Goal: Task Accomplishment & Management: Complete application form

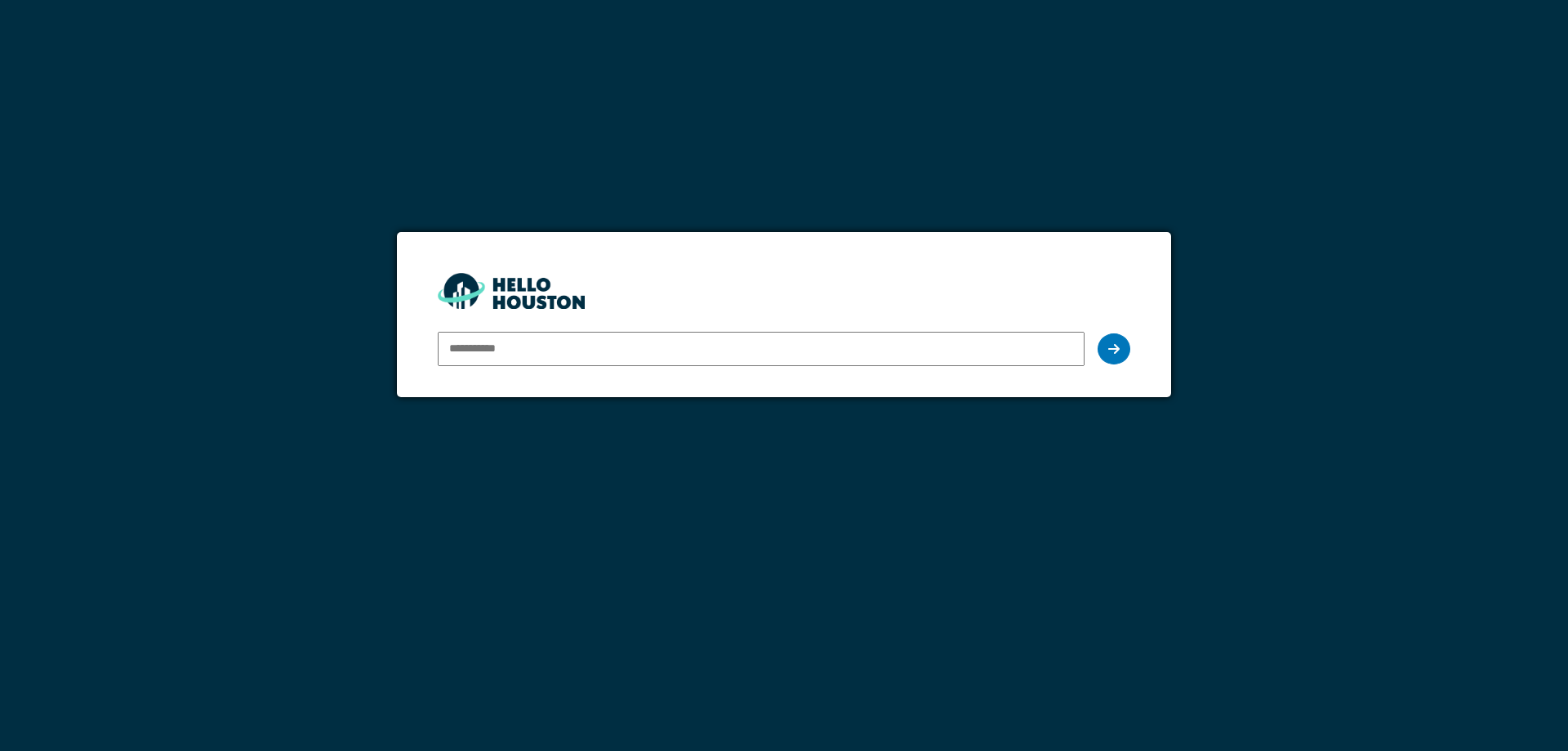
type input "**********"
click at [1110, 330] on div "**********" at bounding box center [783, 349] width 692 height 47
click at [1119, 345] on icon at bounding box center [1114, 349] width 11 height 13
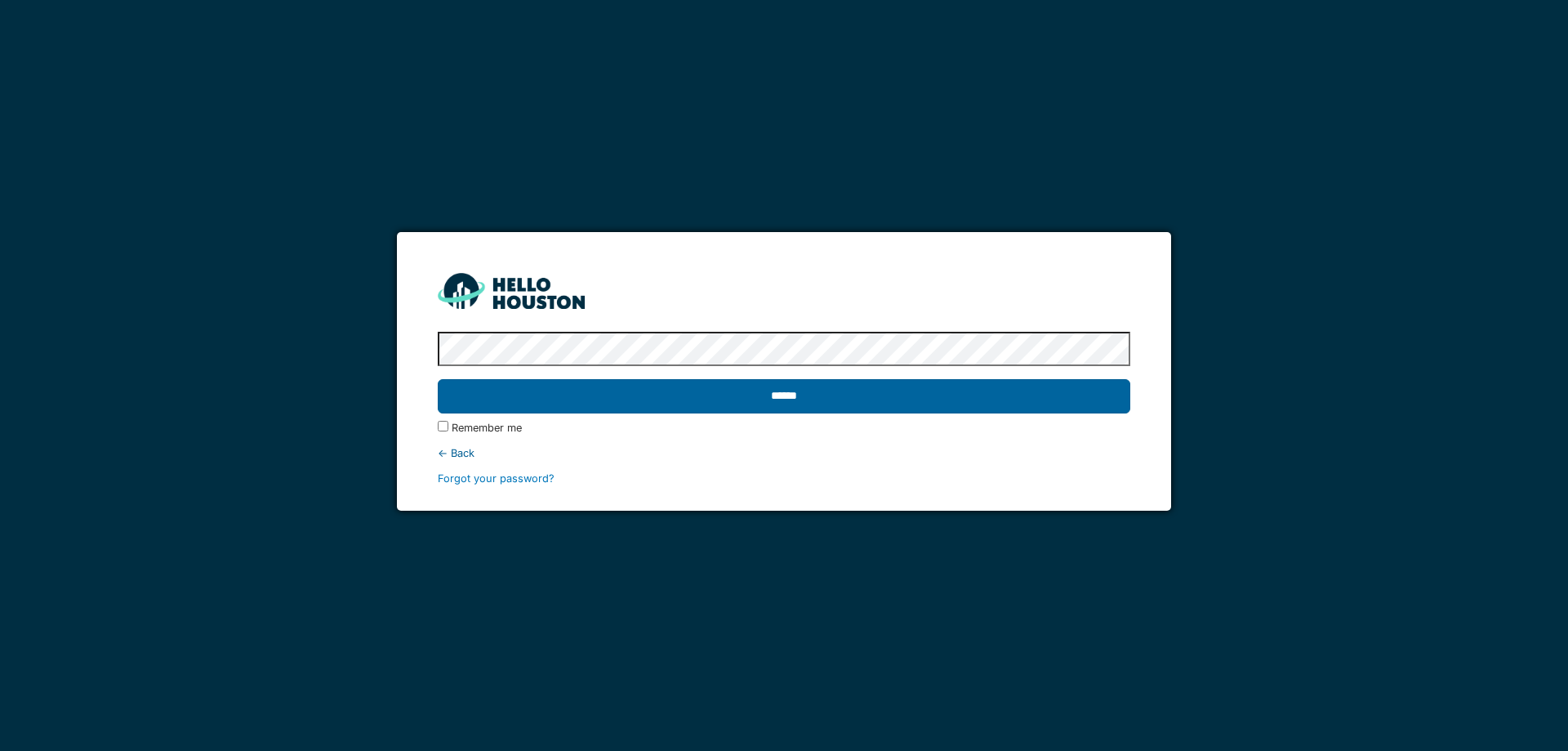
click at [785, 399] on input "******" at bounding box center [783, 396] width 692 height 34
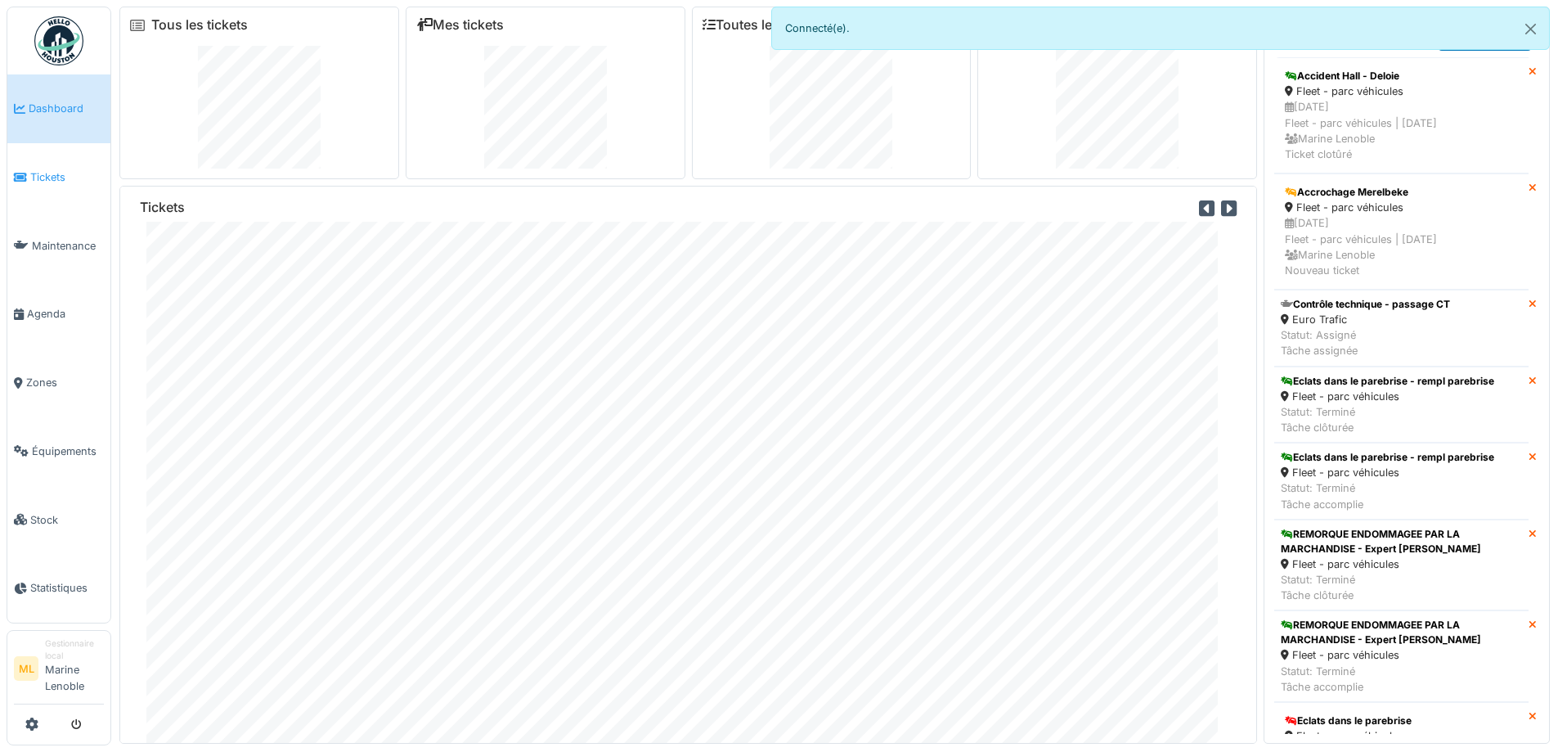
click at [68, 184] on span "Tickets" at bounding box center [67, 177] width 74 height 16
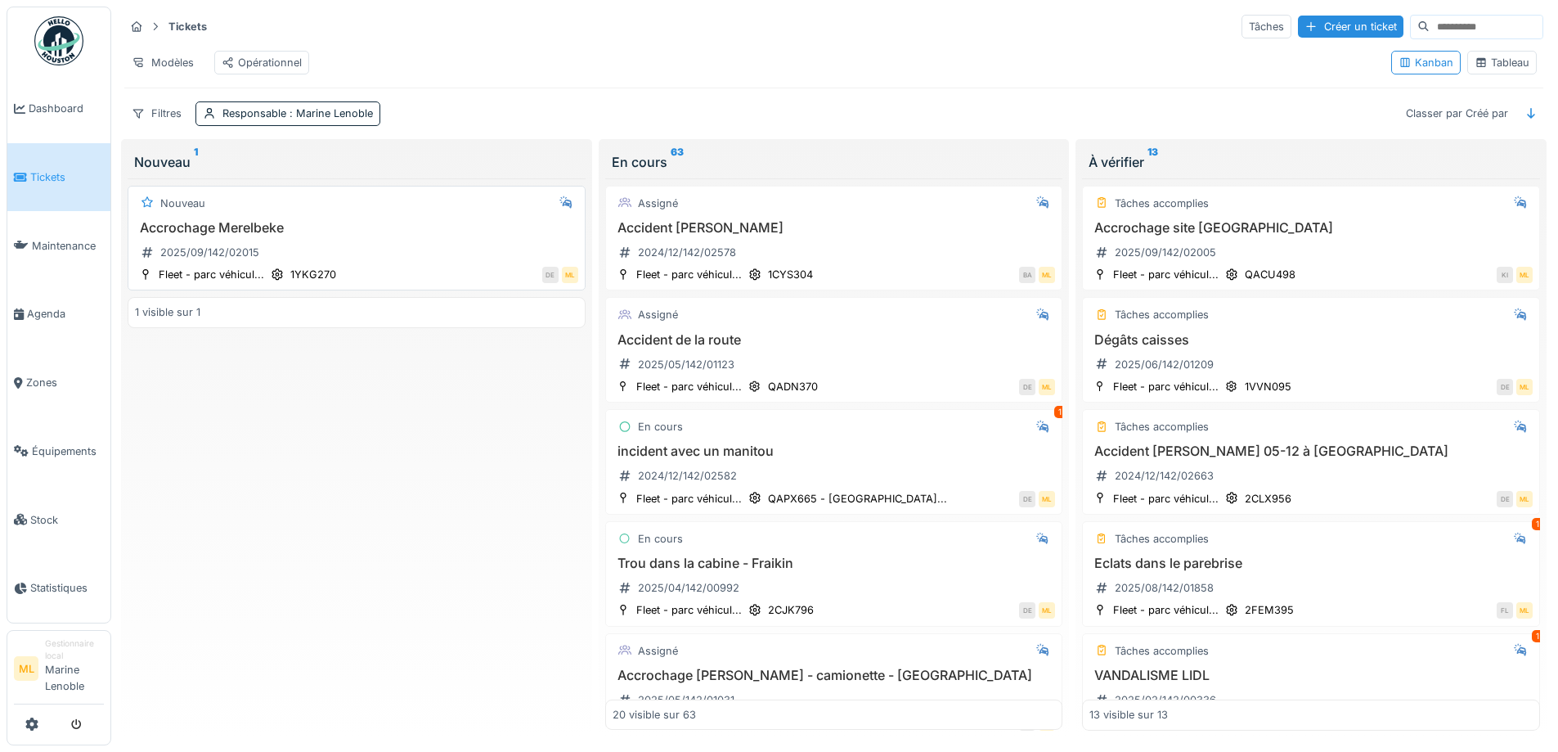
click at [388, 249] on div "Accrochage Merelbeke 2025/09/142/02015" at bounding box center [356, 243] width 443 height 46
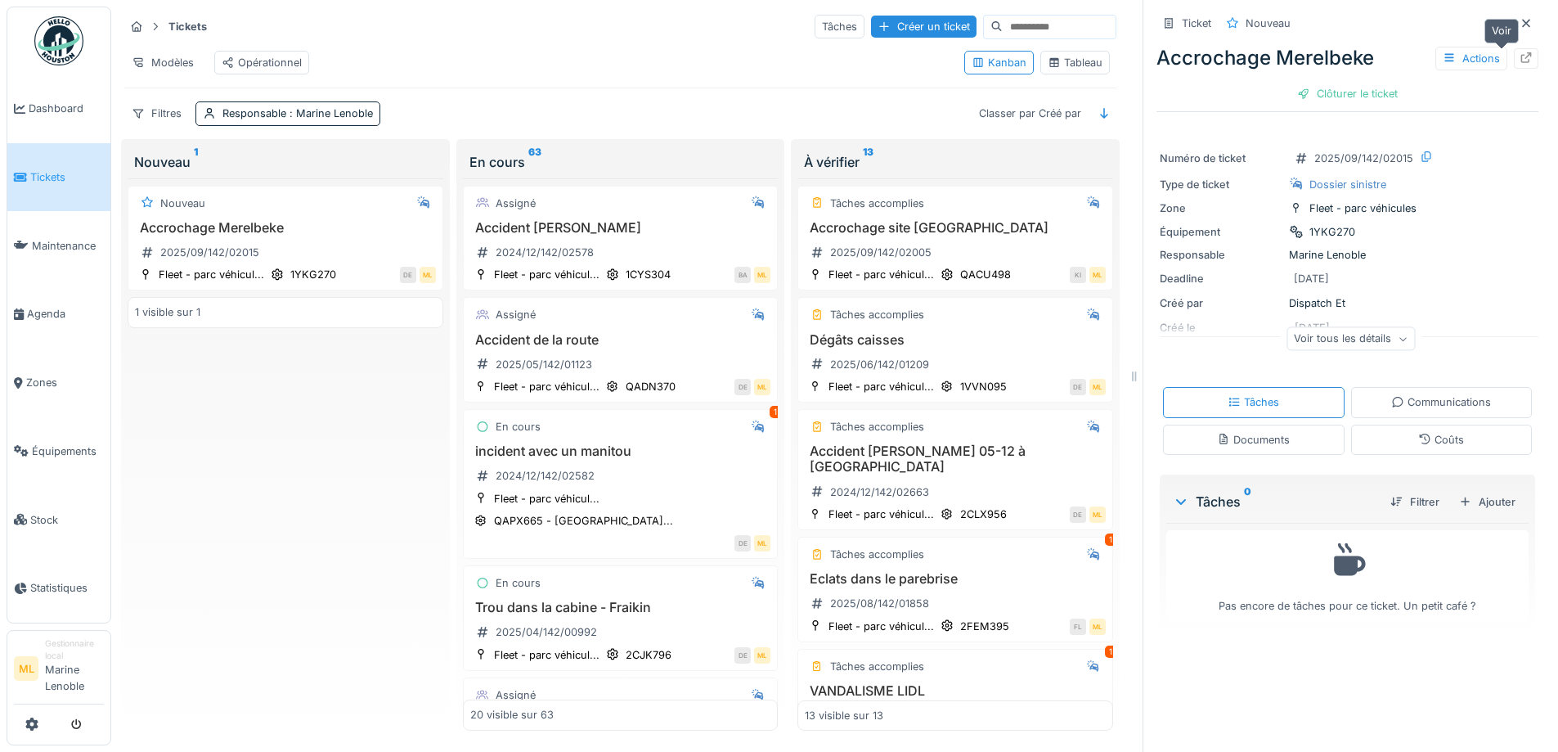
click at [1514, 58] on div at bounding box center [1526, 58] width 25 height 20
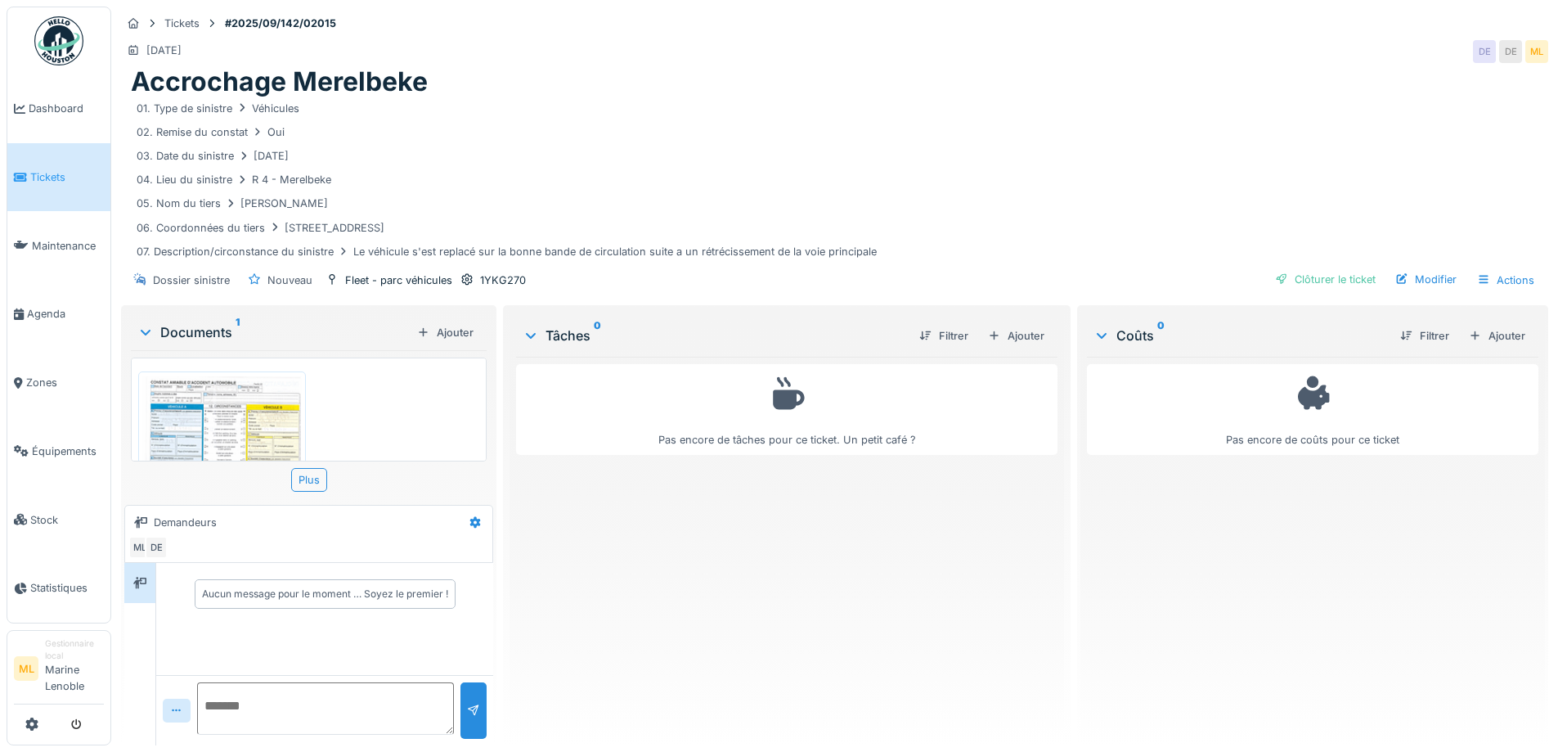
click at [205, 416] on img at bounding box center [221, 487] width 159 height 225
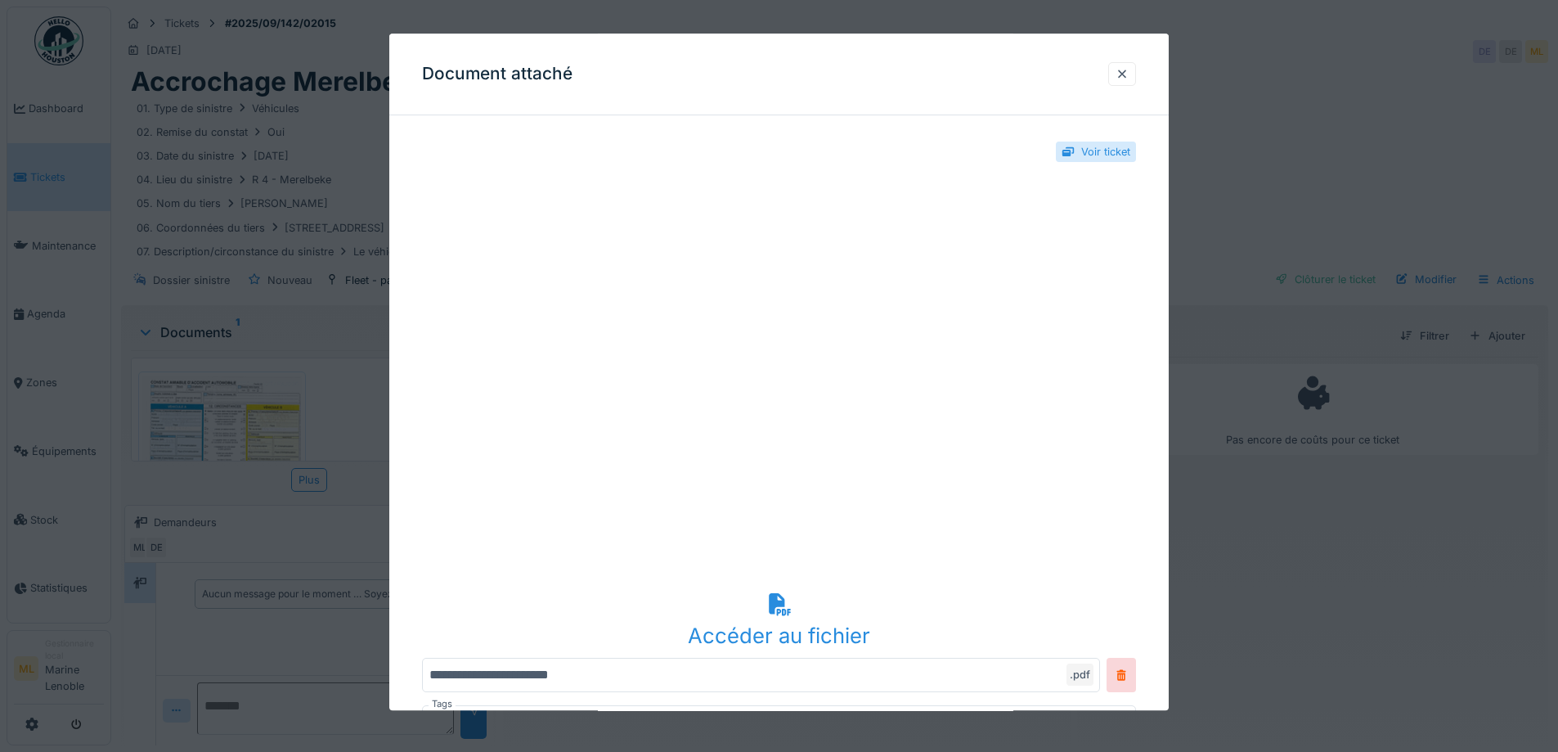
scroll to position [121, 0]
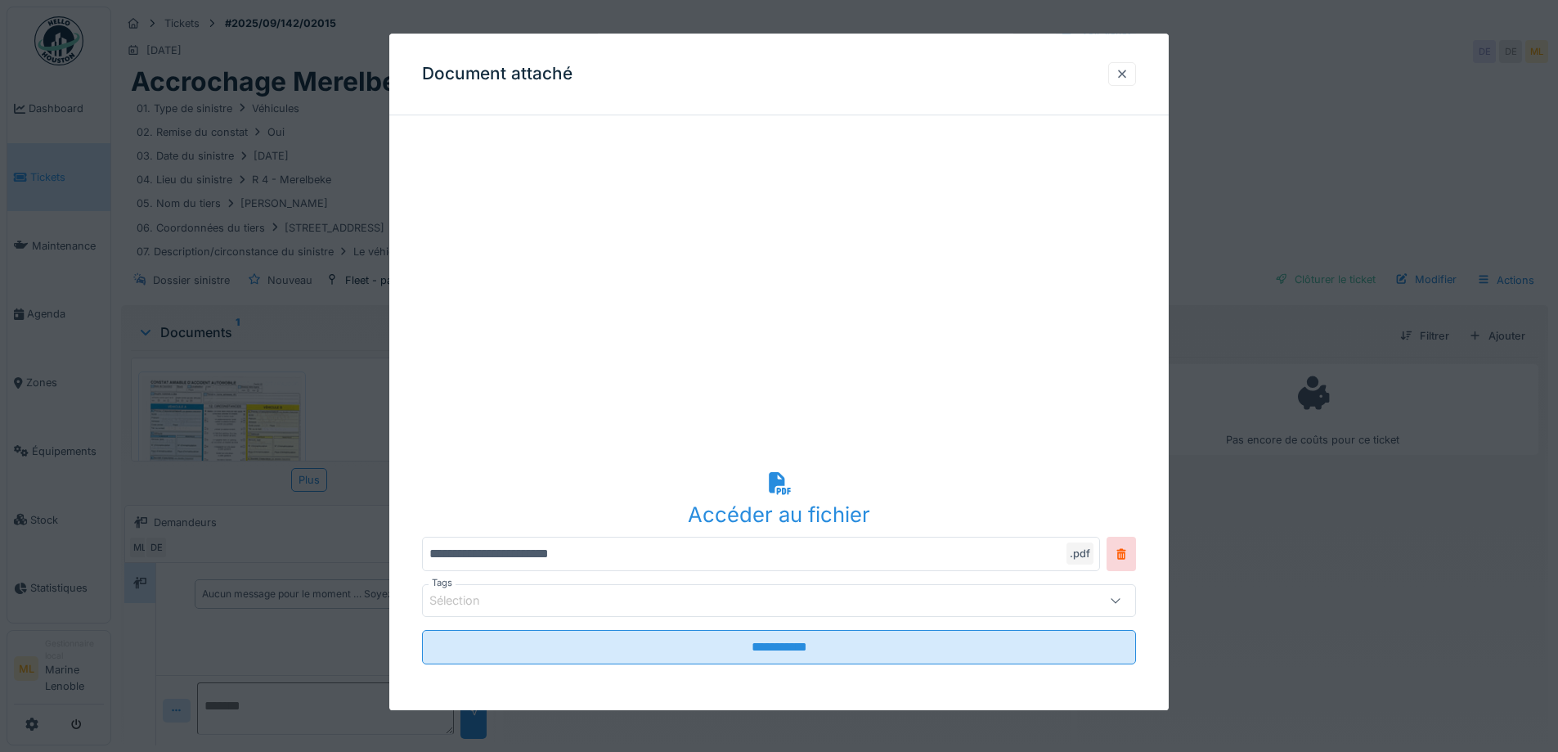
click at [1130, 65] on div at bounding box center [1122, 74] width 28 height 24
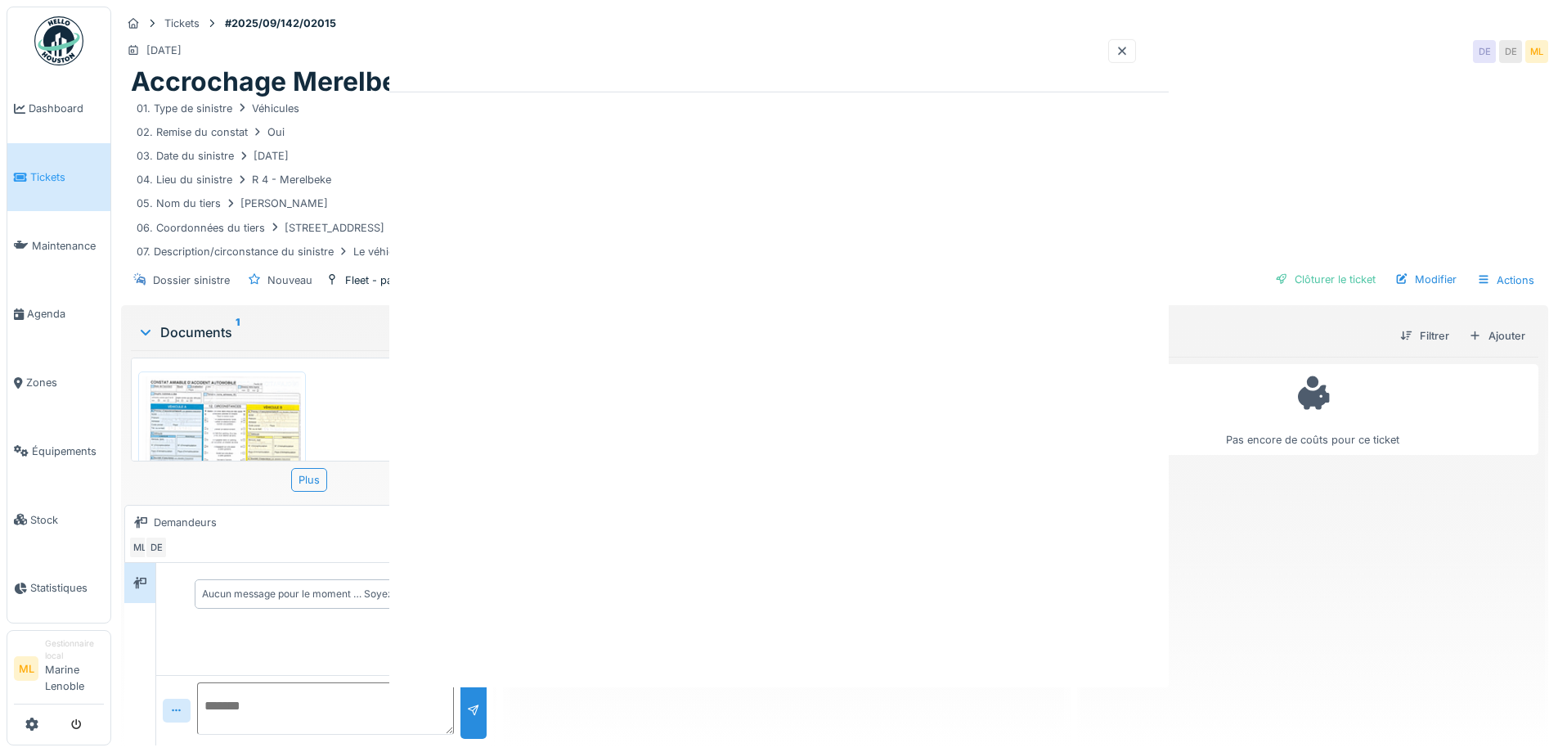
scroll to position [0, 0]
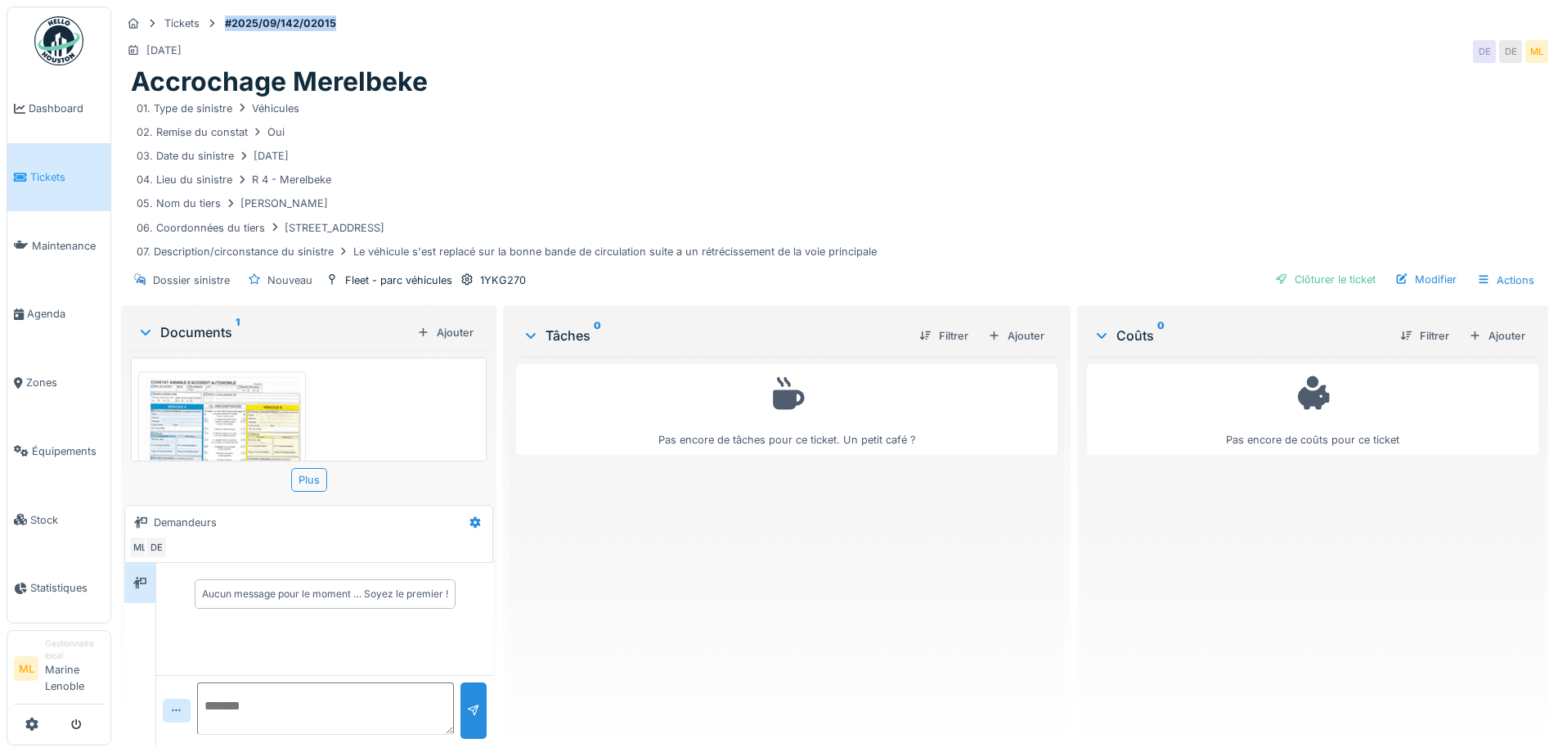
drag, startPoint x: 334, startPoint y: 21, endPoint x: 224, endPoint y: 19, distance: 109.6
click at [224, 19] on div "Tickets #2025/09/142/02015" at bounding box center [834, 23] width 1427 height 20
copy strong "#2025/09/142/02015"
click at [348, 393] on div "DOC040925-04092025144153.pdf" at bounding box center [309, 409] width 356 height 104
click at [1413, 276] on div "Modifier" at bounding box center [1426, 279] width 74 height 22
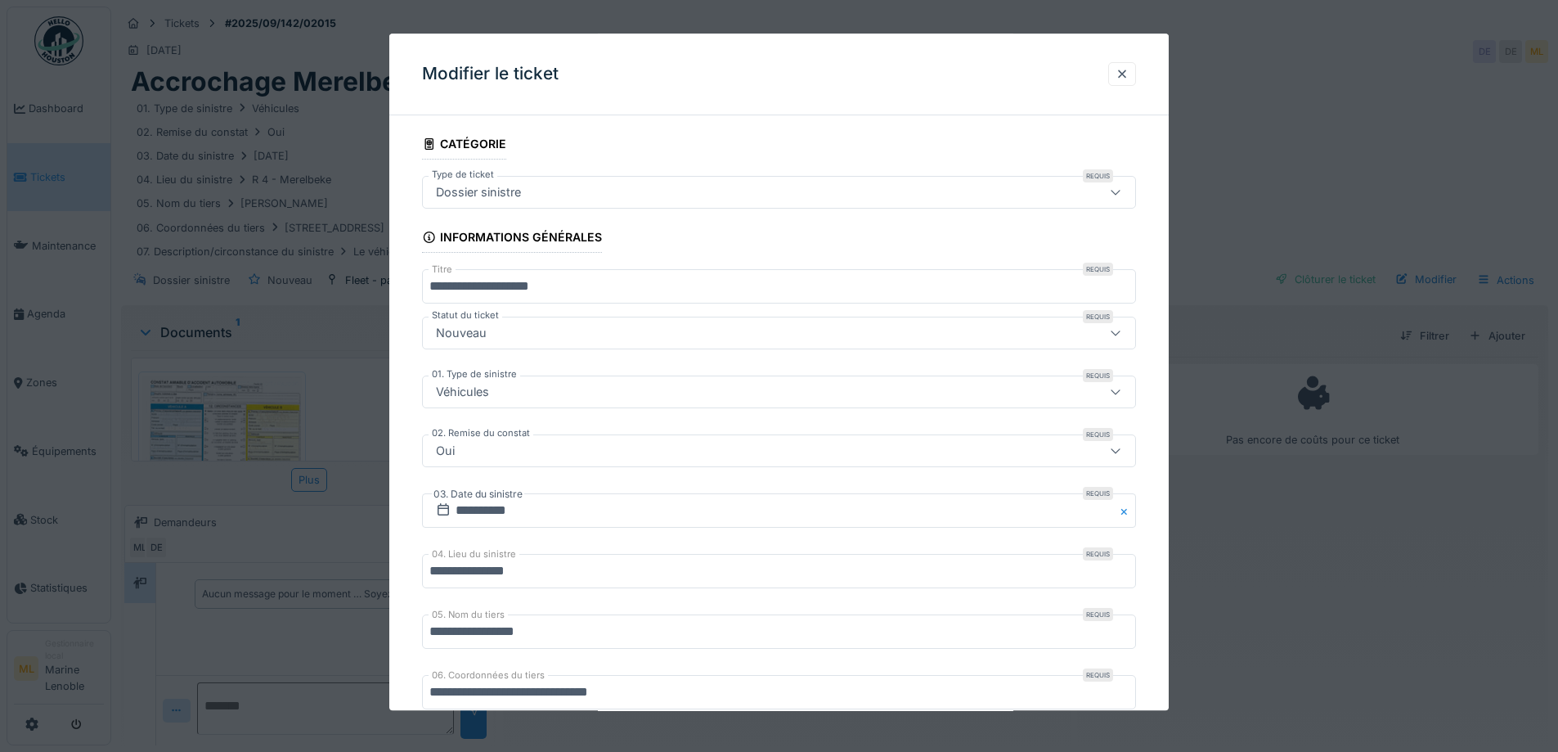
click at [510, 336] on div "Nouveau" at bounding box center [737, 334] width 616 height 18
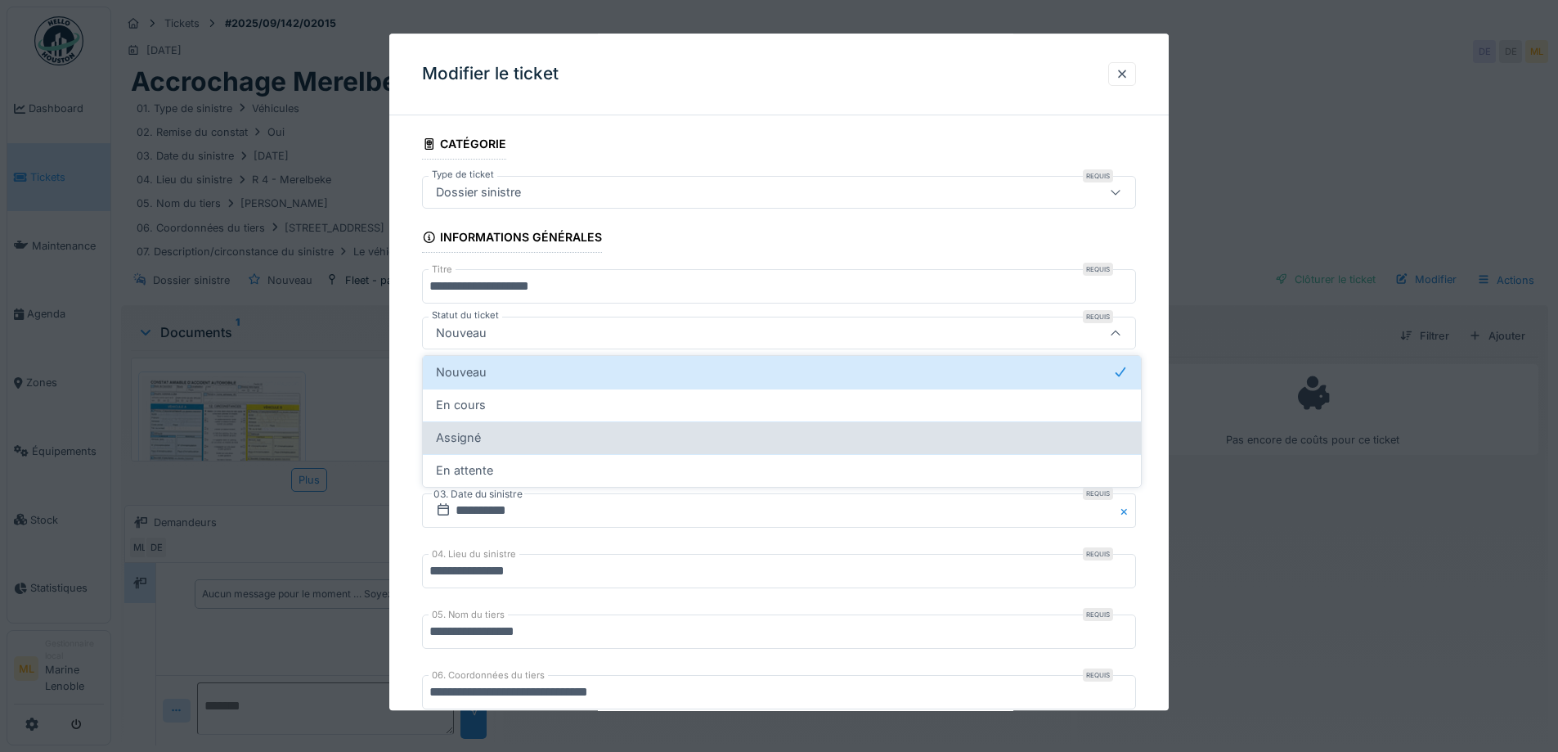
click at [493, 424] on div "Assigné" at bounding box center [782, 437] width 718 height 33
type input "********"
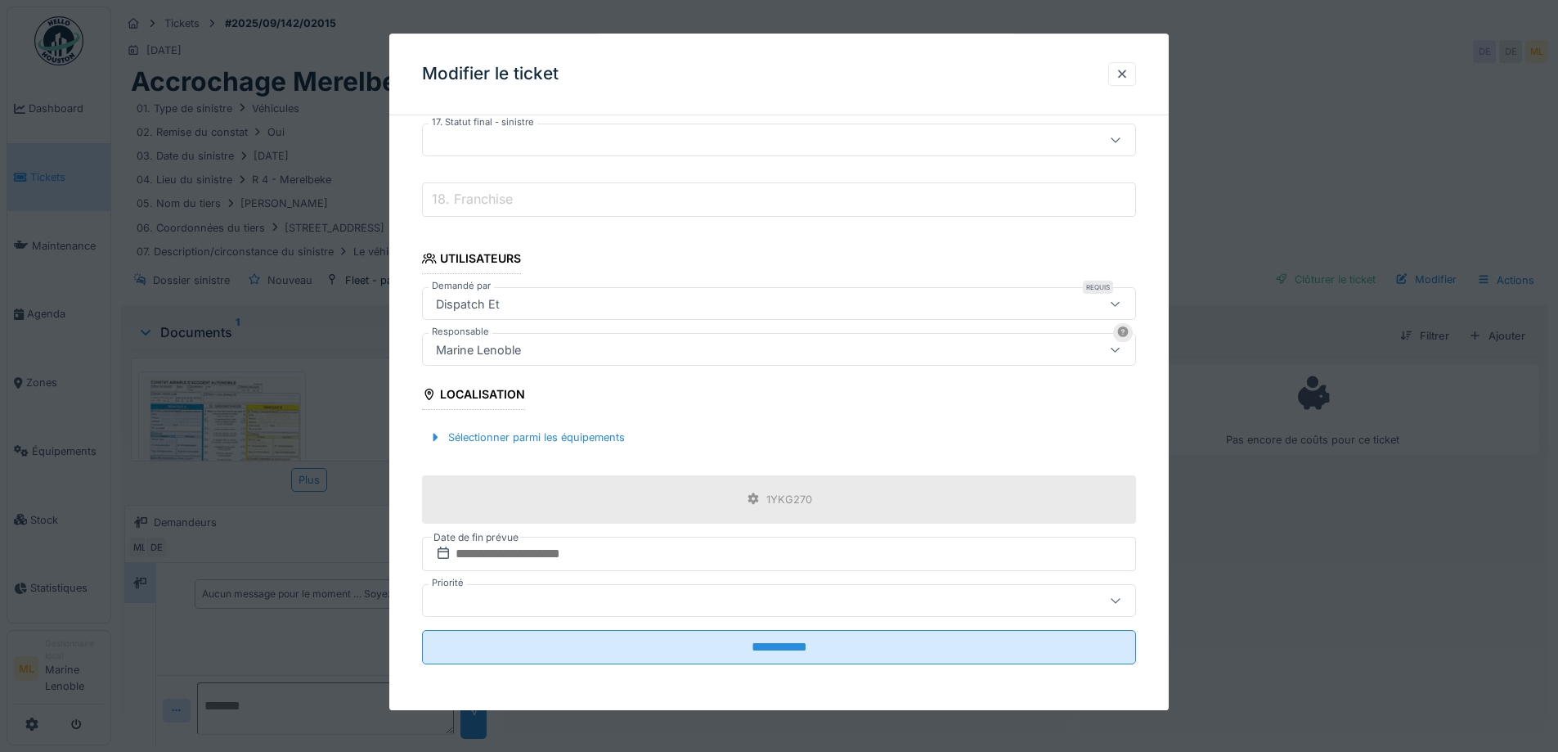
scroll to position [12, 0]
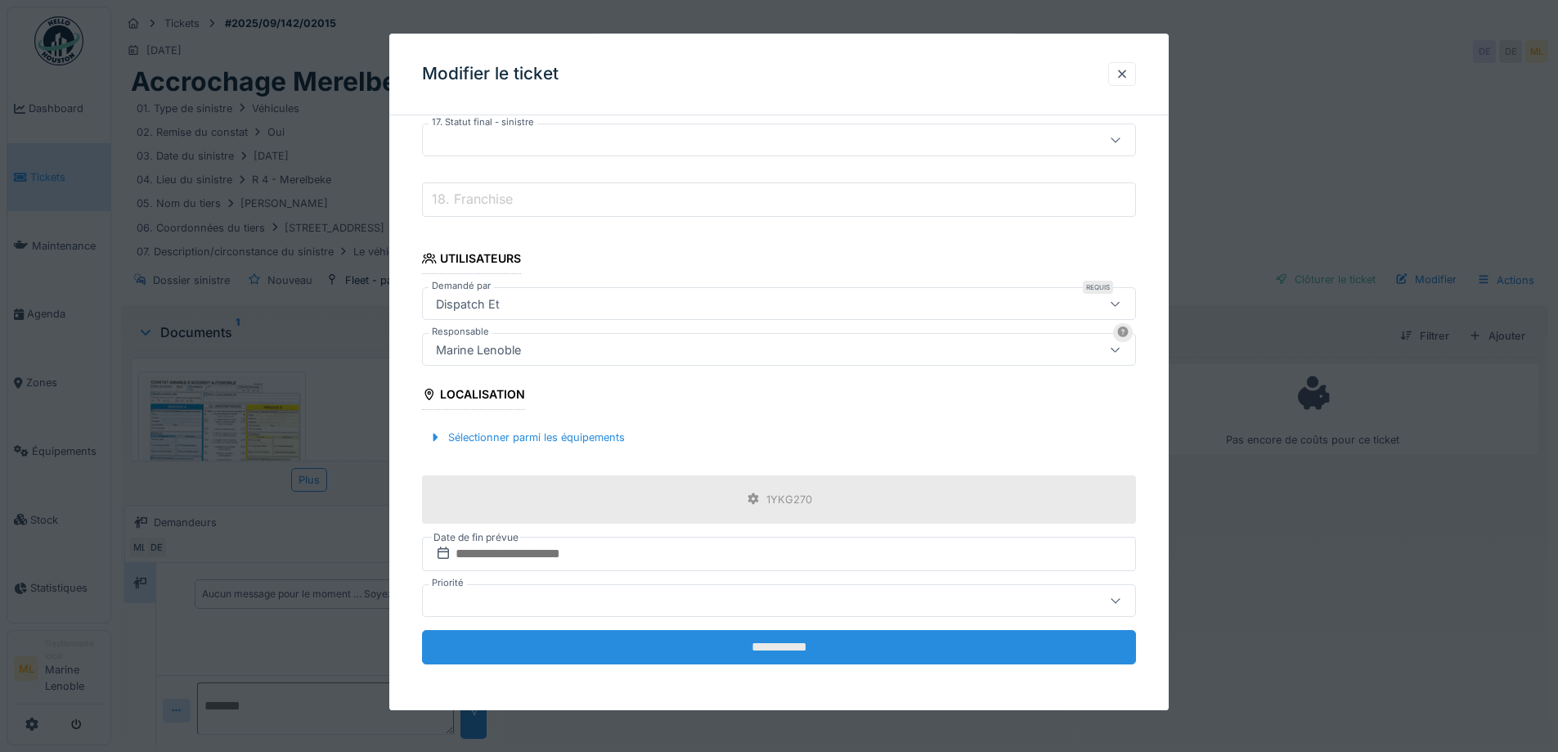
click at [793, 649] on input "**********" at bounding box center [779, 647] width 714 height 34
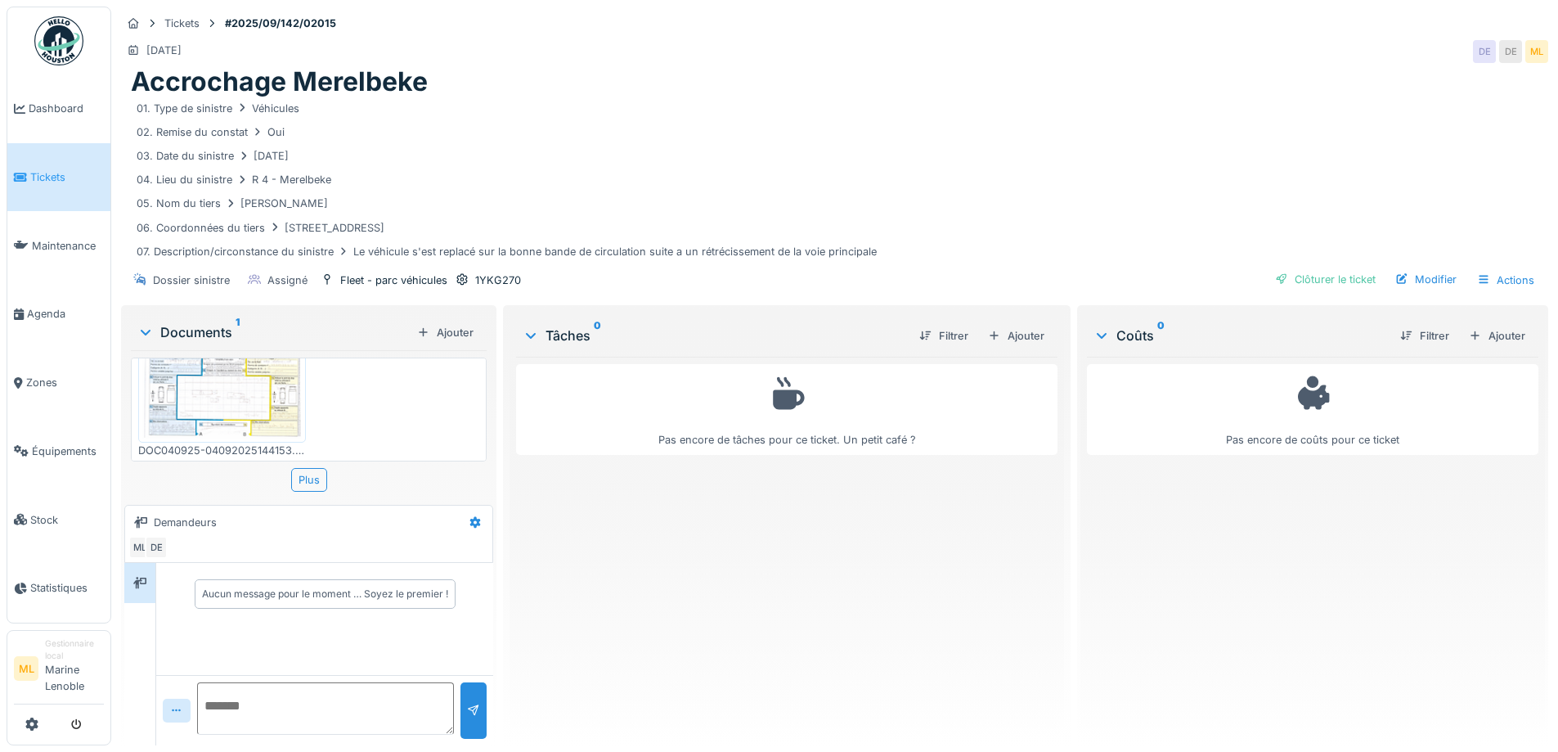
scroll to position [0, 0]
click at [64, 182] on span "Tickets" at bounding box center [67, 177] width 74 height 16
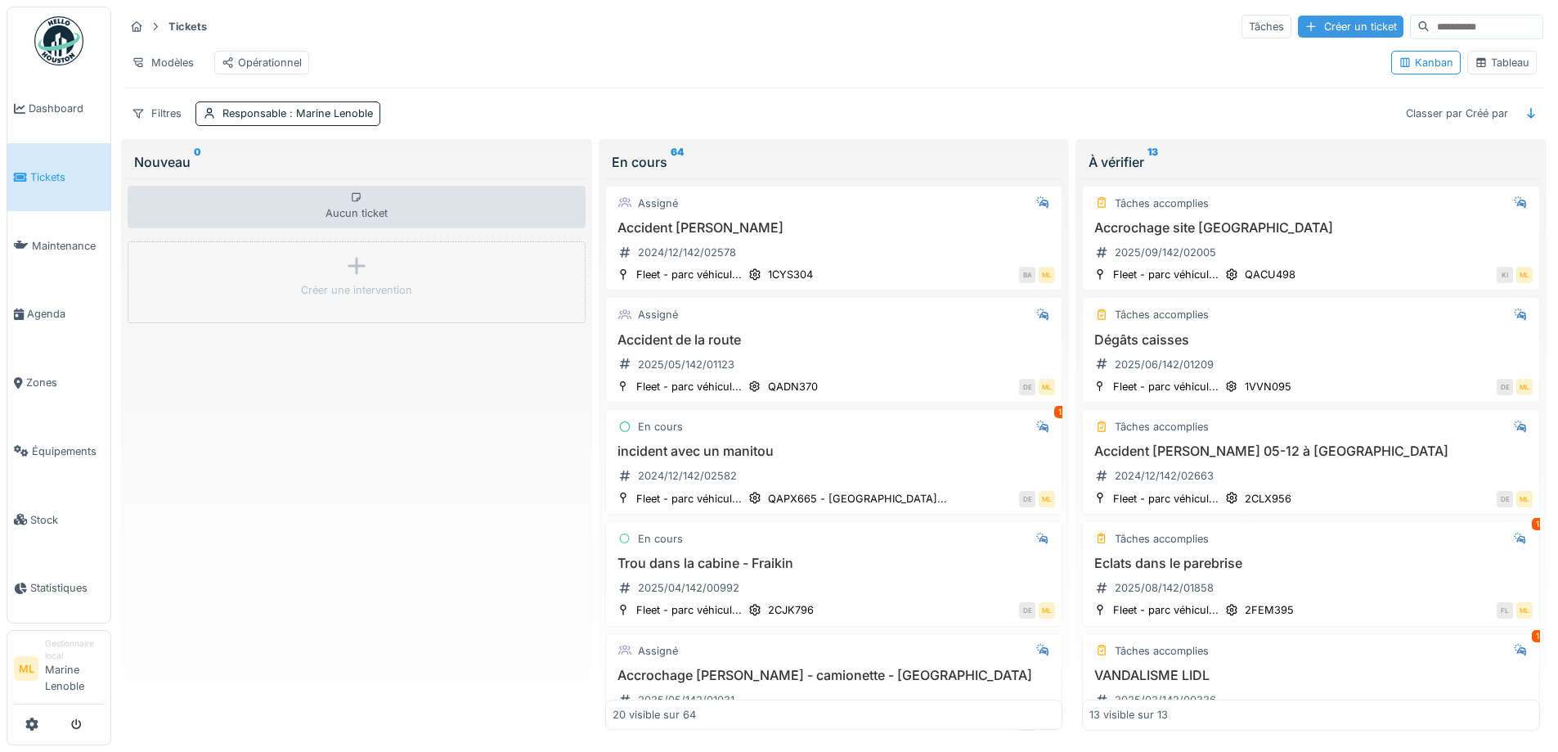
click at [1306, 34] on div "Créer un ticket" at bounding box center [1351, 27] width 106 height 22
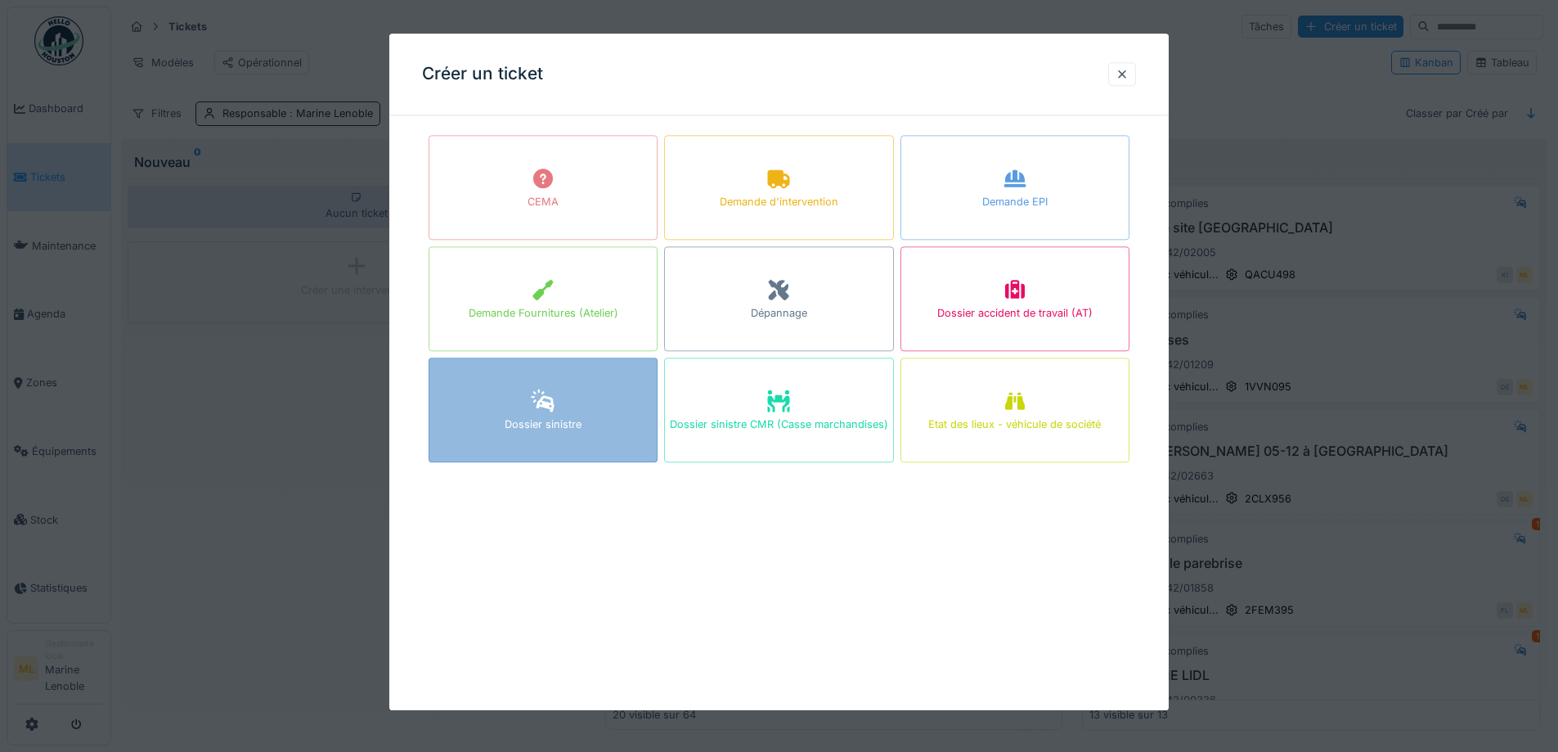
click at [558, 401] on div "Dossier sinistre" at bounding box center [543, 409] width 229 height 105
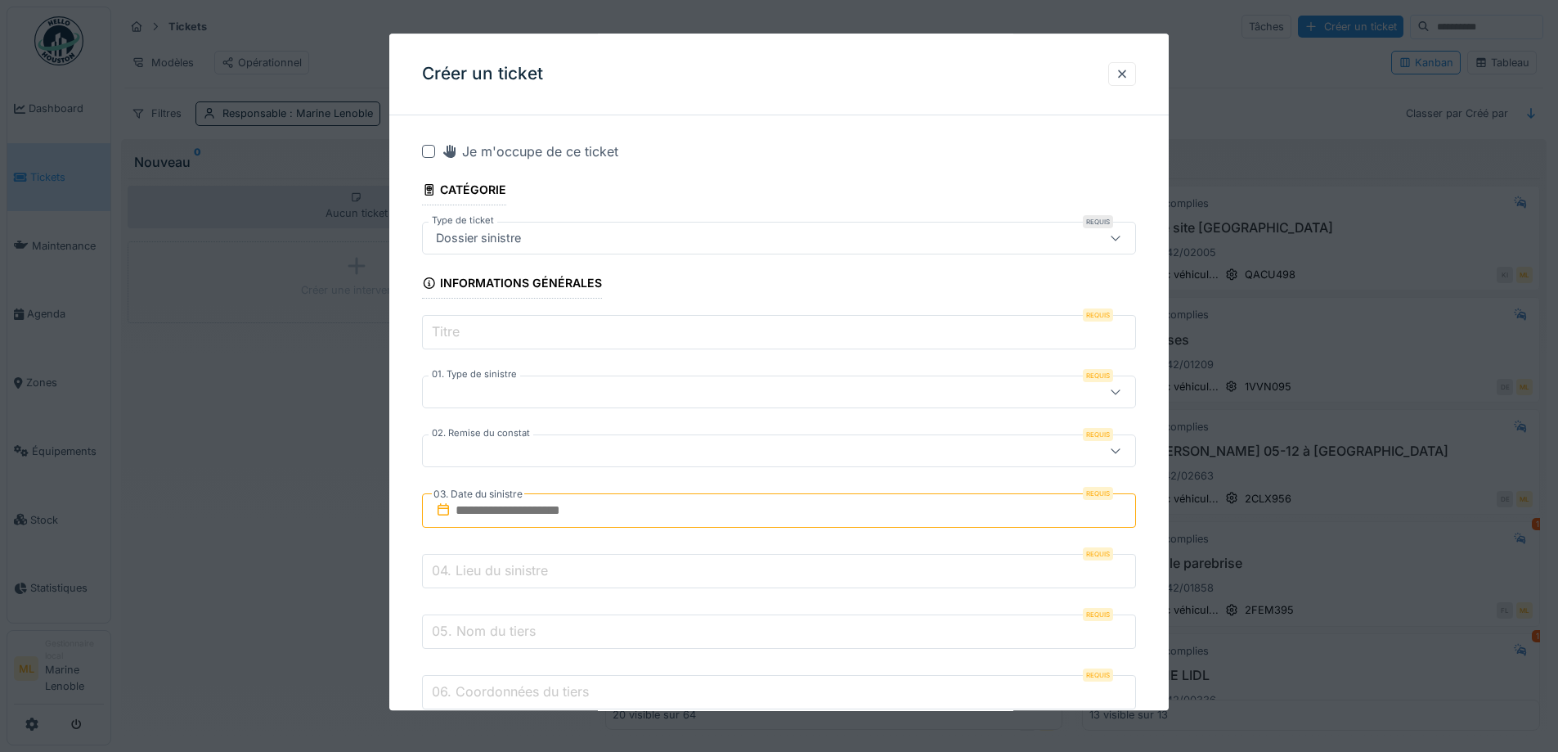
click at [480, 327] on input "Titre" at bounding box center [779, 333] width 714 height 34
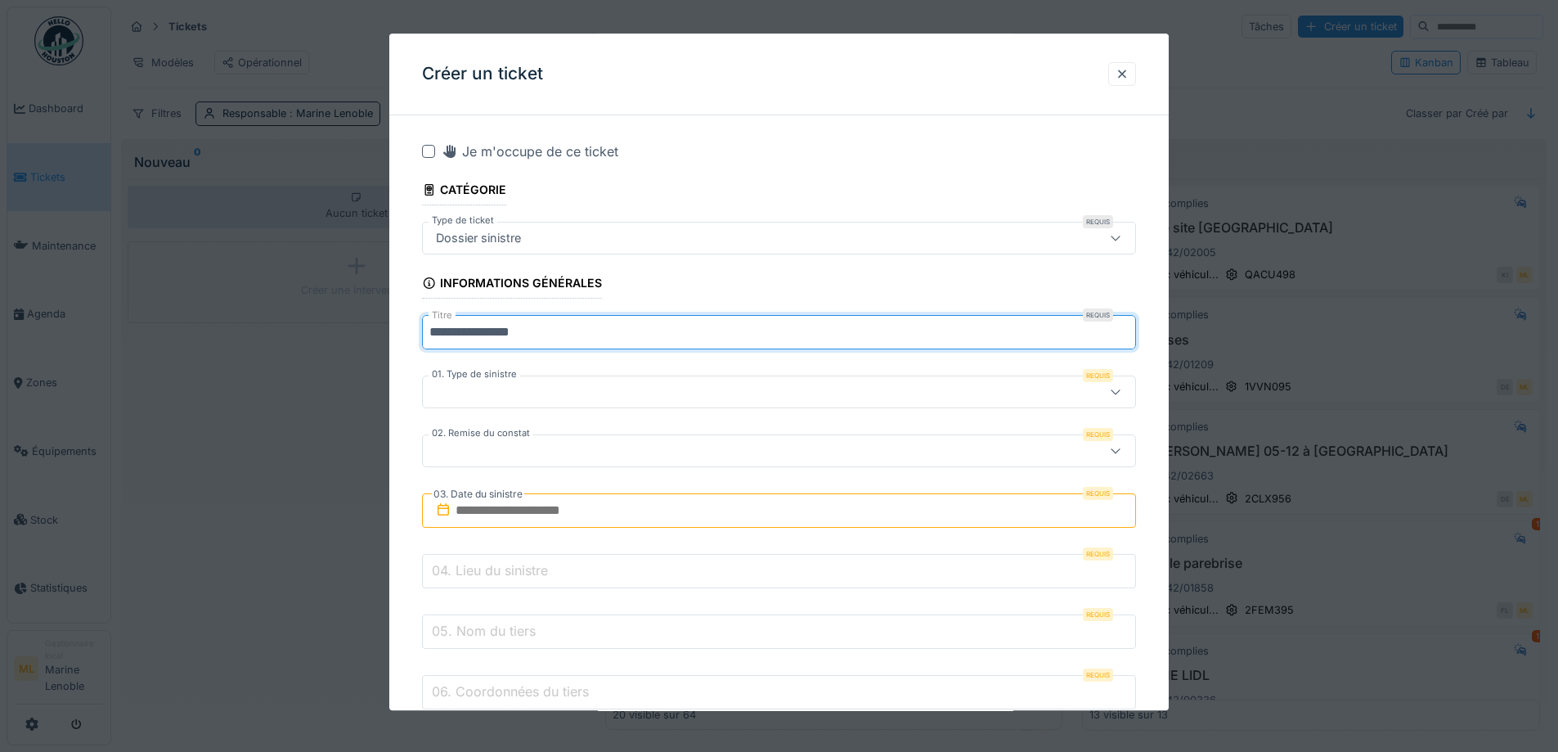
click at [432, 330] on input "**********" at bounding box center [779, 333] width 714 height 34
type input "**********"
click at [609, 387] on div at bounding box center [737, 393] width 616 height 18
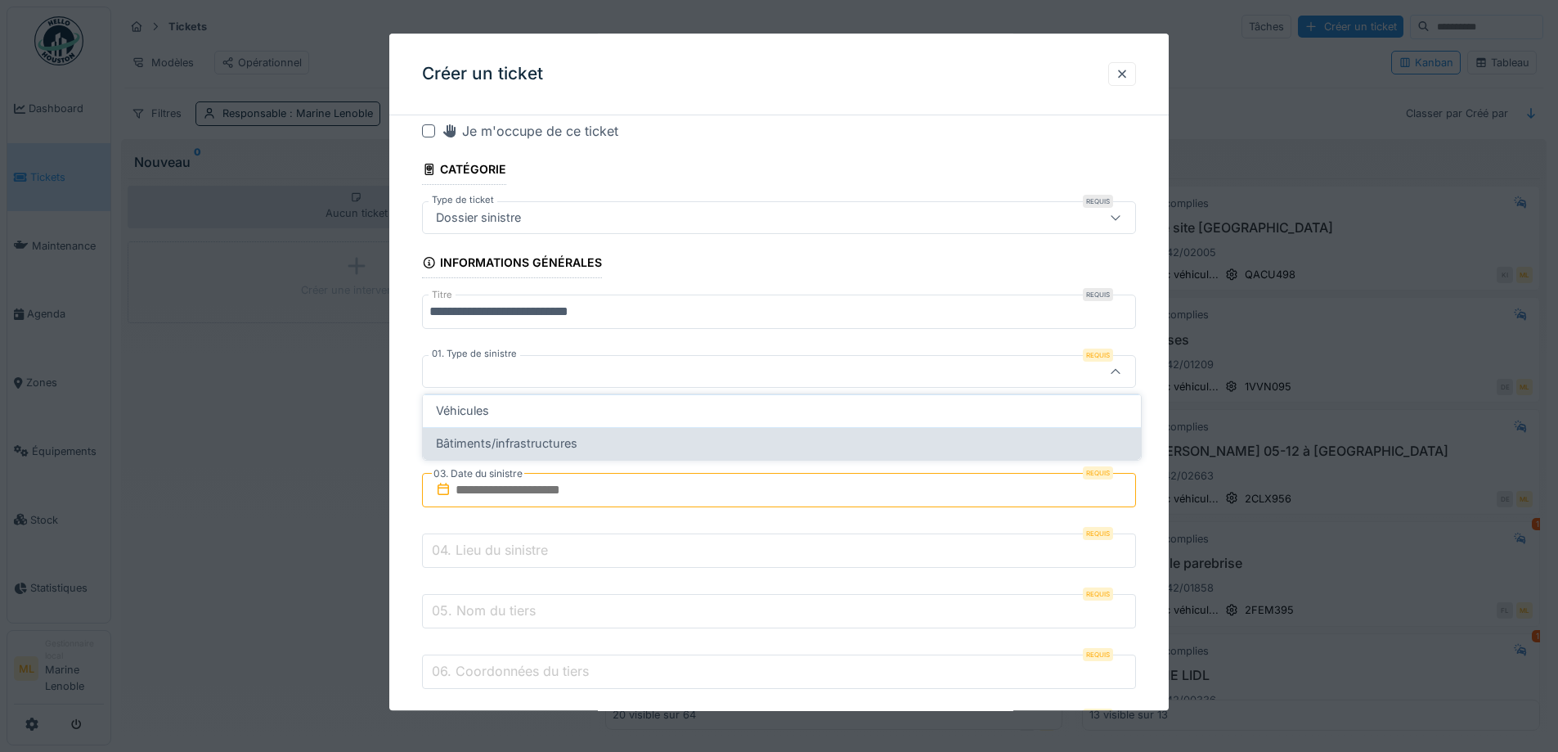
click at [538, 442] on span "Bâtiments/infrastructures" at bounding box center [506, 443] width 141 height 18
type input "**********"
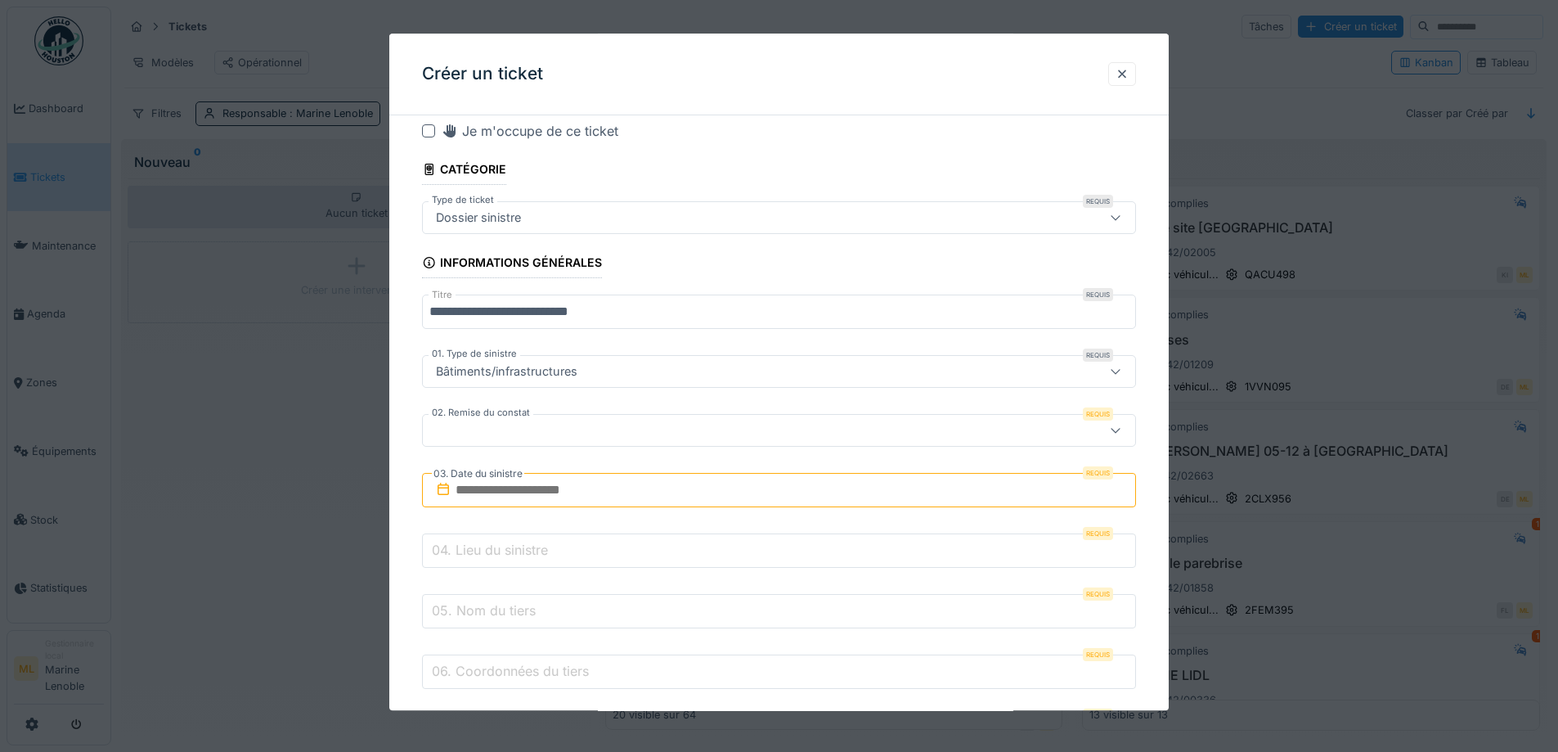
click at [520, 431] on div at bounding box center [737, 431] width 616 height 18
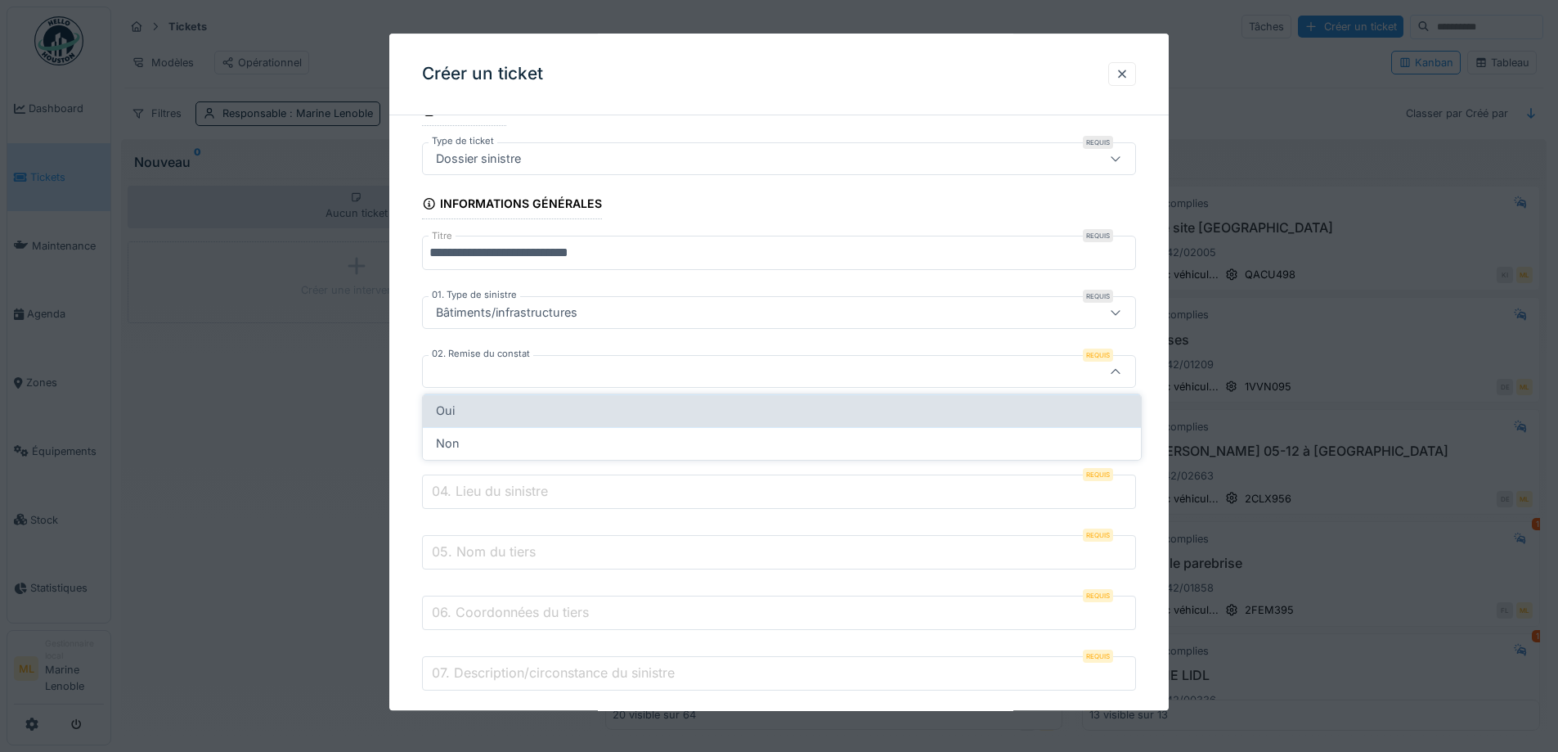
click at [464, 411] on div "Oui" at bounding box center [782, 411] width 692 height 18
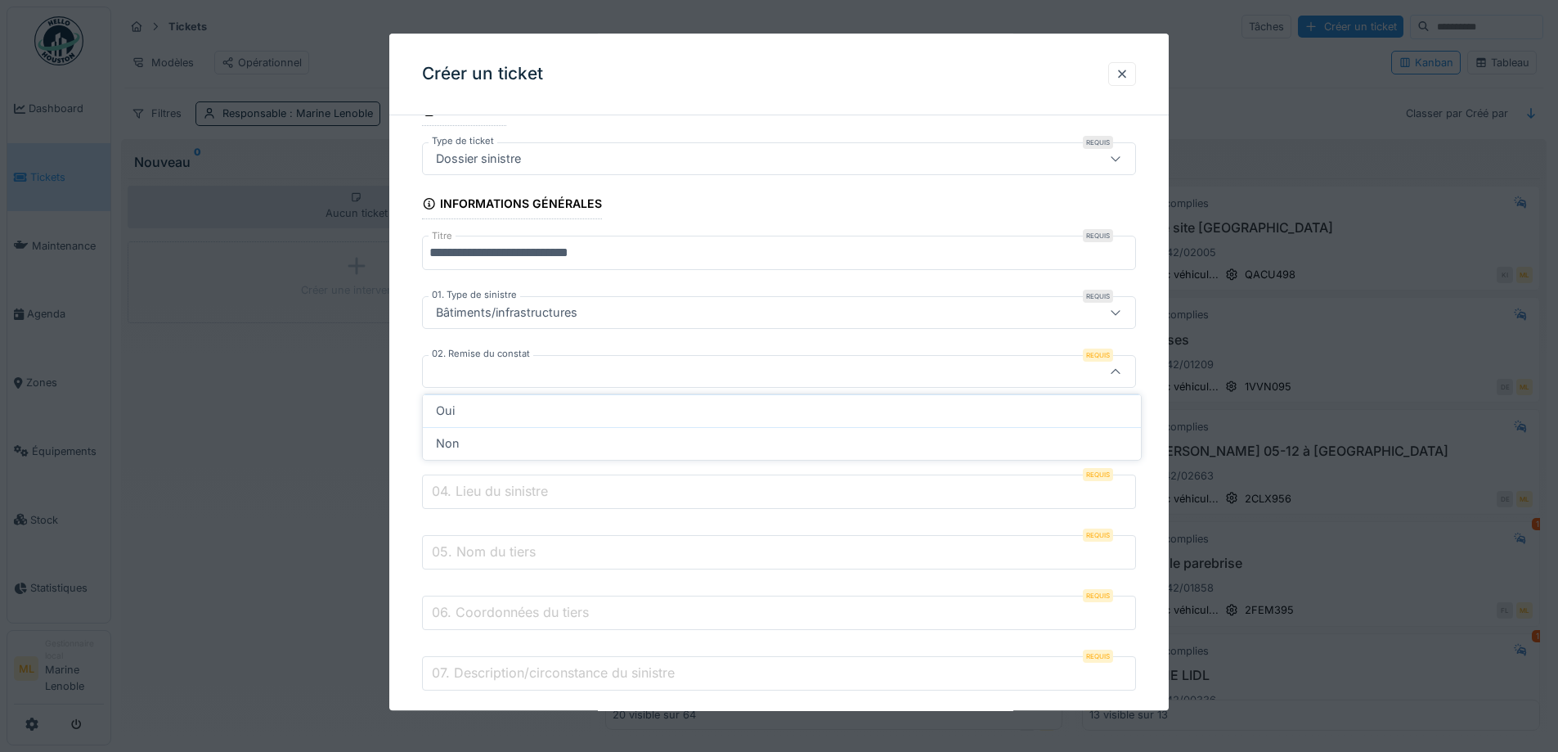
type input "***"
click at [496, 487] on label "04. Lieu du sinistre" at bounding box center [490, 492] width 123 height 20
click at [496, 487] on input "04. Lieu du sinistre" at bounding box center [779, 492] width 714 height 34
click at [537, 499] on label "04. Lieu du sinistre" at bounding box center [490, 492] width 123 height 20
click at [537, 499] on input "04. Lieu du sinistre" at bounding box center [779, 492] width 714 height 34
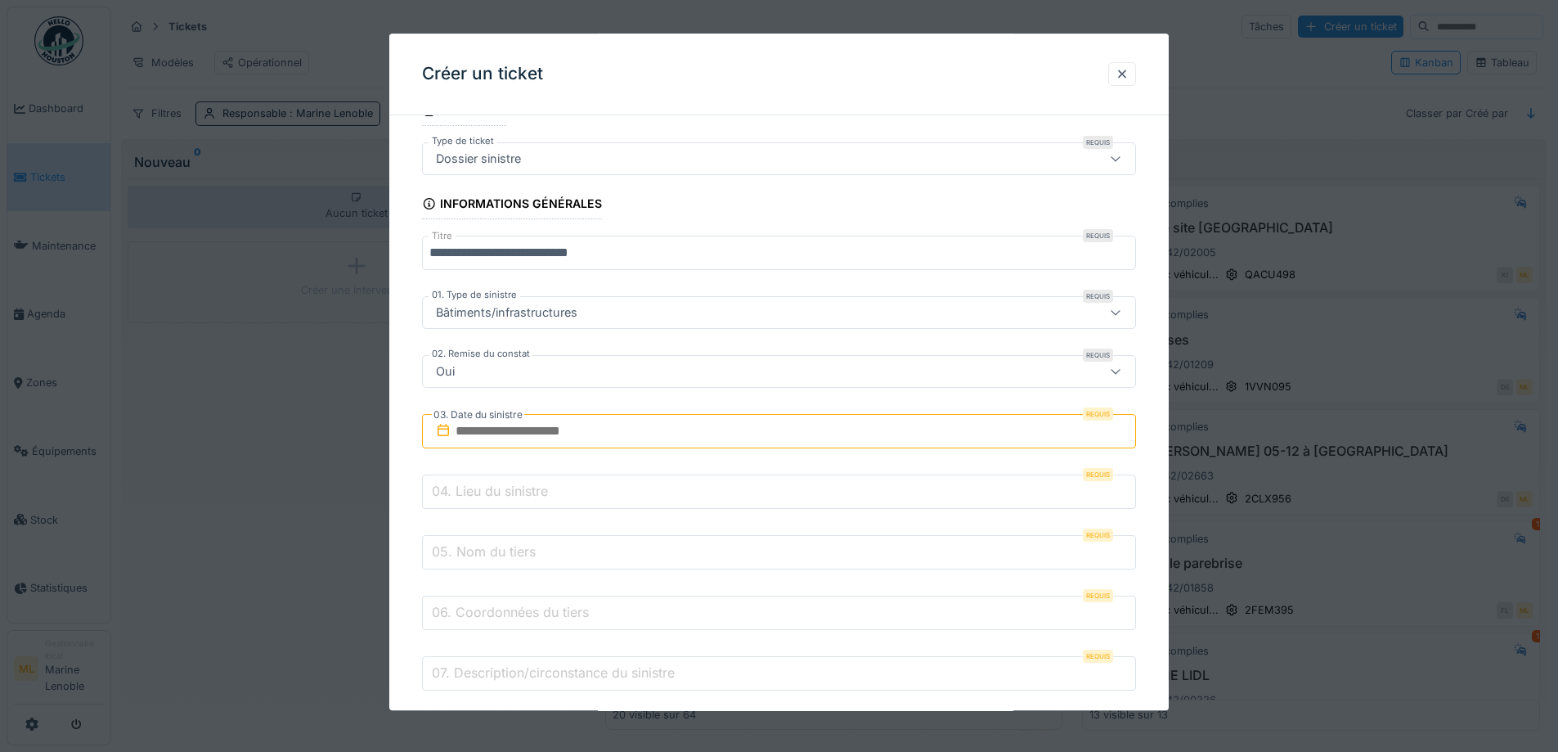
click at [522, 431] on input "text" at bounding box center [779, 432] width 714 height 34
click at [700, 472] on span "Previous Month" at bounding box center [700, 472] width 0 height 20
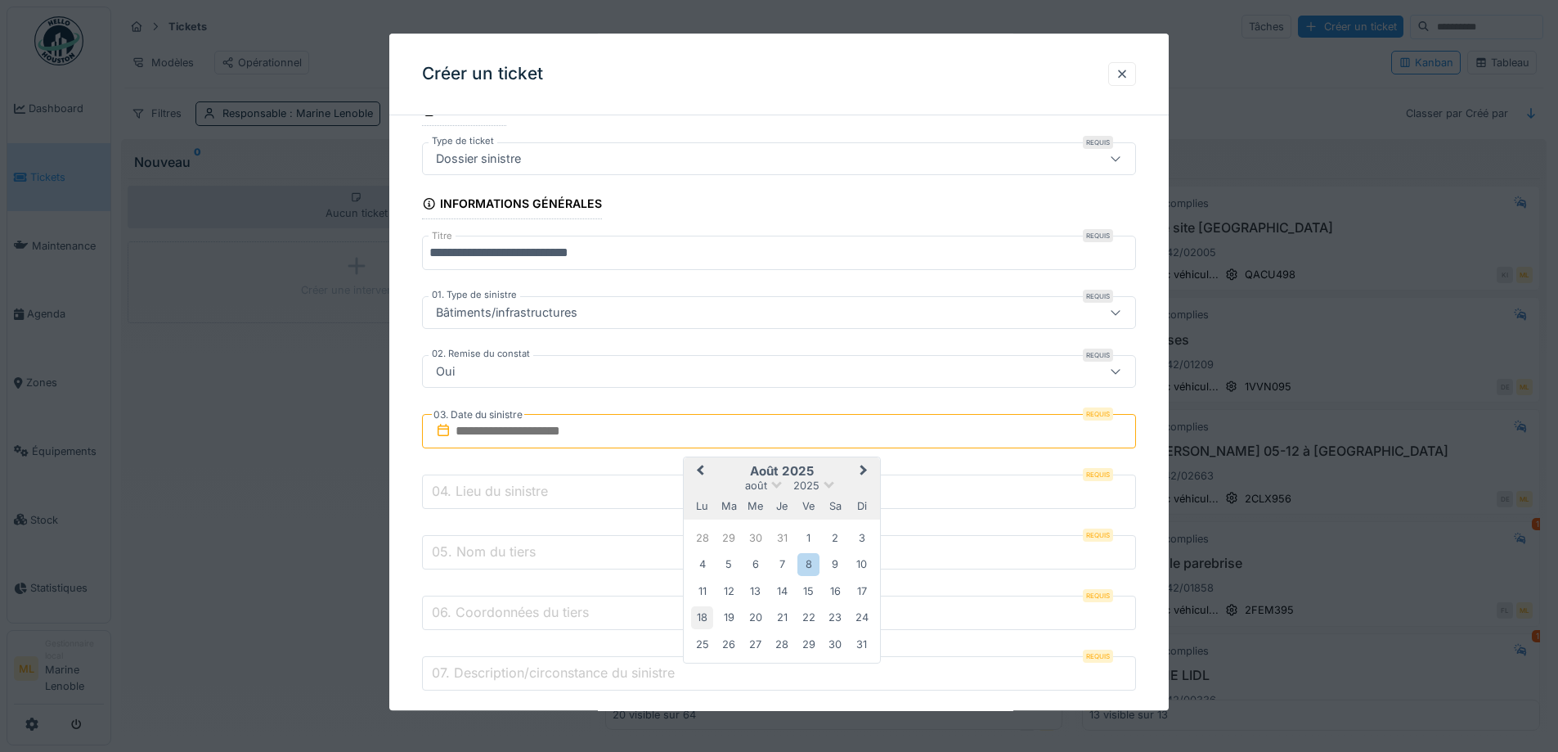
click at [699, 613] on div "18" at bounding box center [702, 618] width 22 height 22
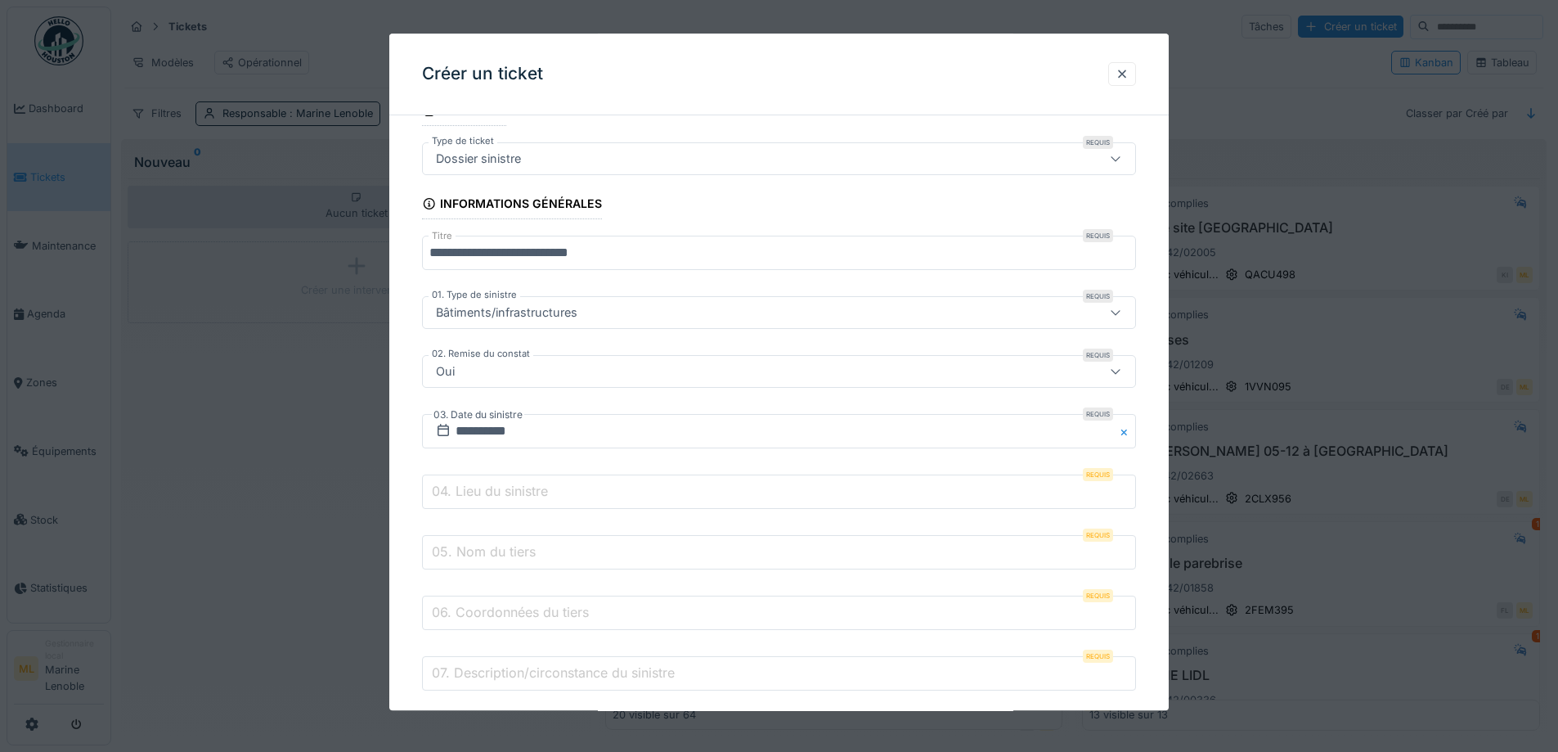
click at [514, 483] on label "04. Lieu du sinistre" at bounding box center [490, 492] width 123 height 20
click at [514, 483] on input "04. Lieu du sinistre" at bounding box center [779, 492] width 714 height 34
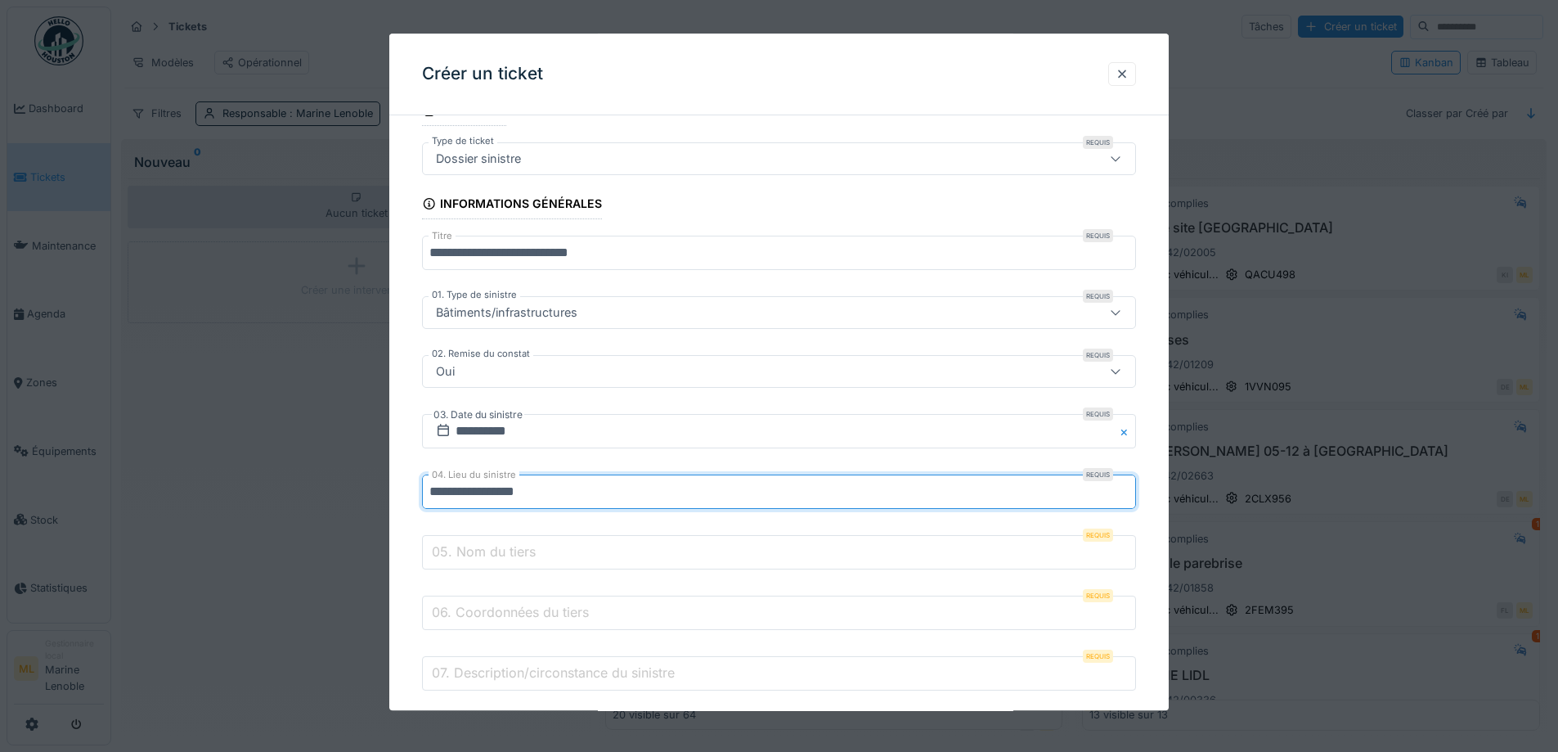
type input "**********"
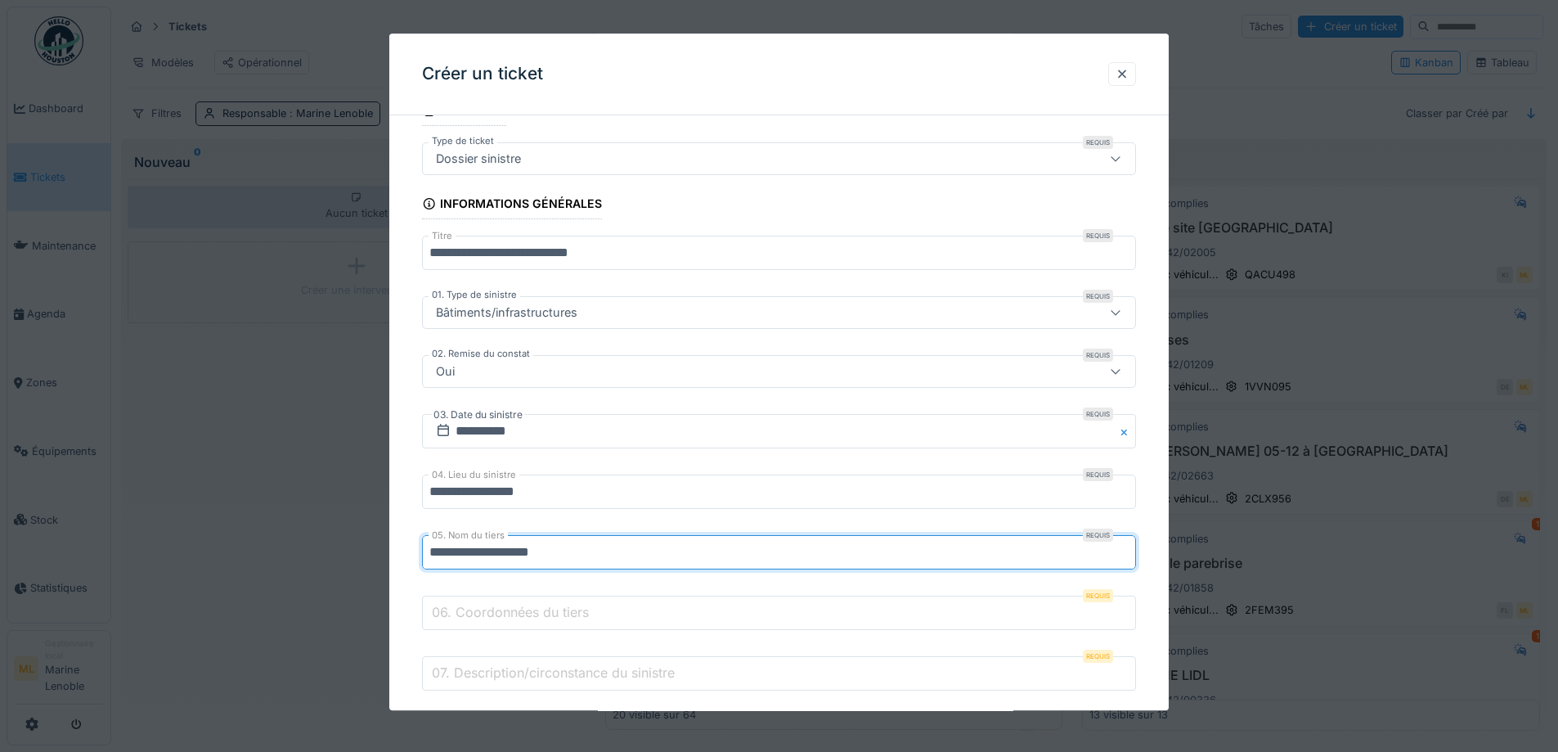
type input "**********"
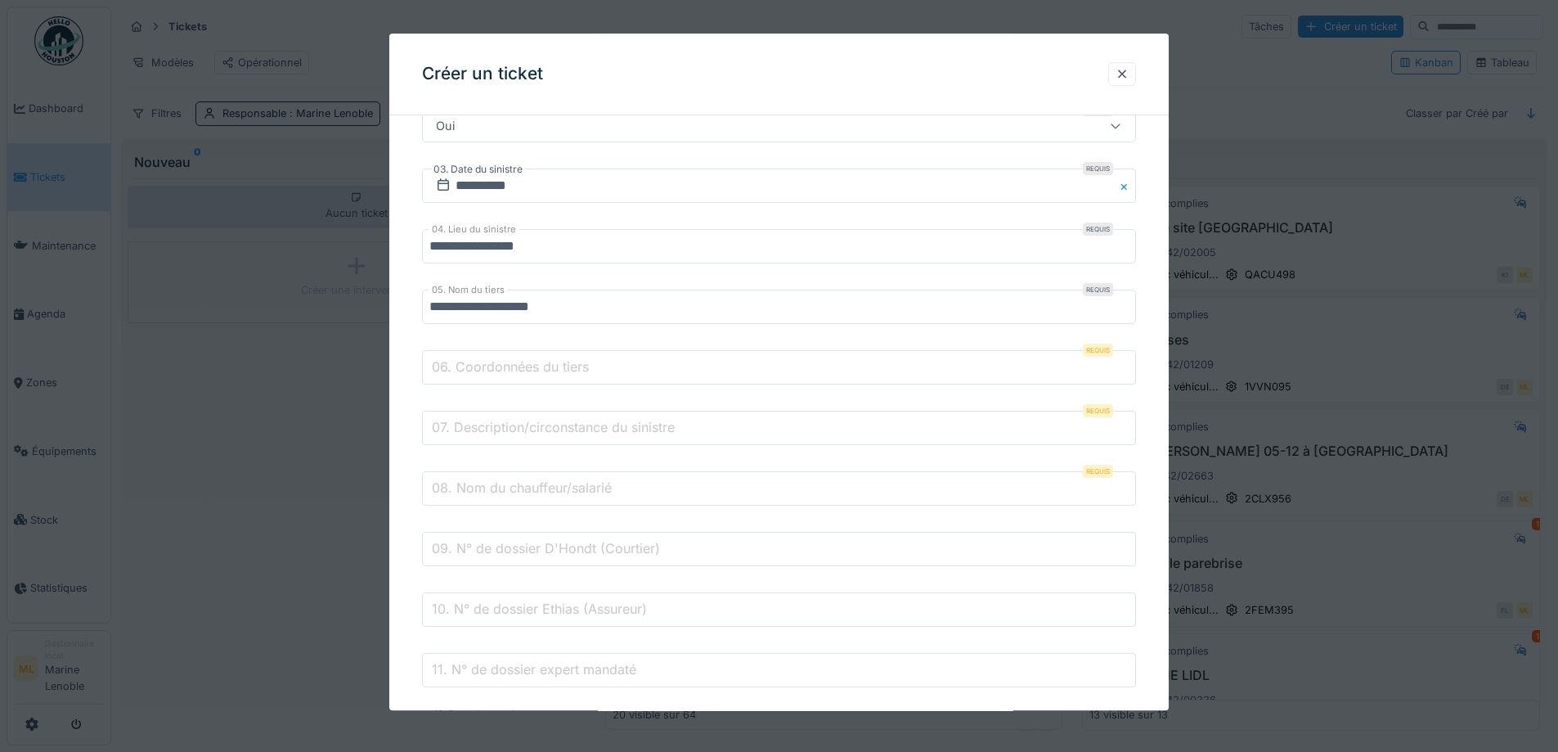
scroll to position [406, 0]
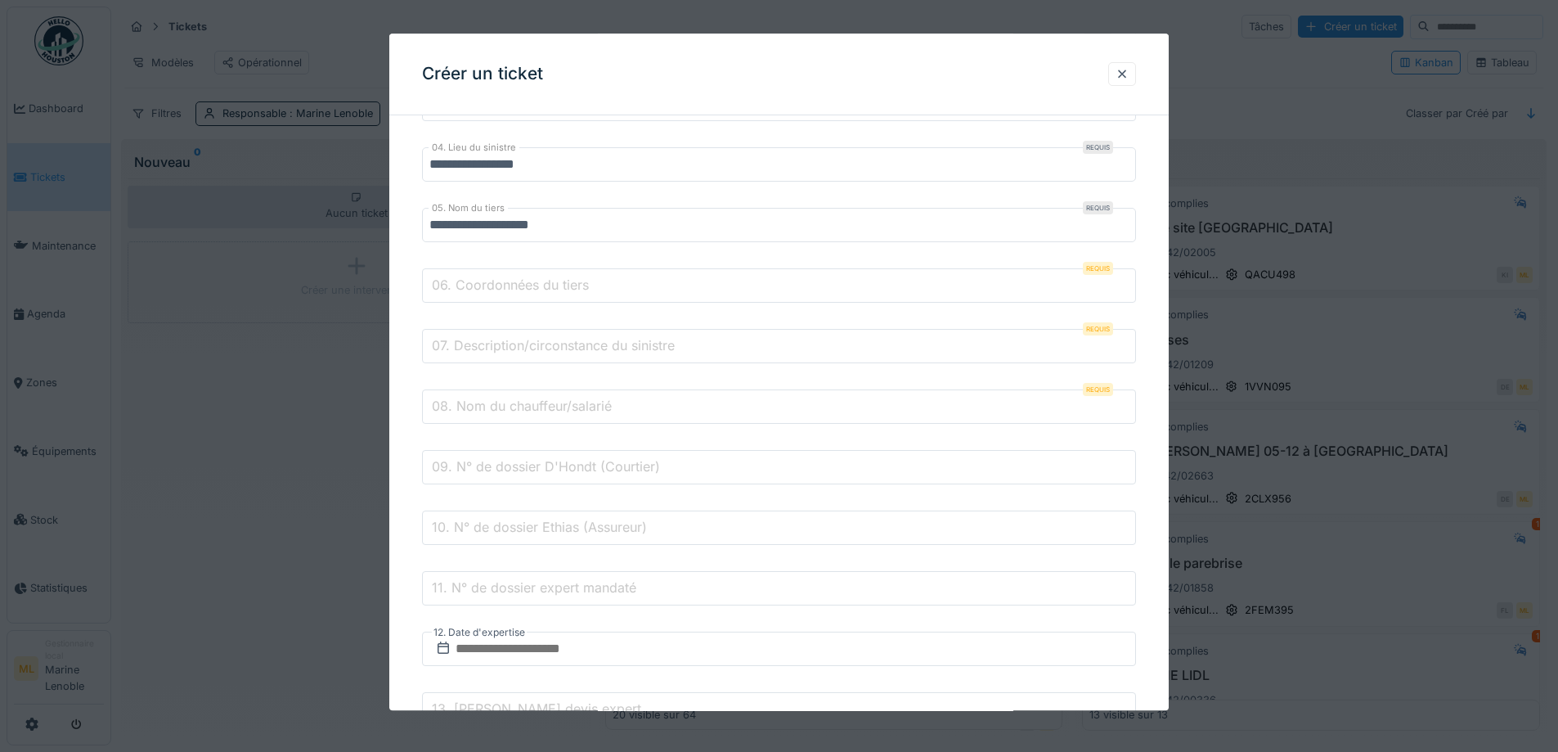
click at [650, 476] on label "09. N° de dossier D'Hondt (Courtier)" at bounding box center [546, 467] width 235 height 20
click at [650, 476] on input "09. N° de dossier D'Hondt (Courtier)" at bounding box center [779, 468] width 714 height 34
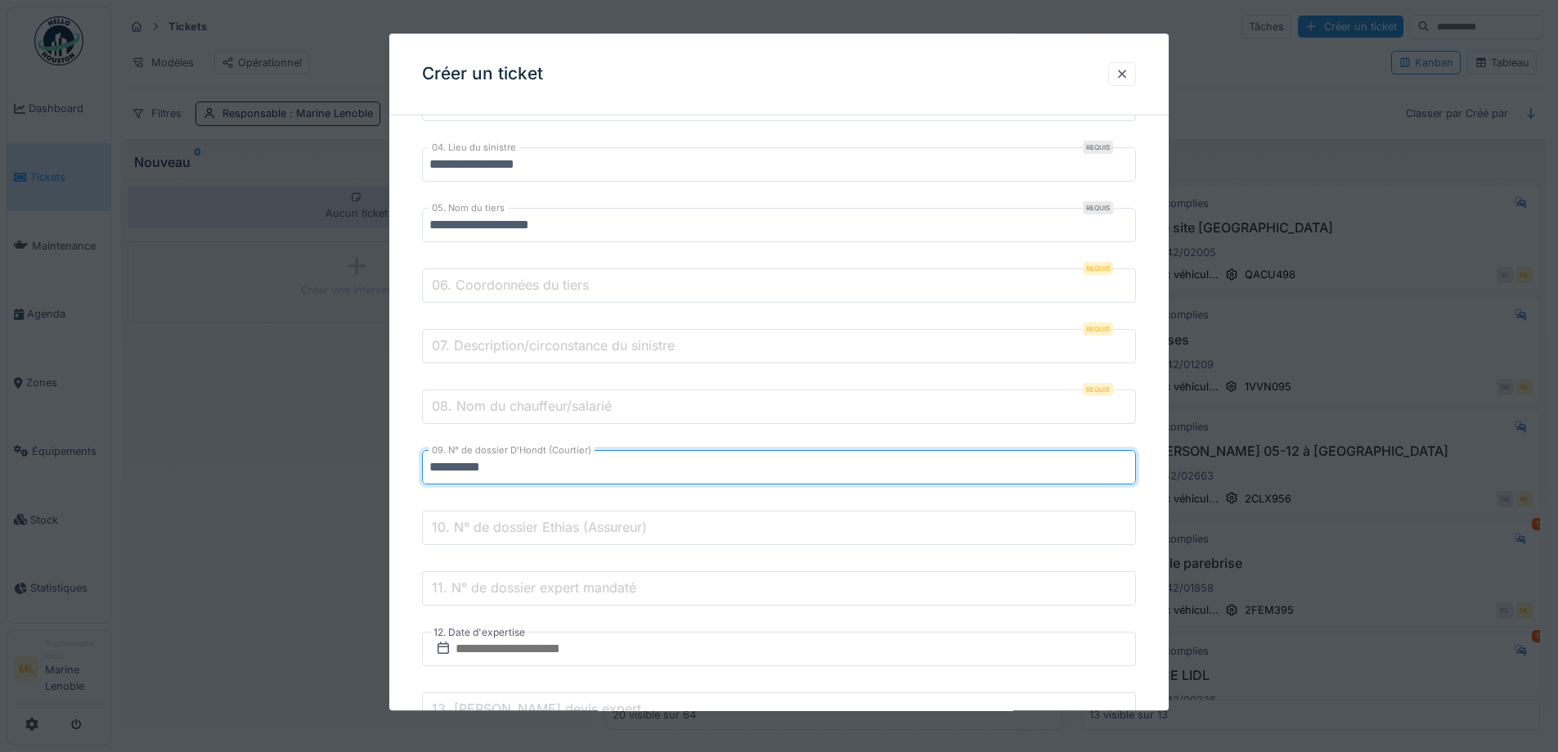
type input "**********"
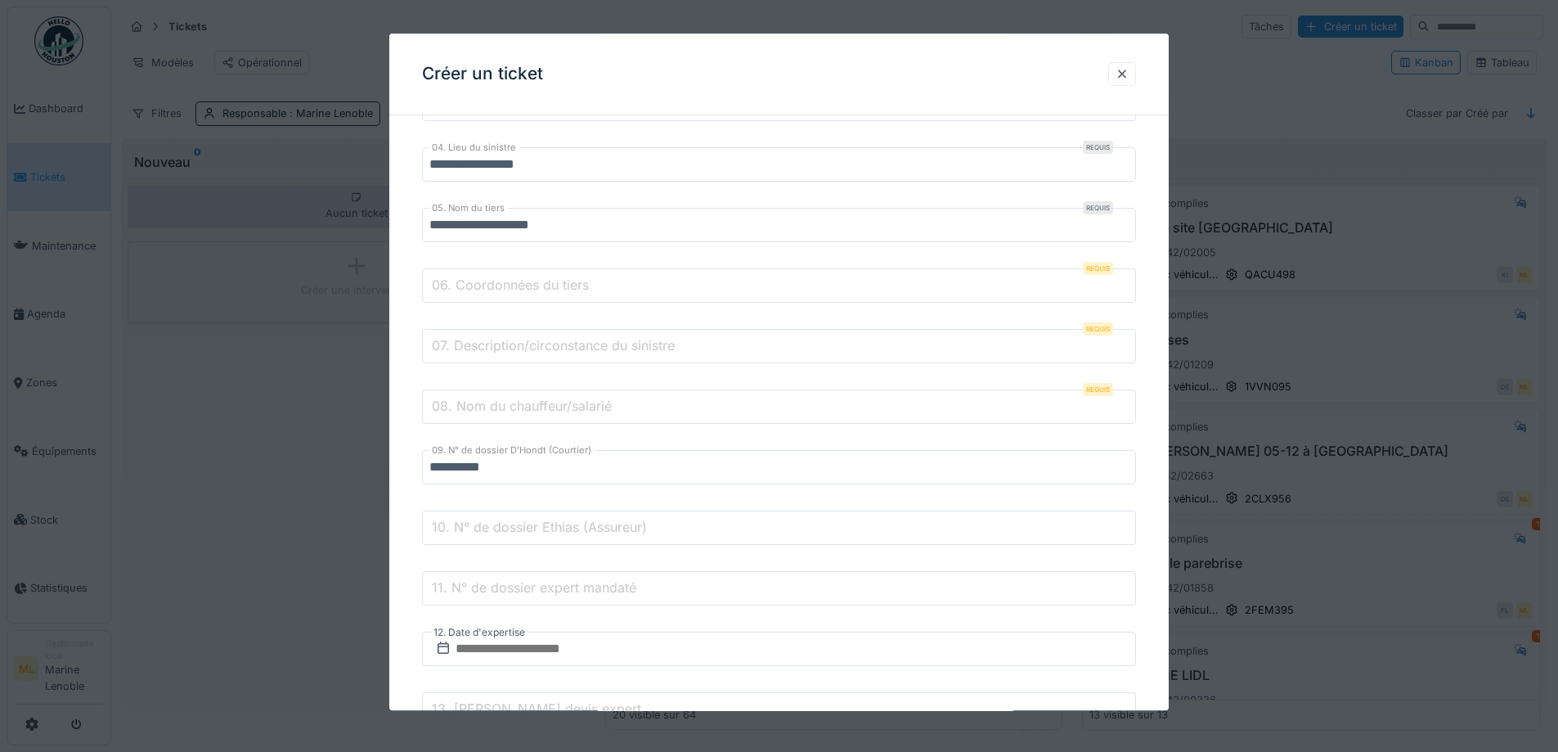
click at [609, 411] on label "08. Nom du chauffeur/salarié" at bounding box center [522, 407] width 186 height 20
click at [609, 411] on input "08. Nom du chauffeur/salarié" at bounding box center [779, 407] width 714 height 34
click at [613, 341] on label "07. Description/circonstance du sinistre" at bounding box center [553, 346] width 249 height 20
click at [613, 341] on input "07. Description/circonstance du sinistre" at bounding box center [779, 347] width 714 height 34
click at [617, 407] on input "08. Nom du chauffeur/salarié" at bounding box center [779, 407] width 714 height 34
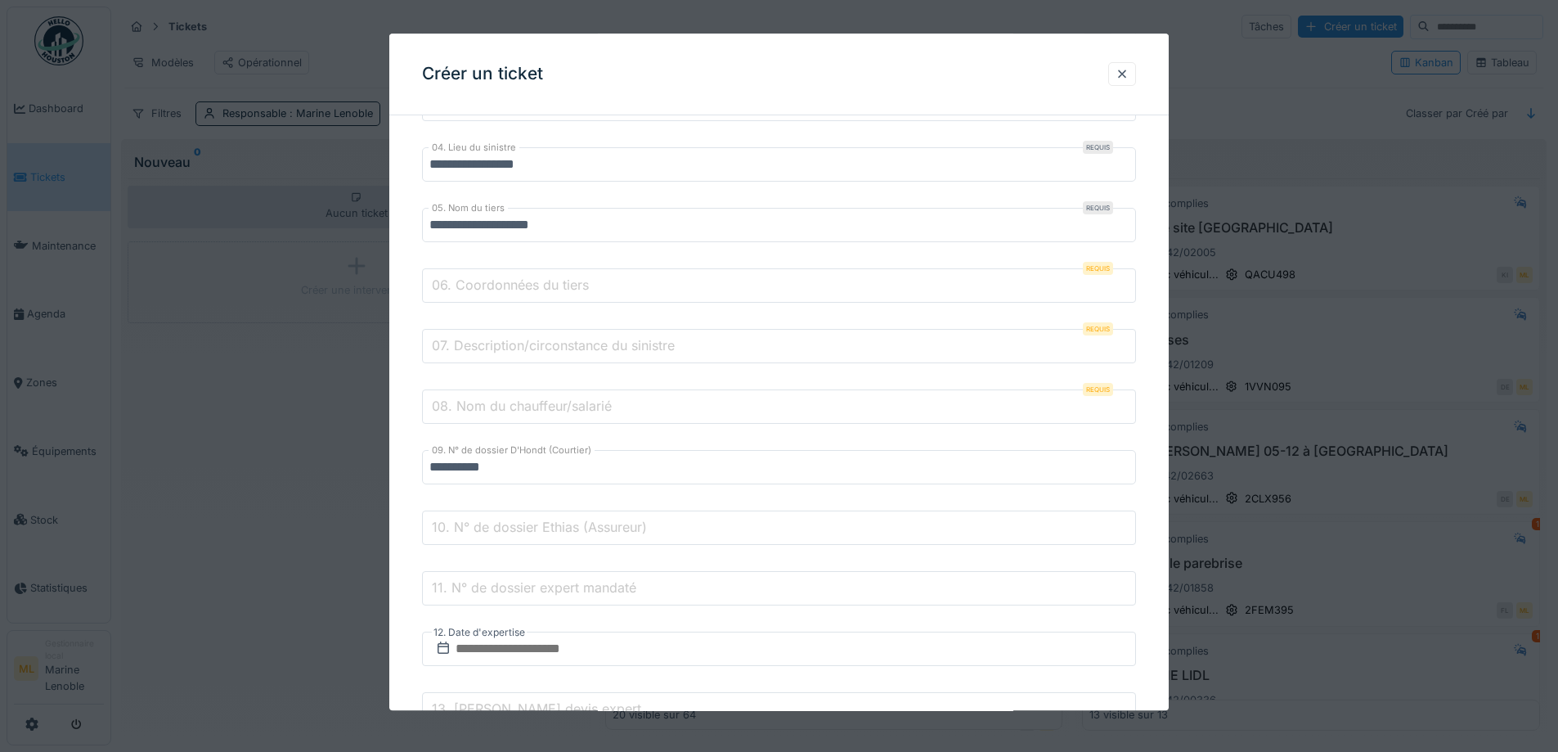
click at [478, 404] on label "08. Nom du chauffeur/salarié" at bounding box center [522, 407] width 186 height 20
click at [478, 404] on input "08. Nom du chauffeur/salarié" at bounding box center [779, 407] width 714 height 34
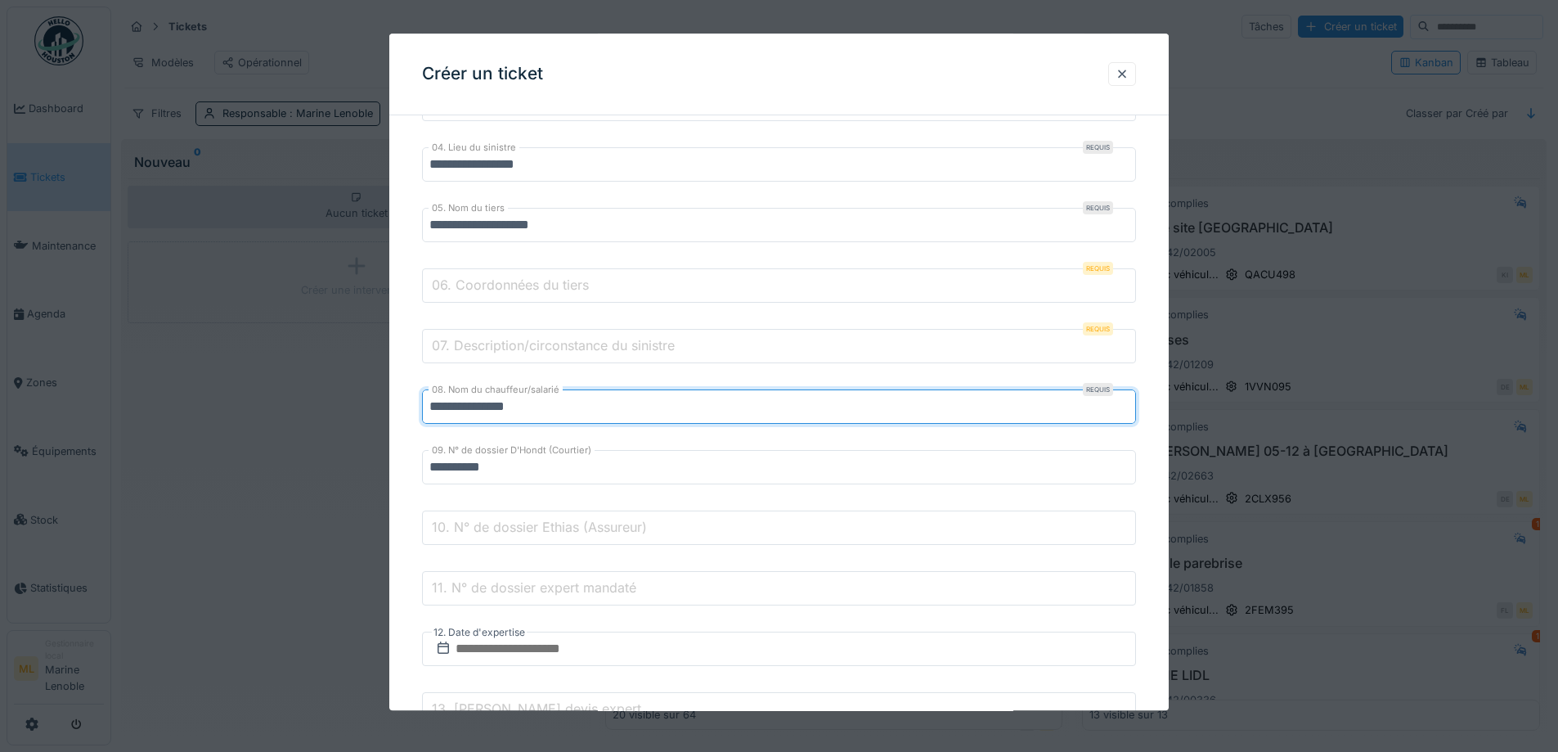
type input "**********"
click at [556, 287] on label "06. Coordonnées du tiers" at bounding box center [511, 286] width 164 height 20
click at [556, 287] on input "06. Coordonnées du tiers" at bounding box center [779, 286] width 714 height 34
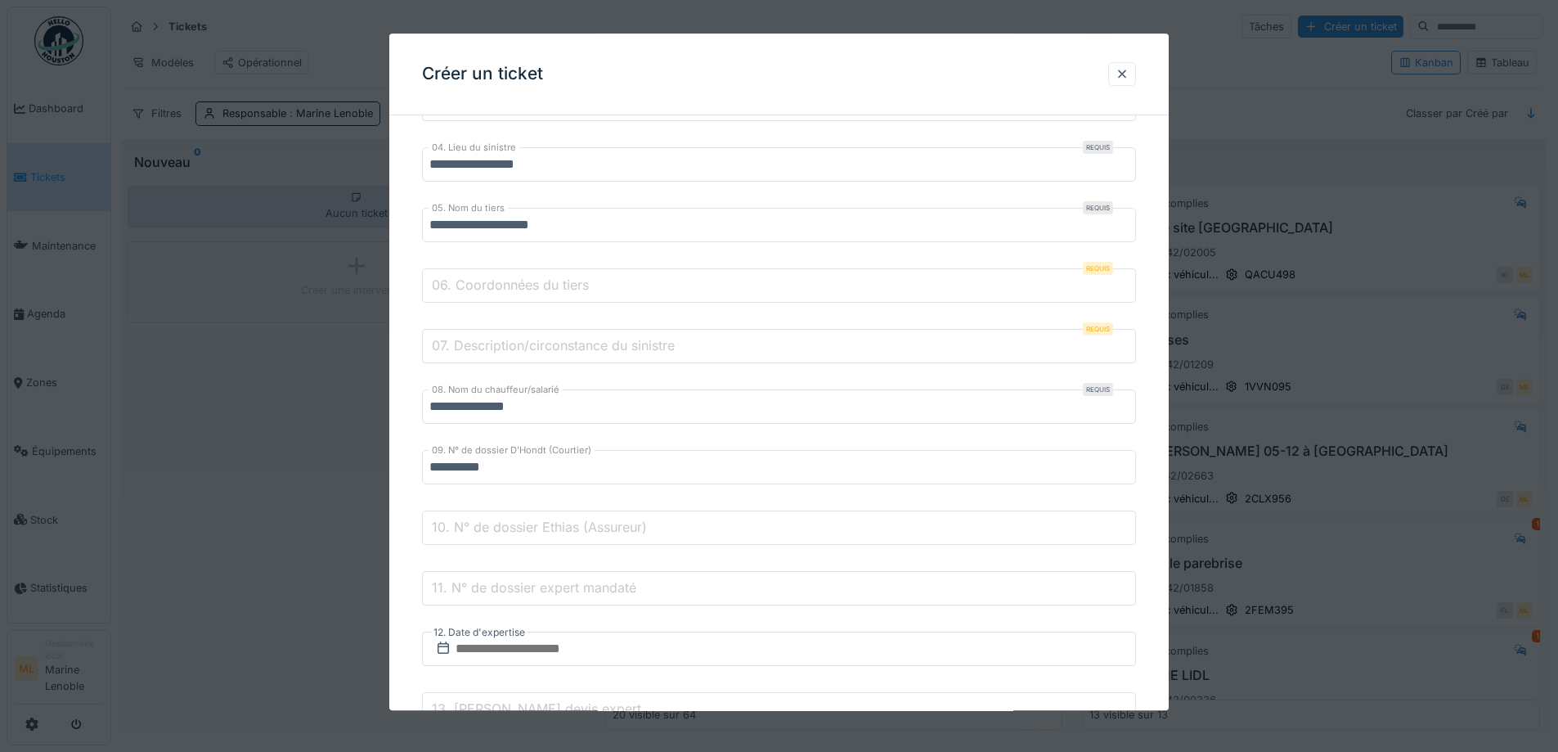
click at [590, 347] on label "07. Description/circonstance du sinistre" at bounding box center [553, 346] width 249 height 20
click at [590, 347] on input "07. Description/circonstance du sinistre" at bounding box center [779, 347] width 714 height 34
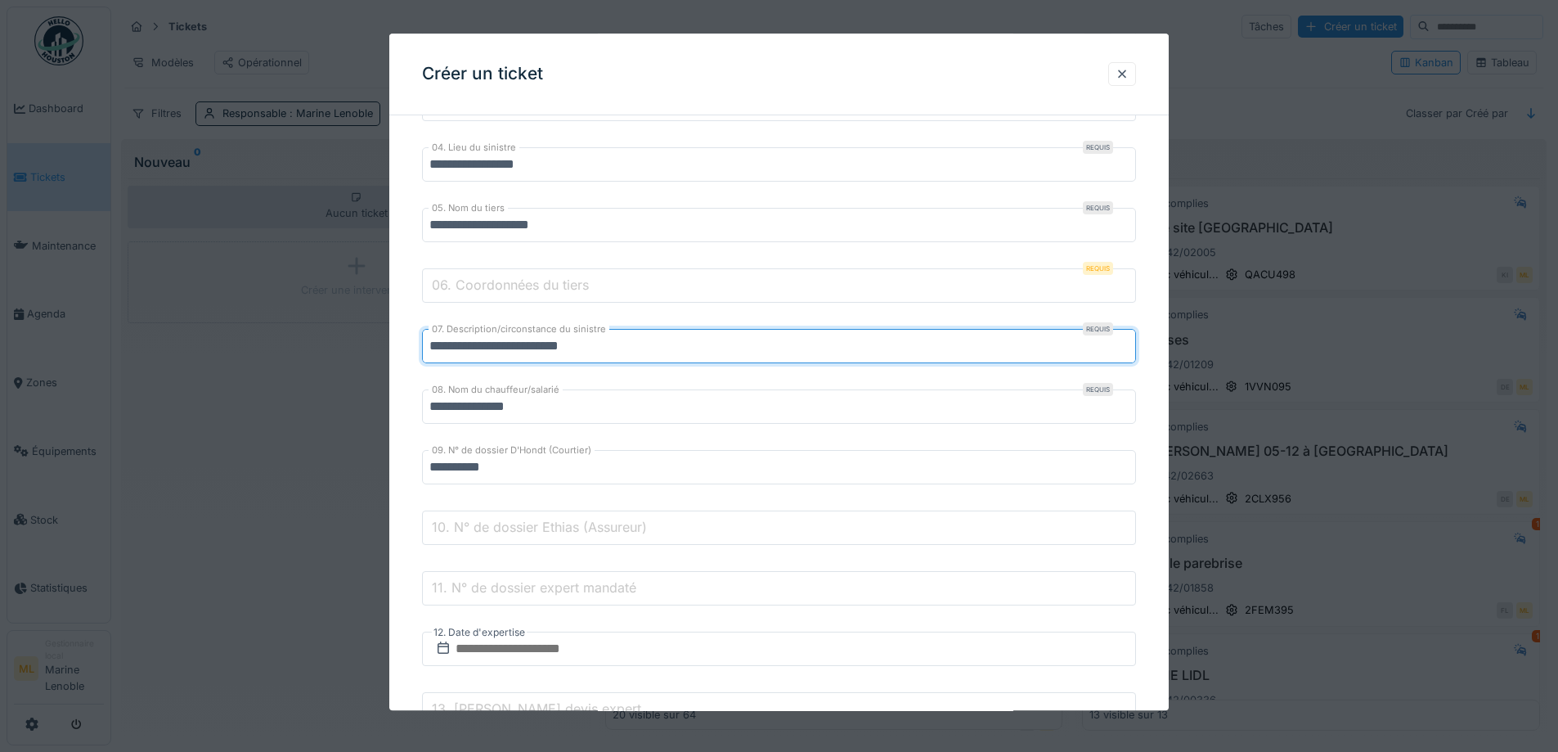
type input "**********"
click at [584, 281] on label "06. Coordonnées du tiers" at bounding box center [511, 286] width 164 height 20
click at [584, 281] on input "06. Coordonnées du tiers" at bounding box center [779, 286] width 714 height 34
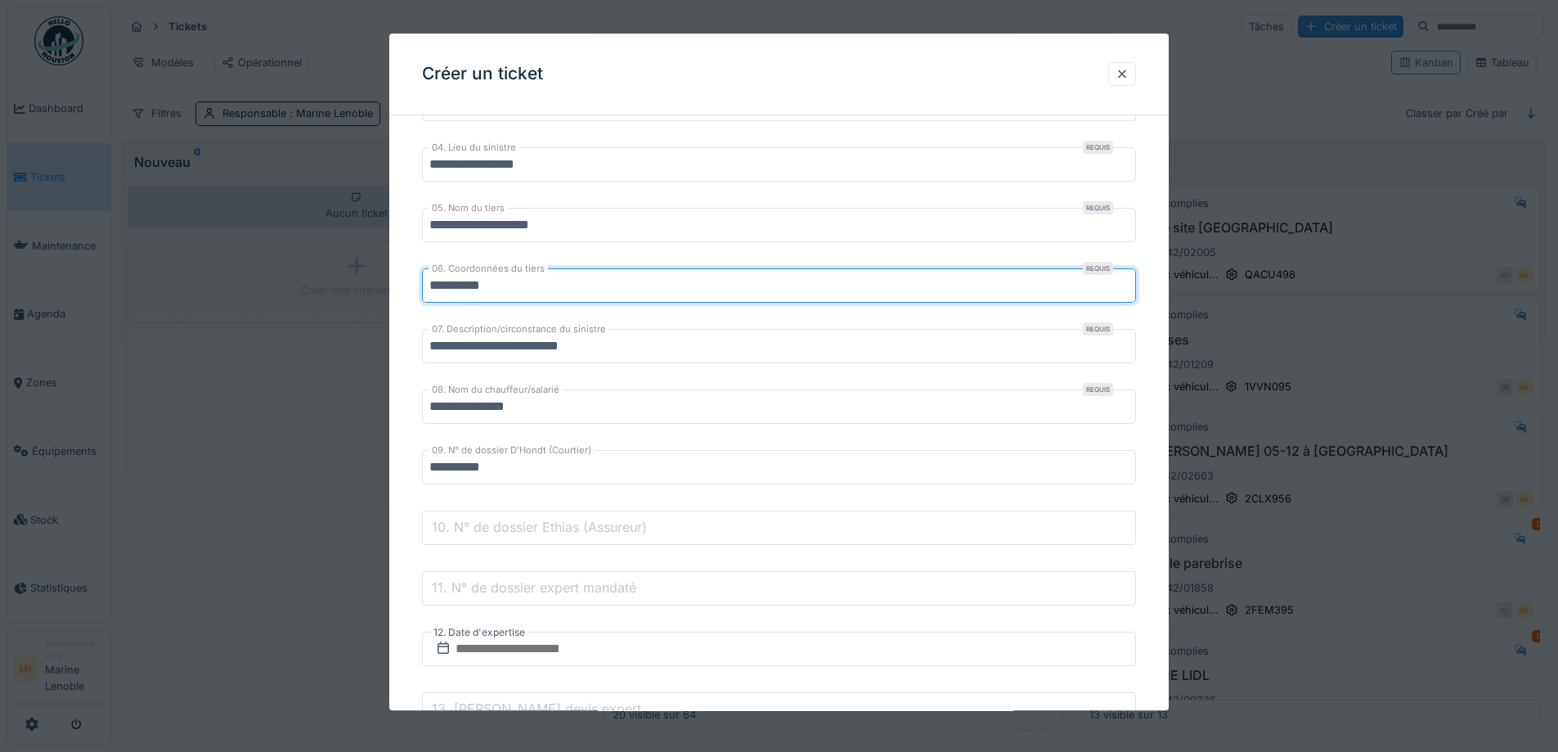
type input "**********"
click at [708, 351] on input "**********" at bounding box center [779, 347] width 714 height 34
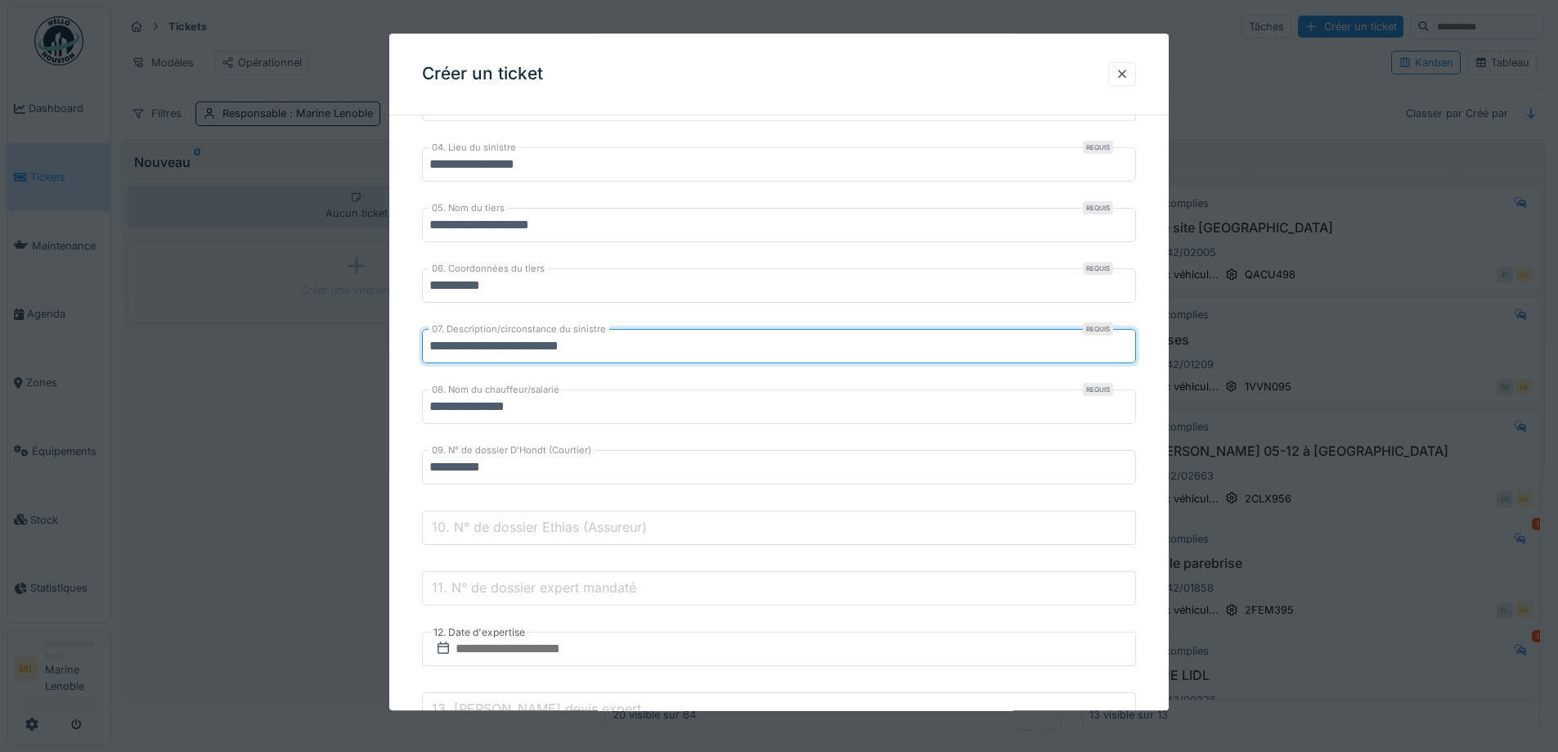
click at [668, 411] on input "**********" at bounding box center [779, 407] width 714 height 34
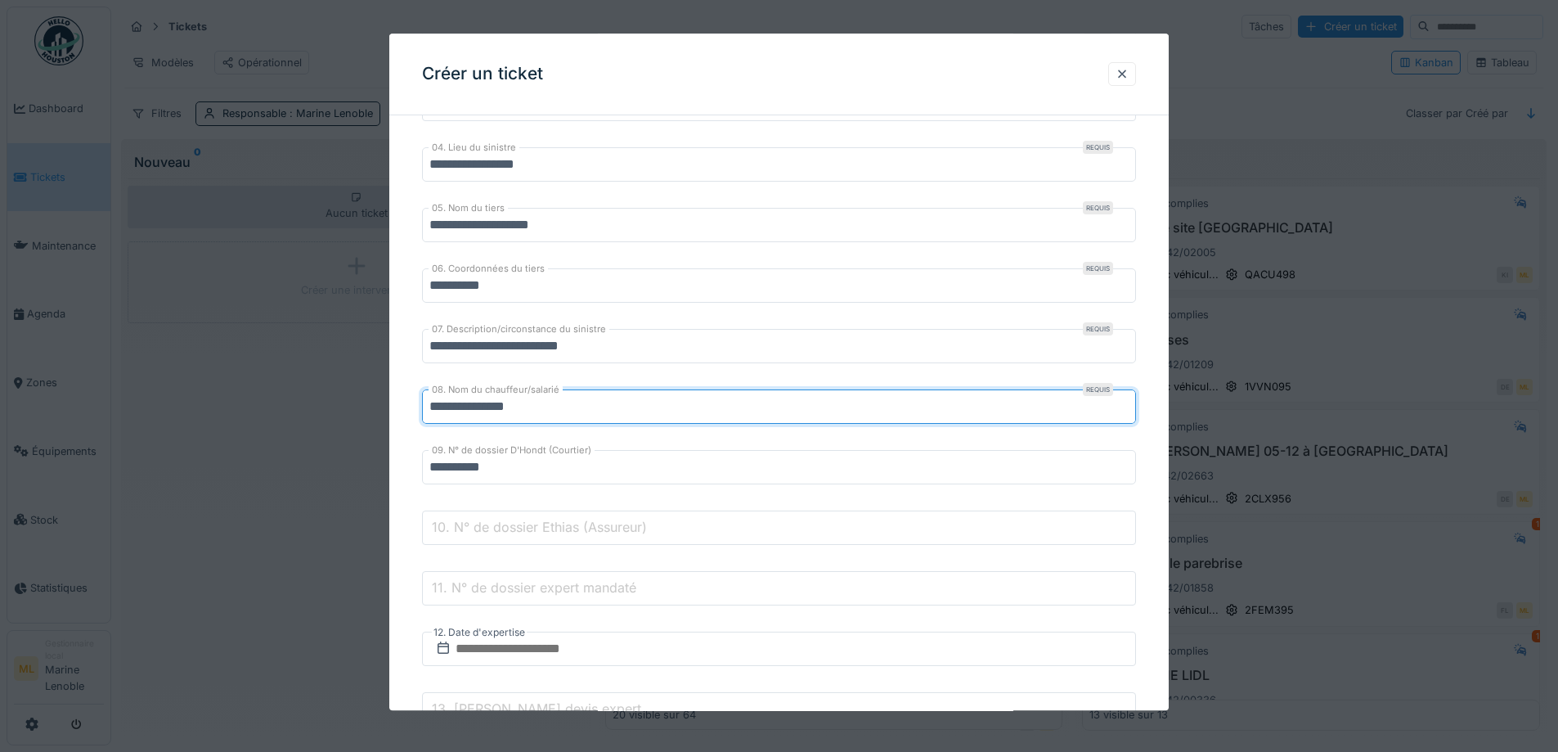
scroll to position [652, 0]
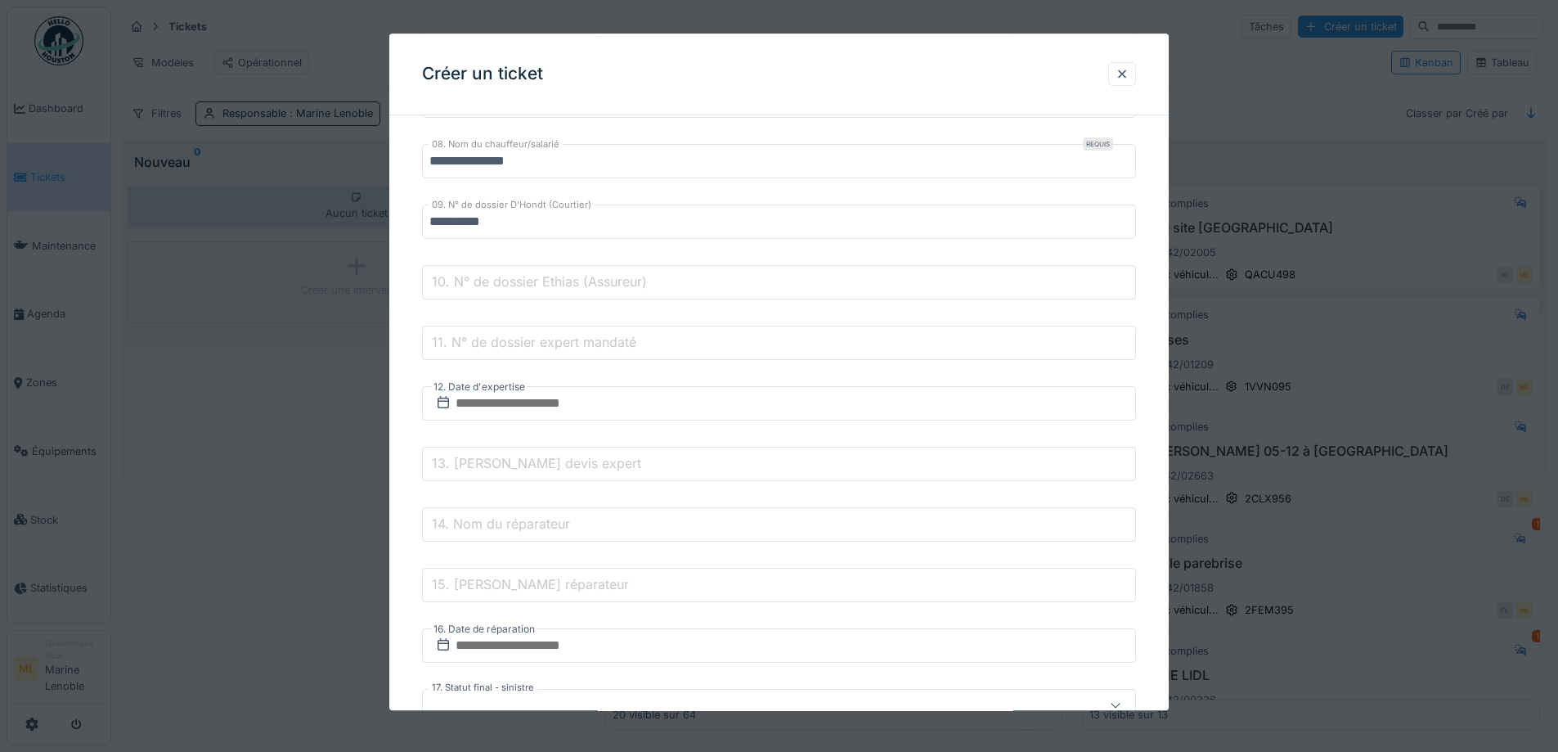
click at [564, 279] on label "10. N° de dossier Ethias (Assureur)" at bounding box center [540, 282] width 222 height 20
click at [564, 279] on input "10. N° de dossier Ethias (Assureur)" at bounding box center [779, 283] width 714 height 34
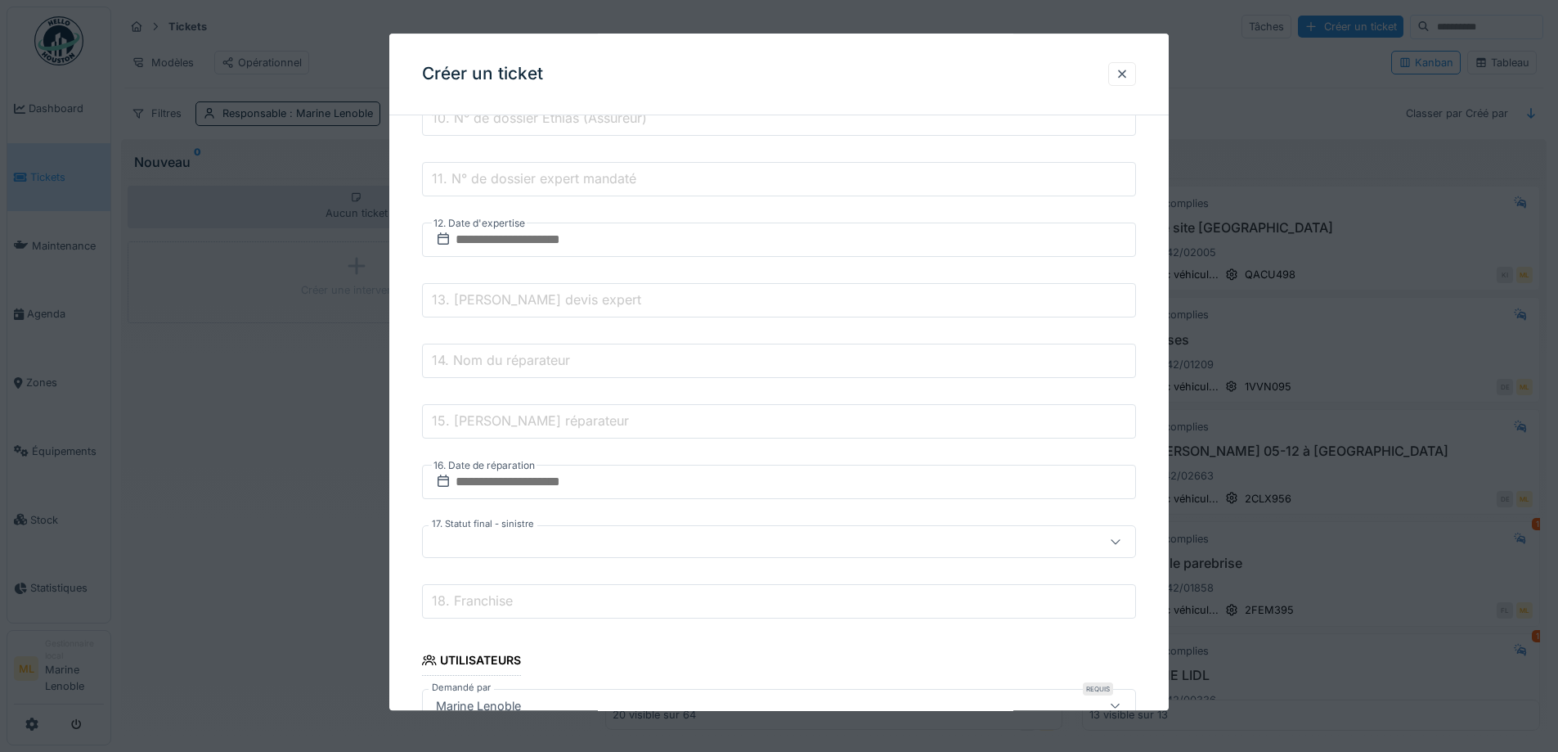
click at [540, 361] on label "14. Nom du réparateur" at bounding box center [501, 361] width 145 height 20
click at [540, 361] on input "14. Nom du réparateur" at bounding box center [779, 361] width 714 height 34
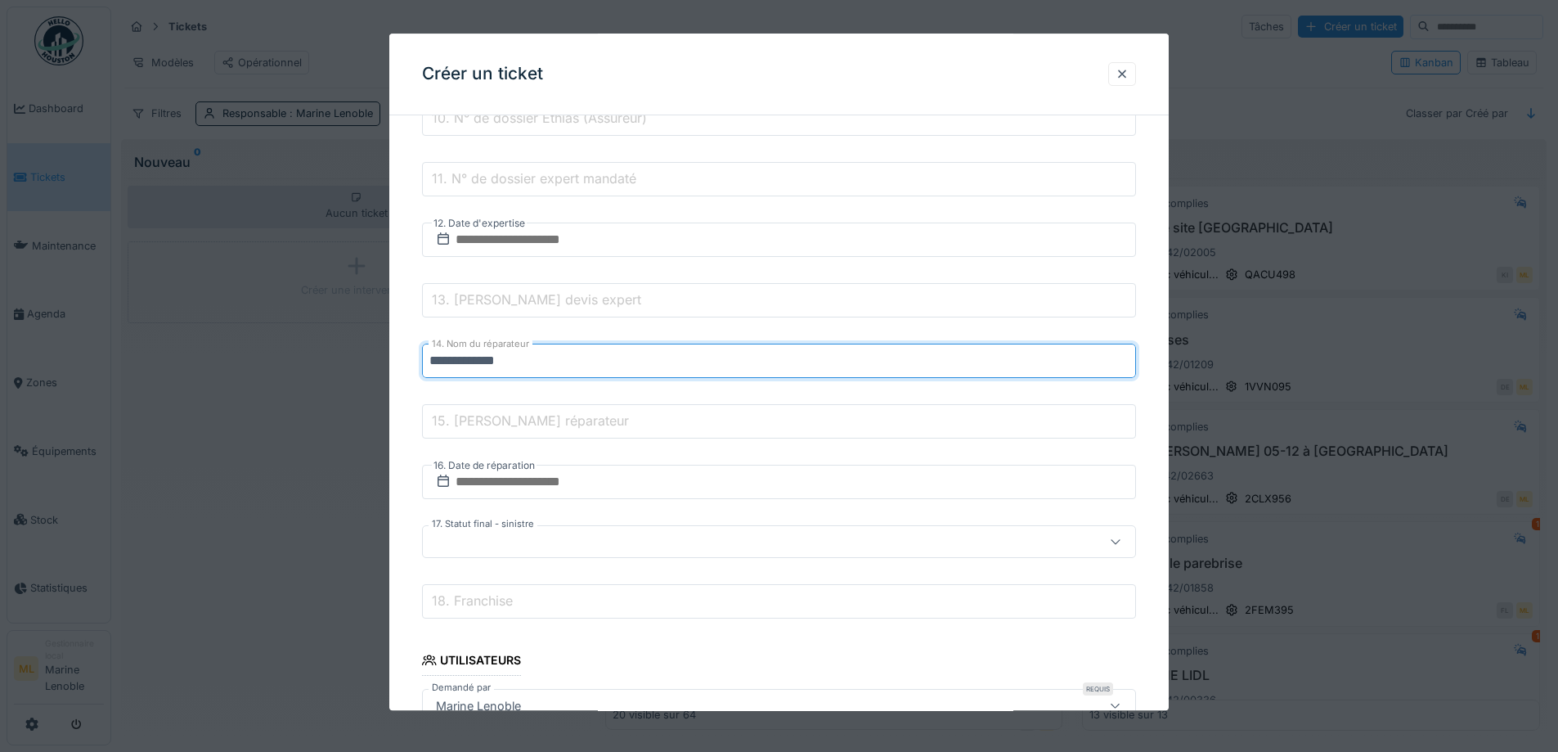
click at [495, 361] on input "**********" at bounding box center [779, 361] width 714 height 34
type input "**********"
click at [561, 421] on label "15. [PERSON_NAME] réparateur" at bounding box center [531, 421] width 204 height 20
click at [561, 421] on input "15. [PERSON_NAME] réparateur" at bounding box center [779, 422] width 714 height 34
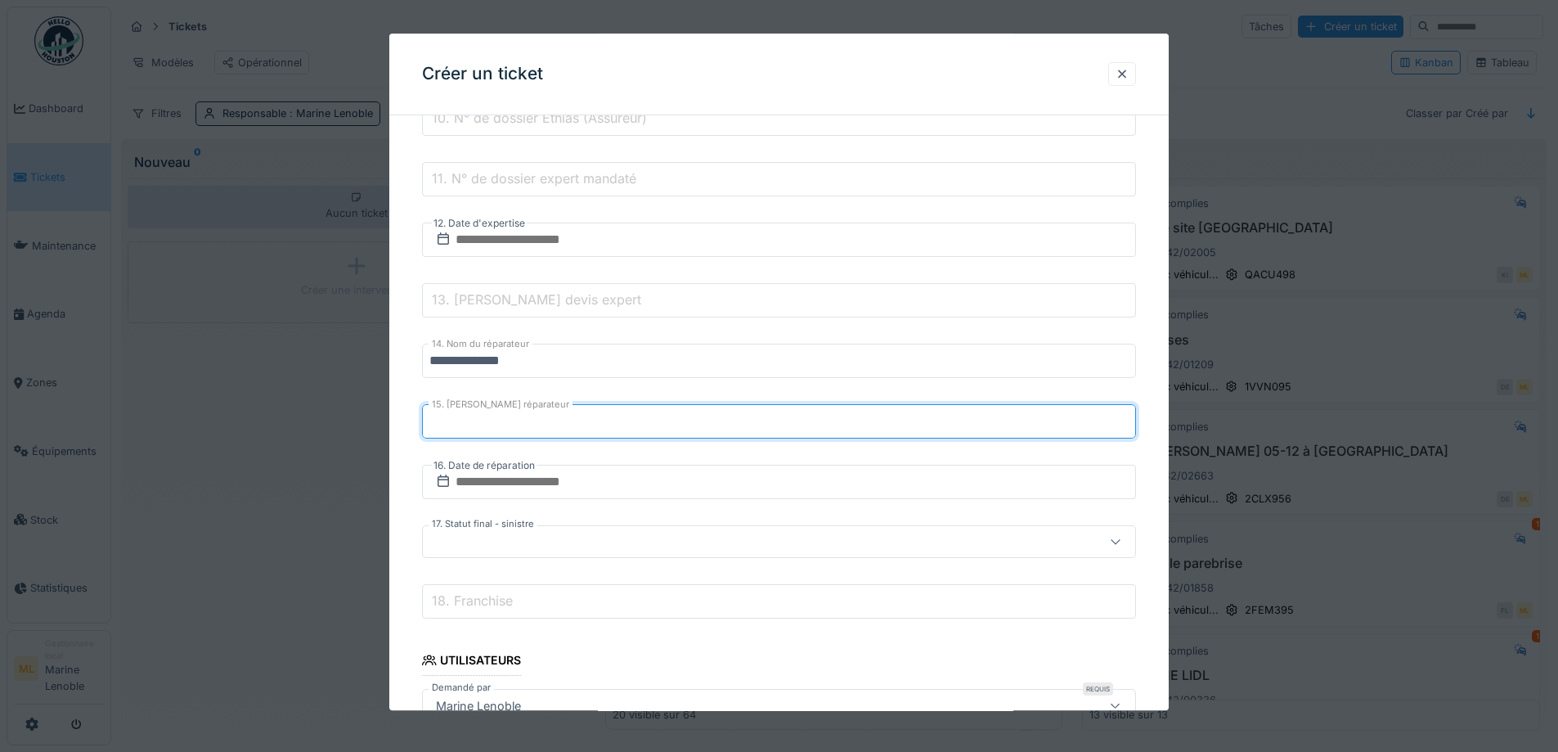
type input "****"
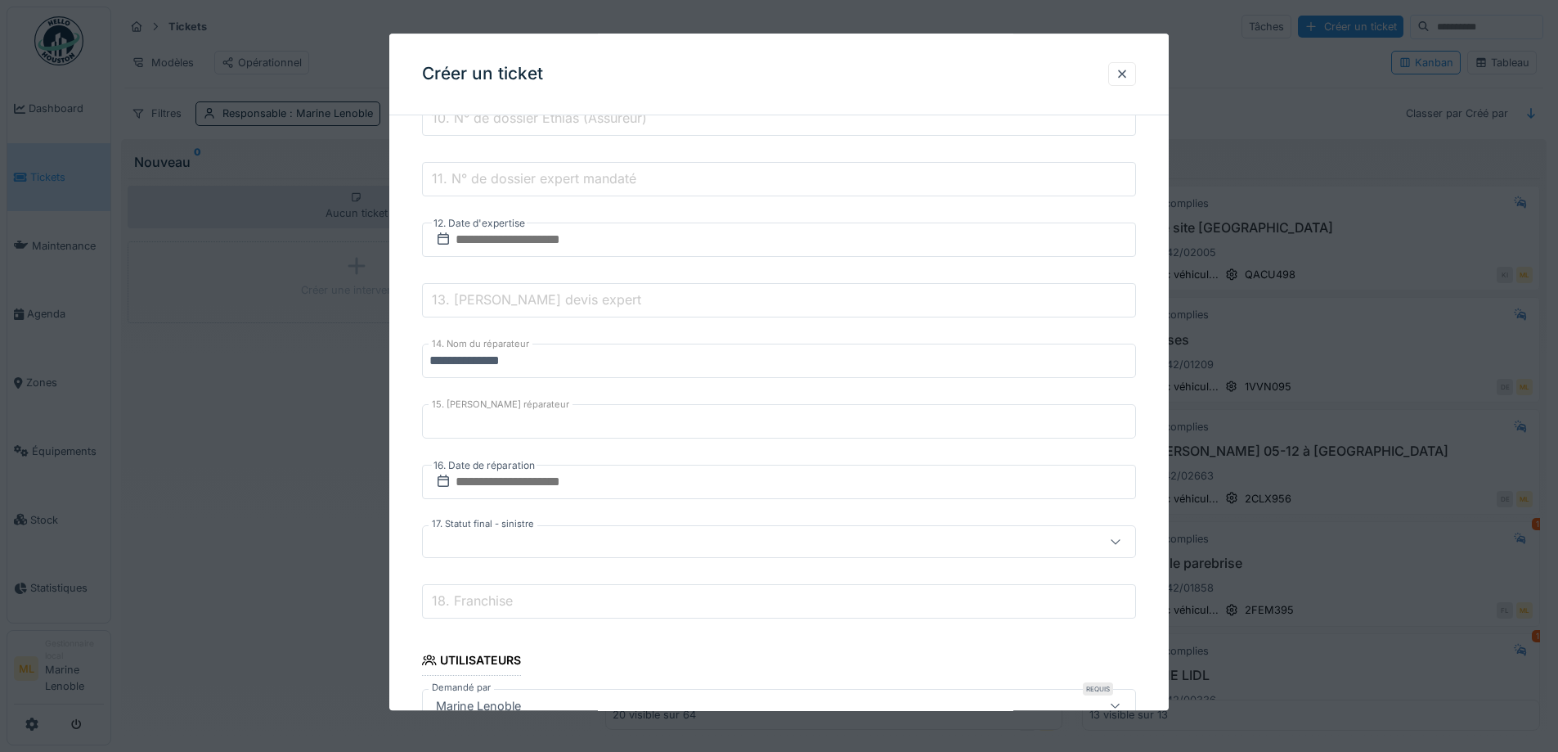
click at [537, 543] on div at bounding box center [737, 542] width 616 height 18
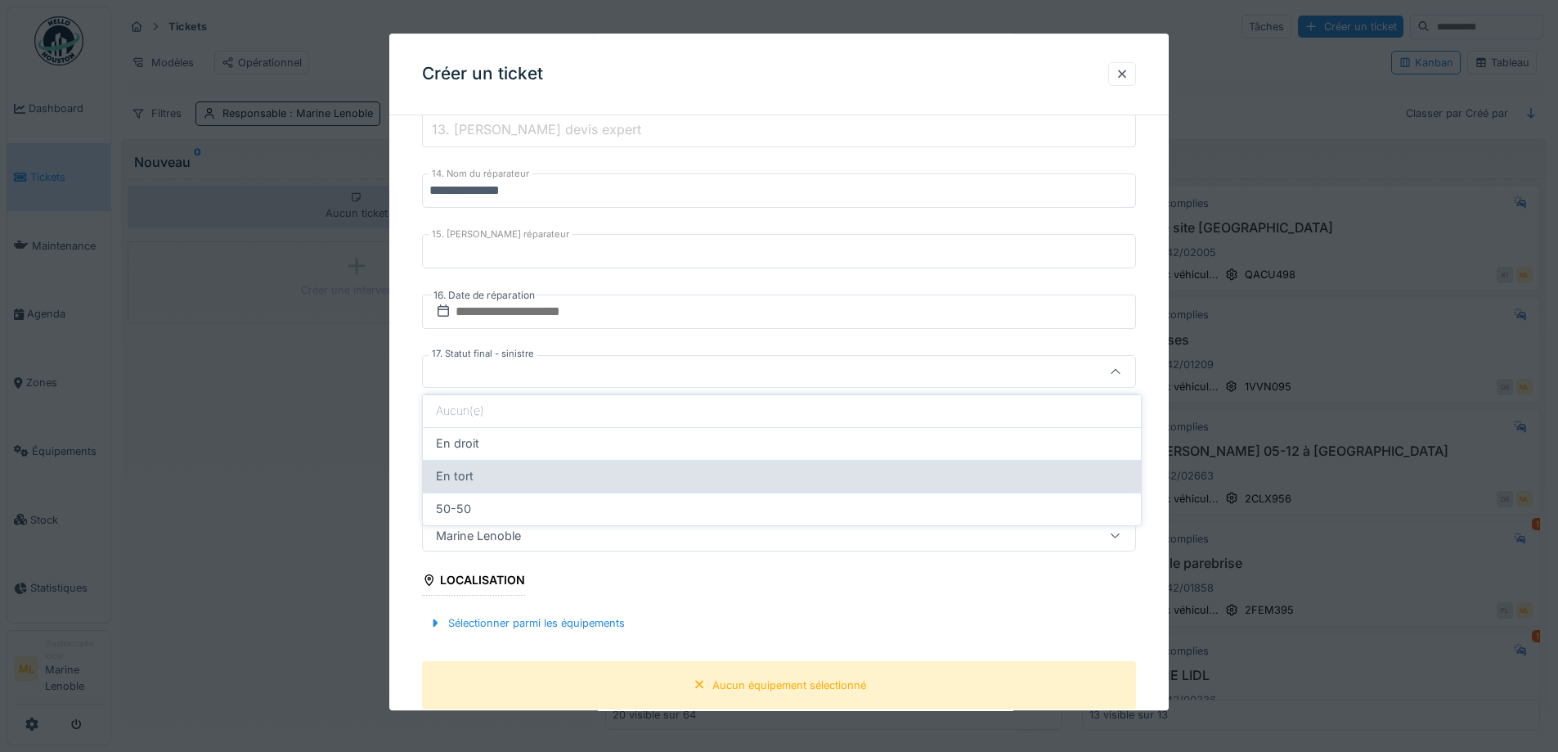
click at [494, 470] on div "En tort" at bounding box center [782, 476] width 692 height 18
type input "*******"
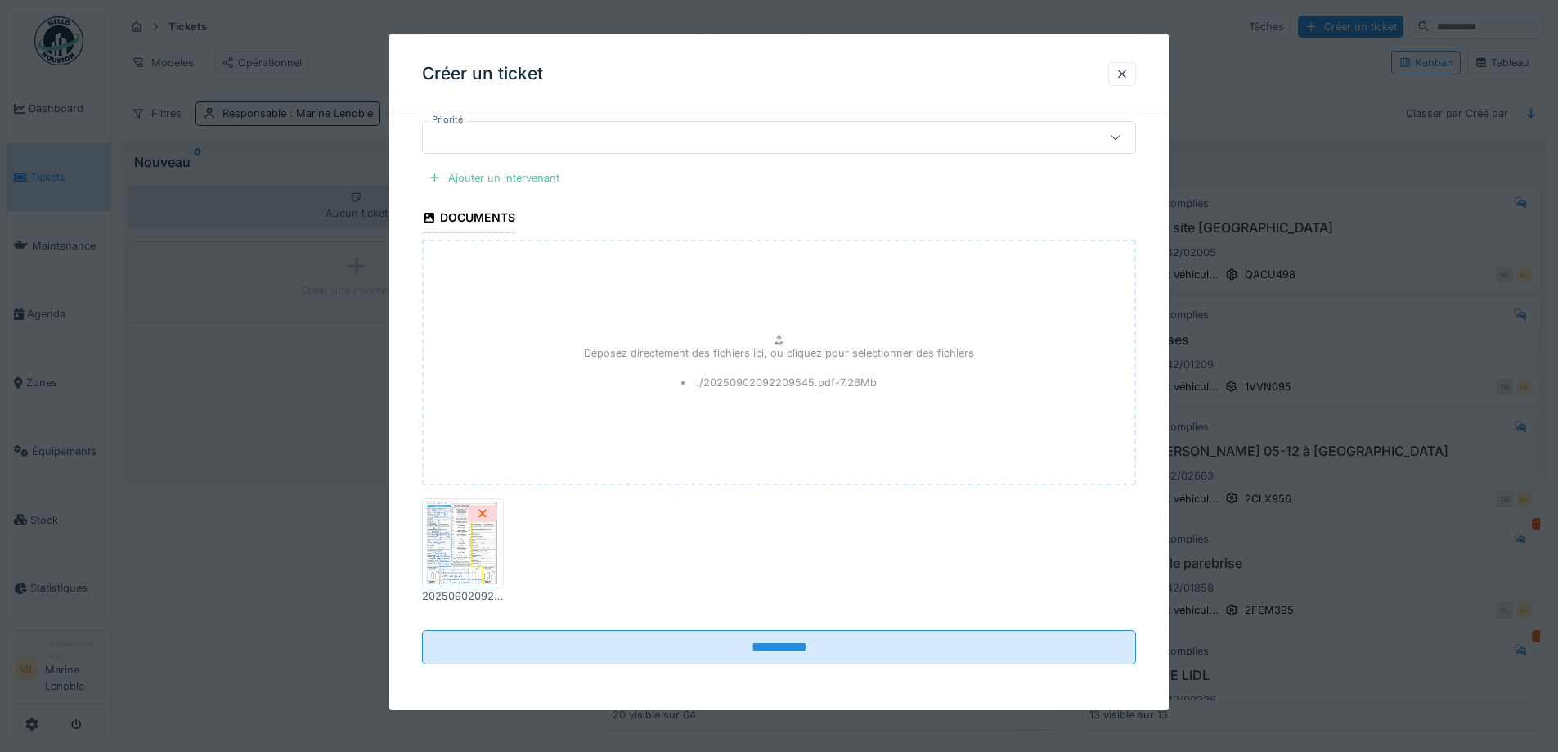
scroll to position [11, 0]
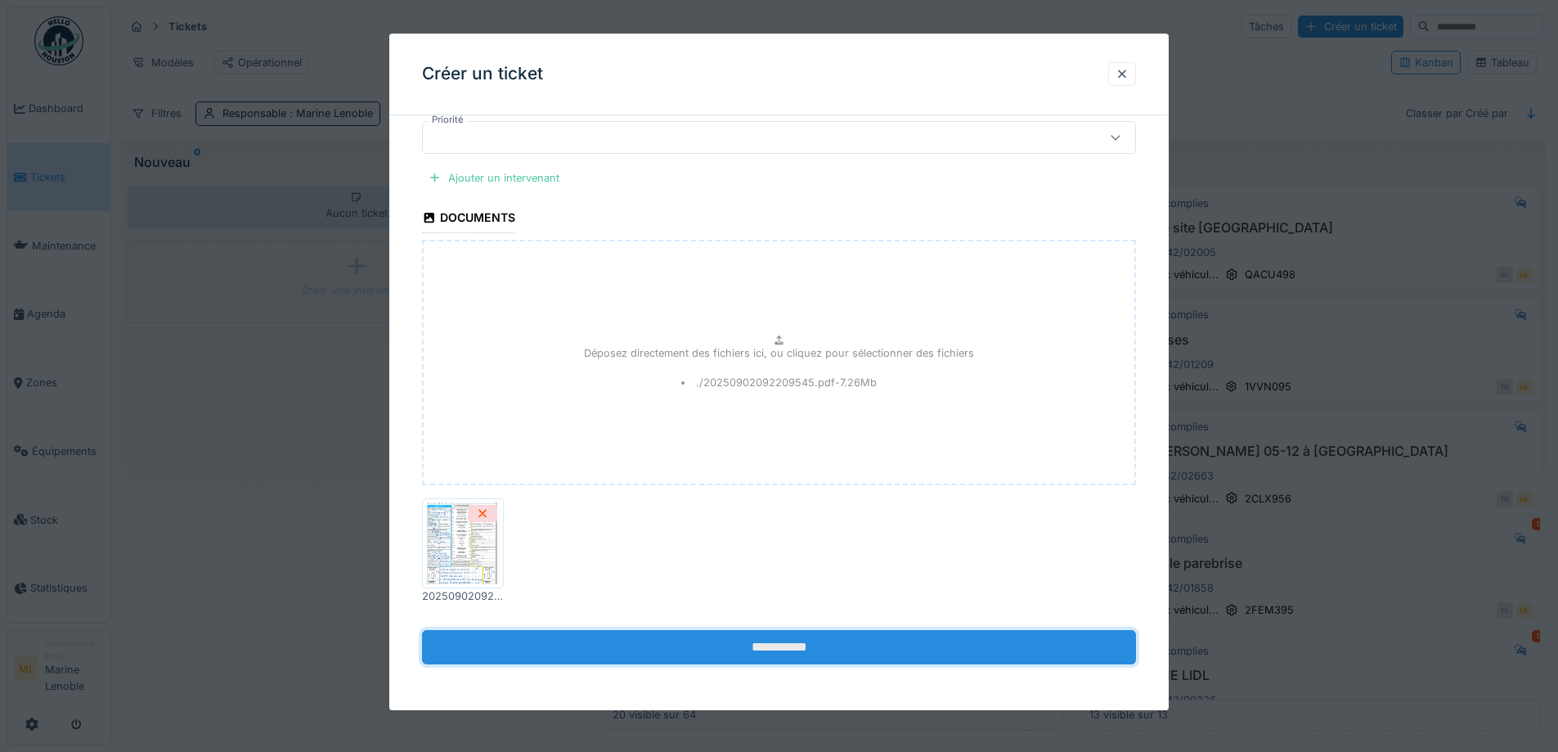
click at [828, 644] on input "**********" at bounding box center [779, 648] width 714 height 34
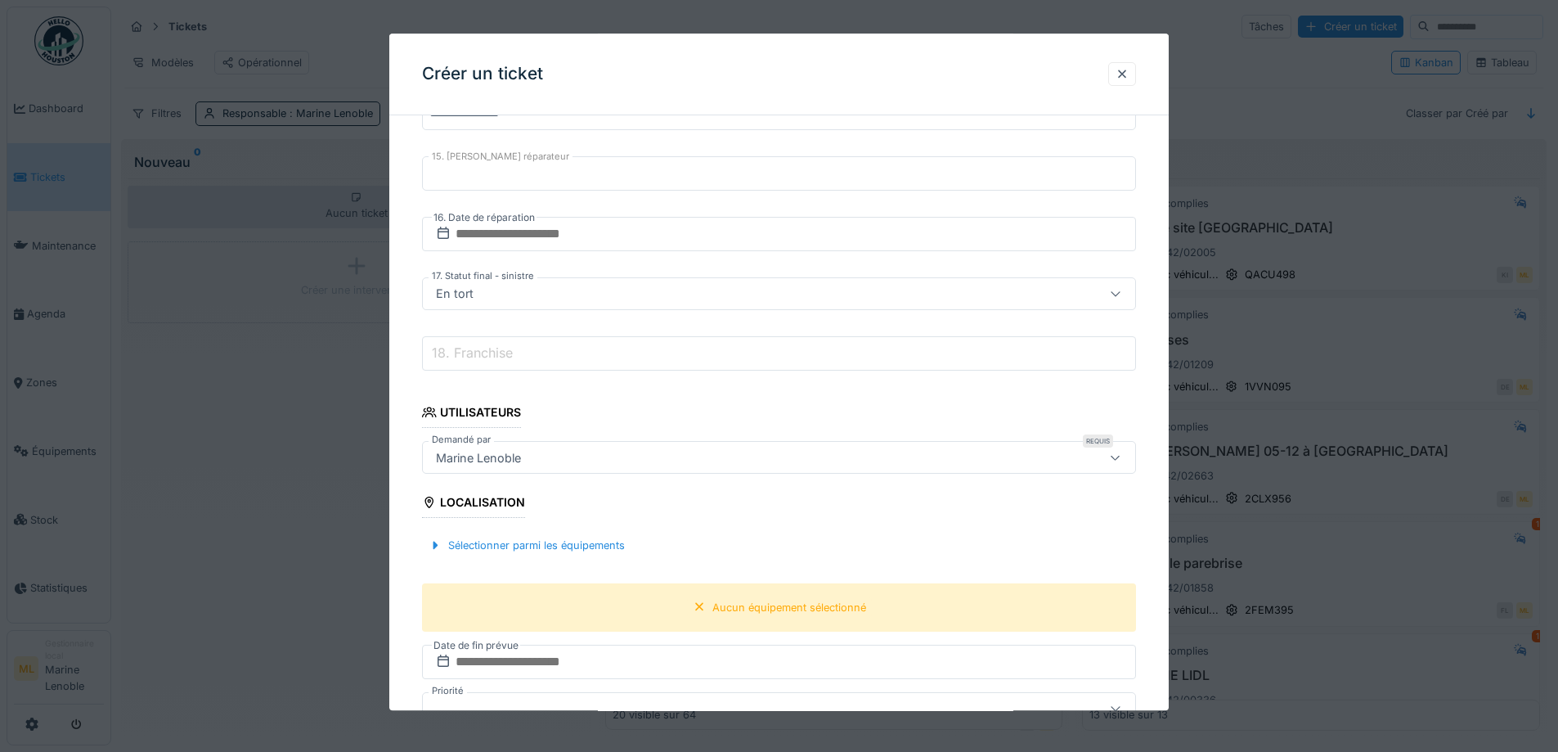
scroll to position [1145, 0]
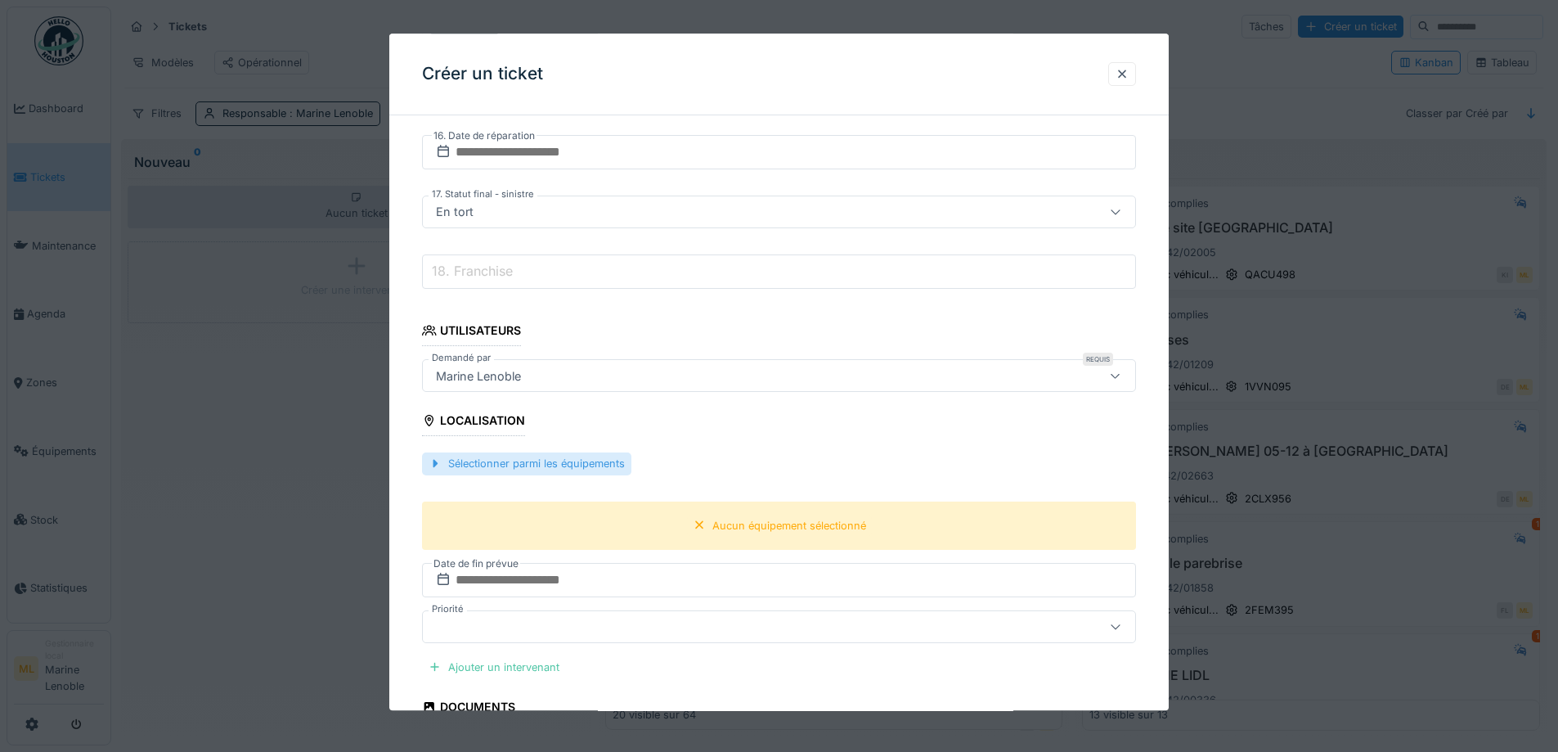
click at [589, 465] on div "Sélectionner parmi les équipements" at bounding box center [526, 464] width 209 height 22
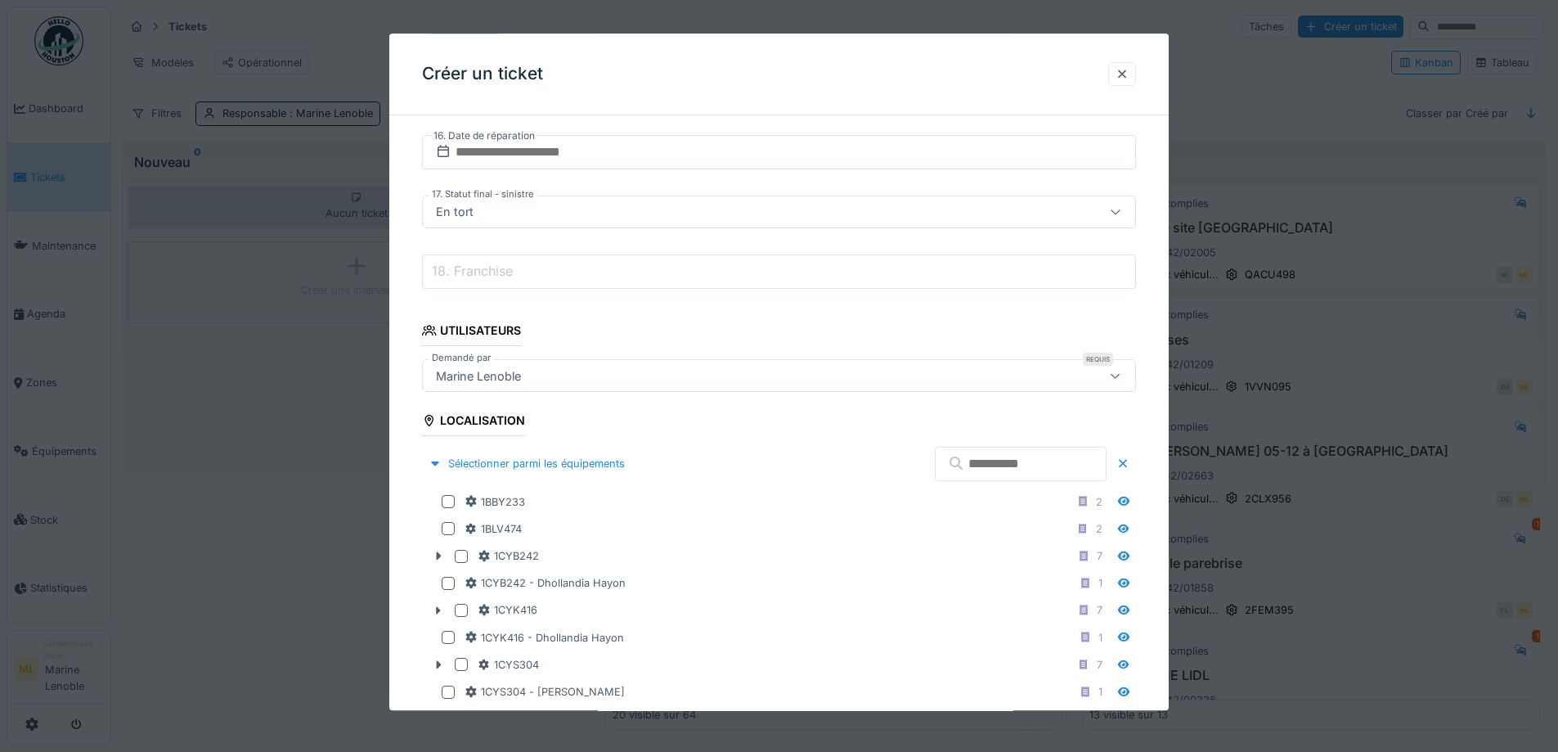
click at [942, 469] on input "text" at bounding box center [1021, 464] width 172 height 34
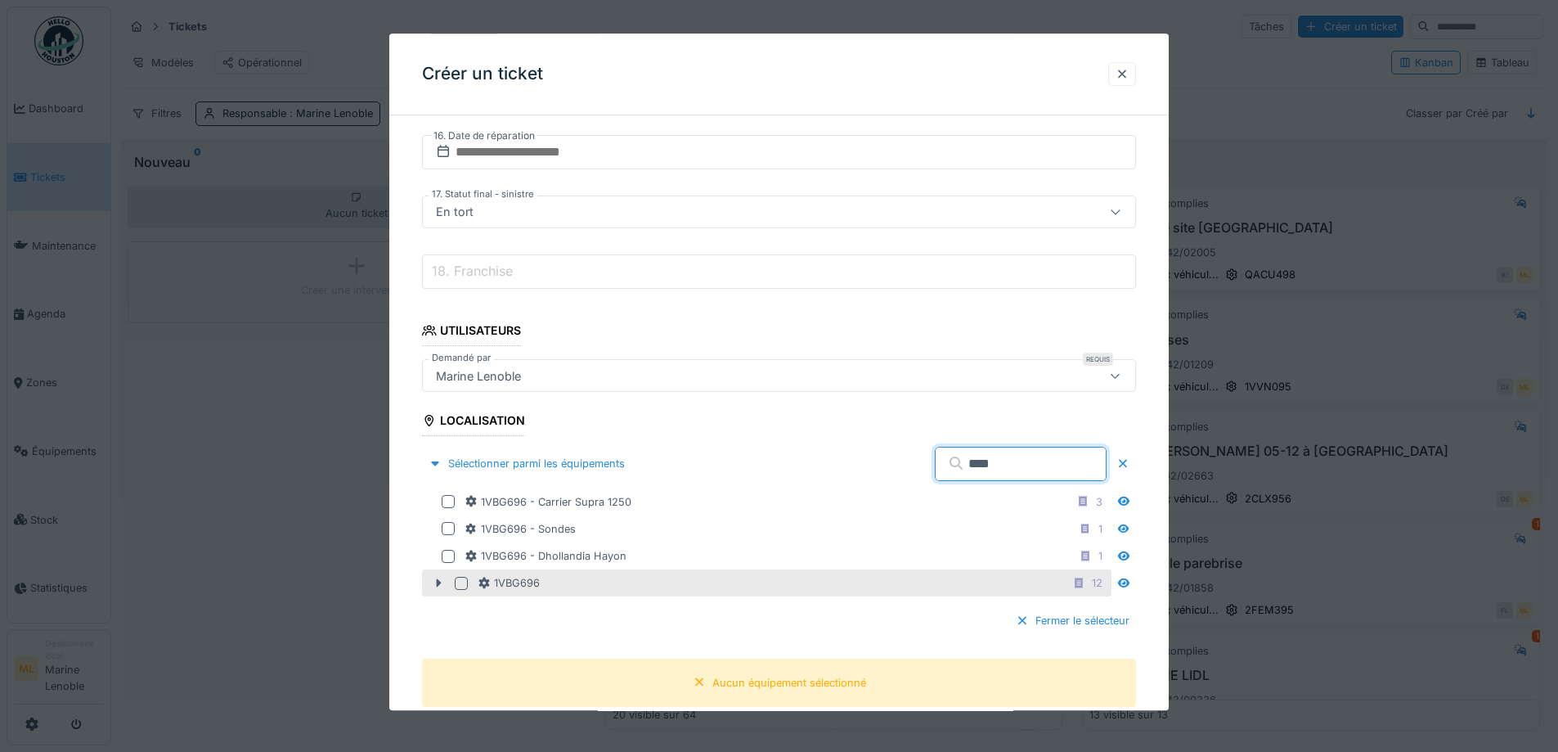
type input "****"
click at [457, 581] on div at bounding box center [461, 583] width 13 height 13
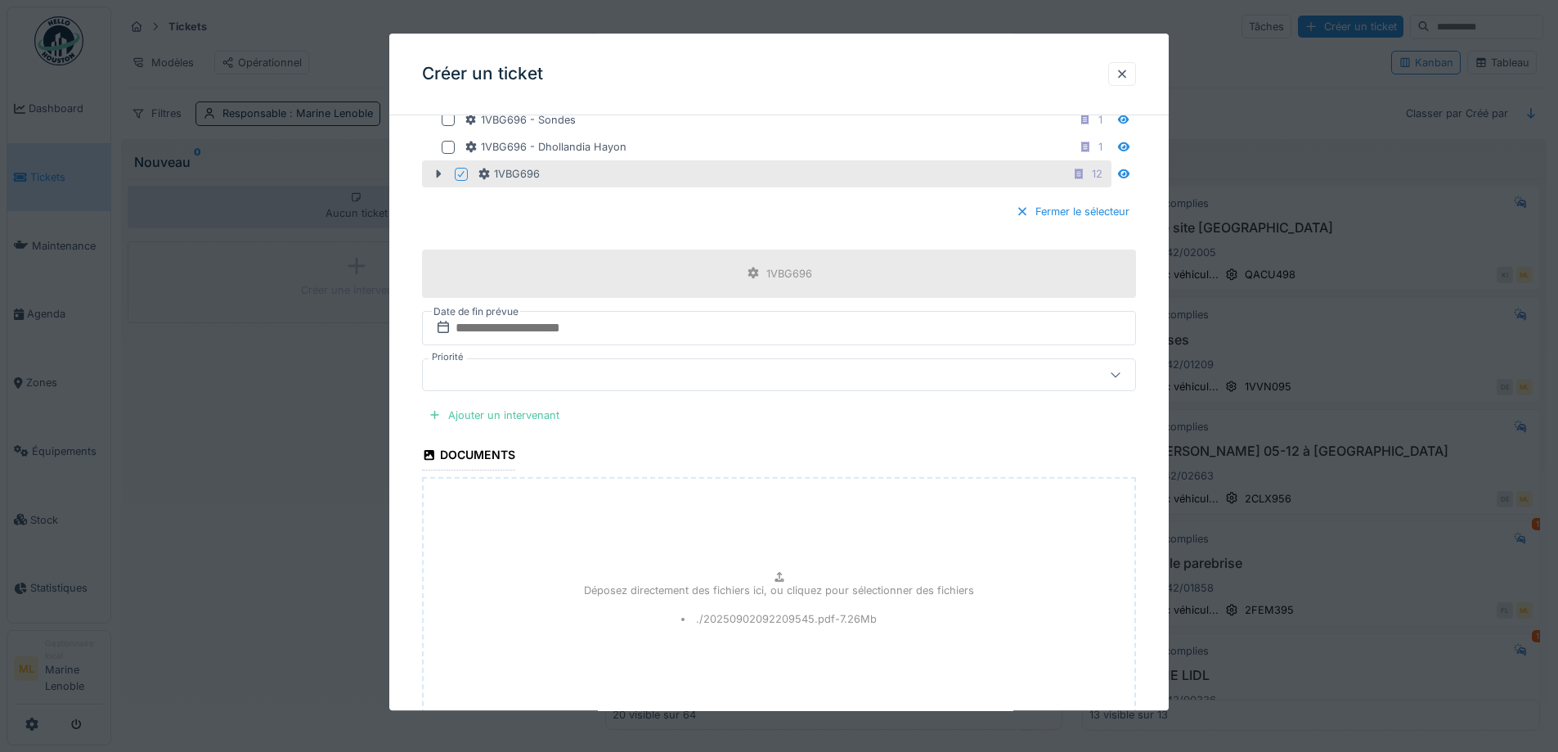
scroll to position [1791, 0]
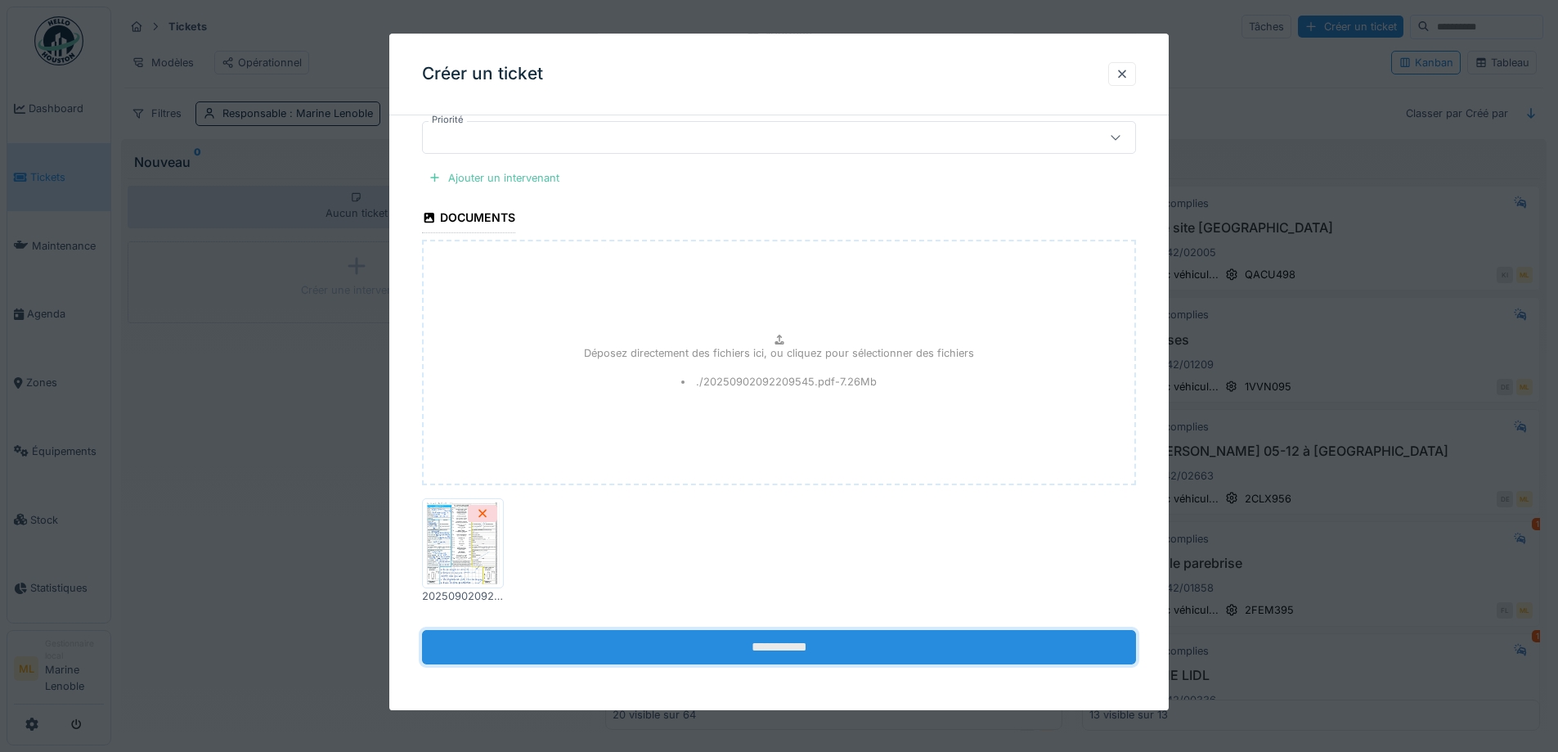
click at [797, 647] on input "**********" at bounding box center [779, 648] width 714 height 34
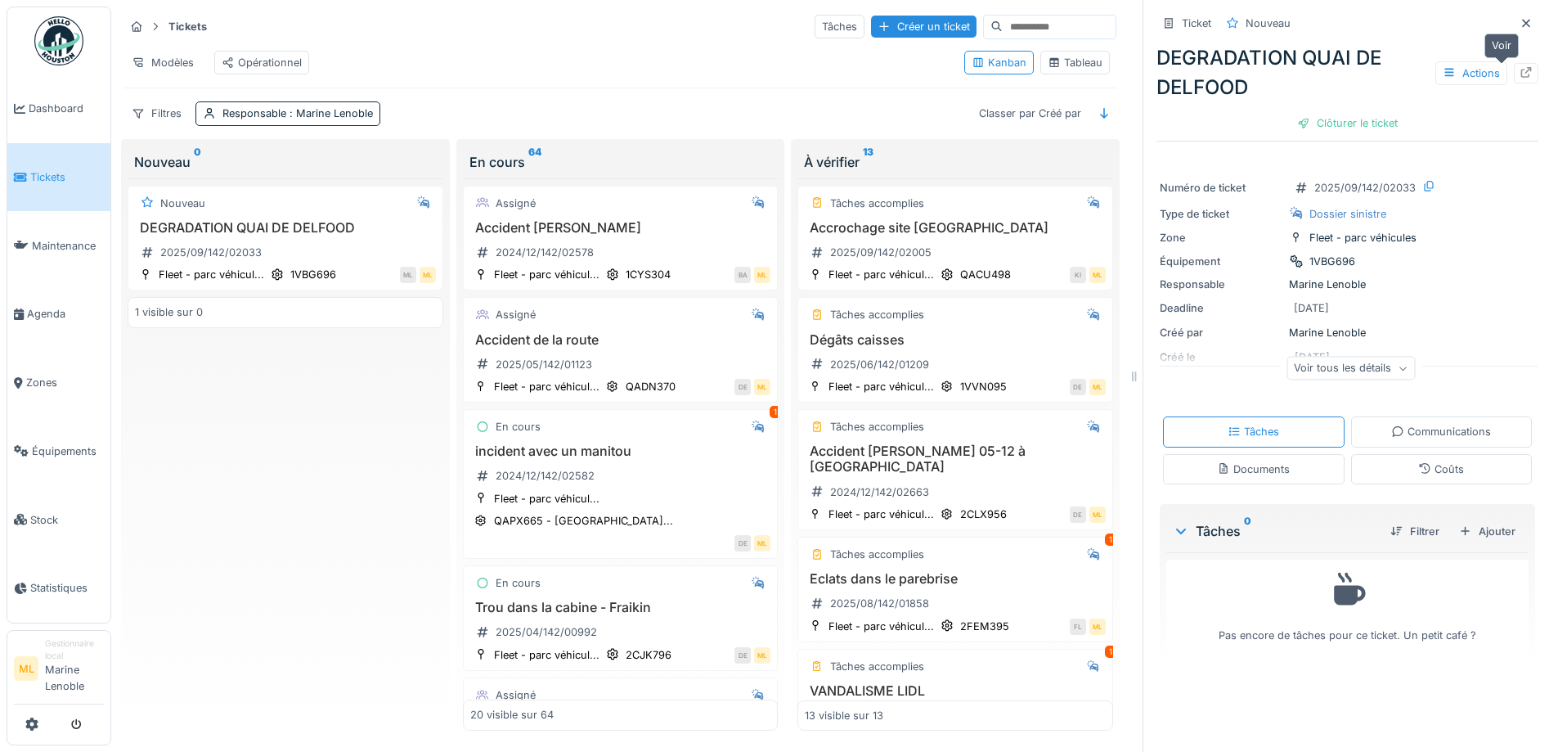
click at [1521, 67] on icon at bounding box center [1526, 72] width 11 height 11
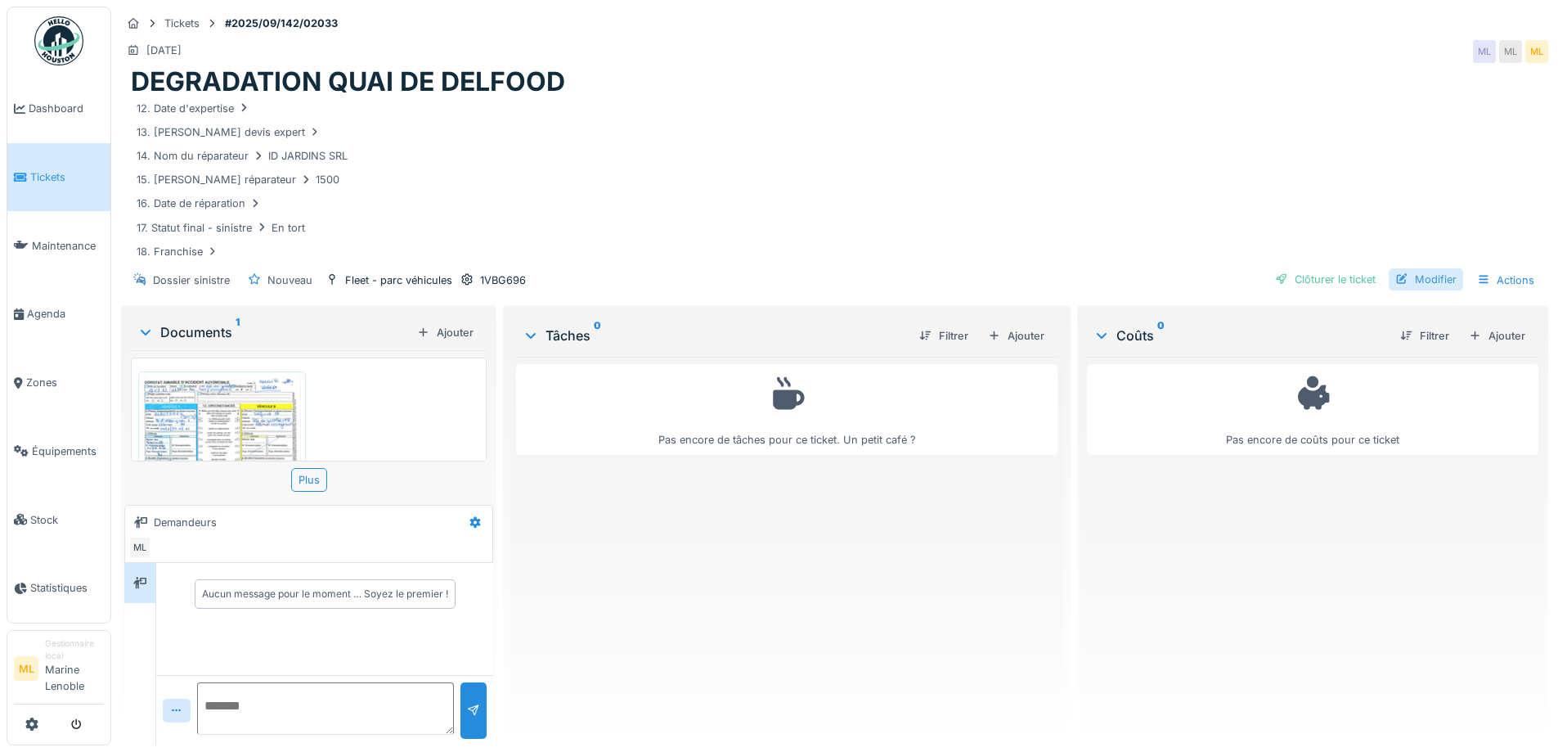
drag, startPoint x: 1427, startPoint y: 272, endPoint x: 1004, endPoint y: 240, distance: 424.9
click at [1426, 272] on div "Modifier" at bounding box center [1426, 279] width 74 height 22
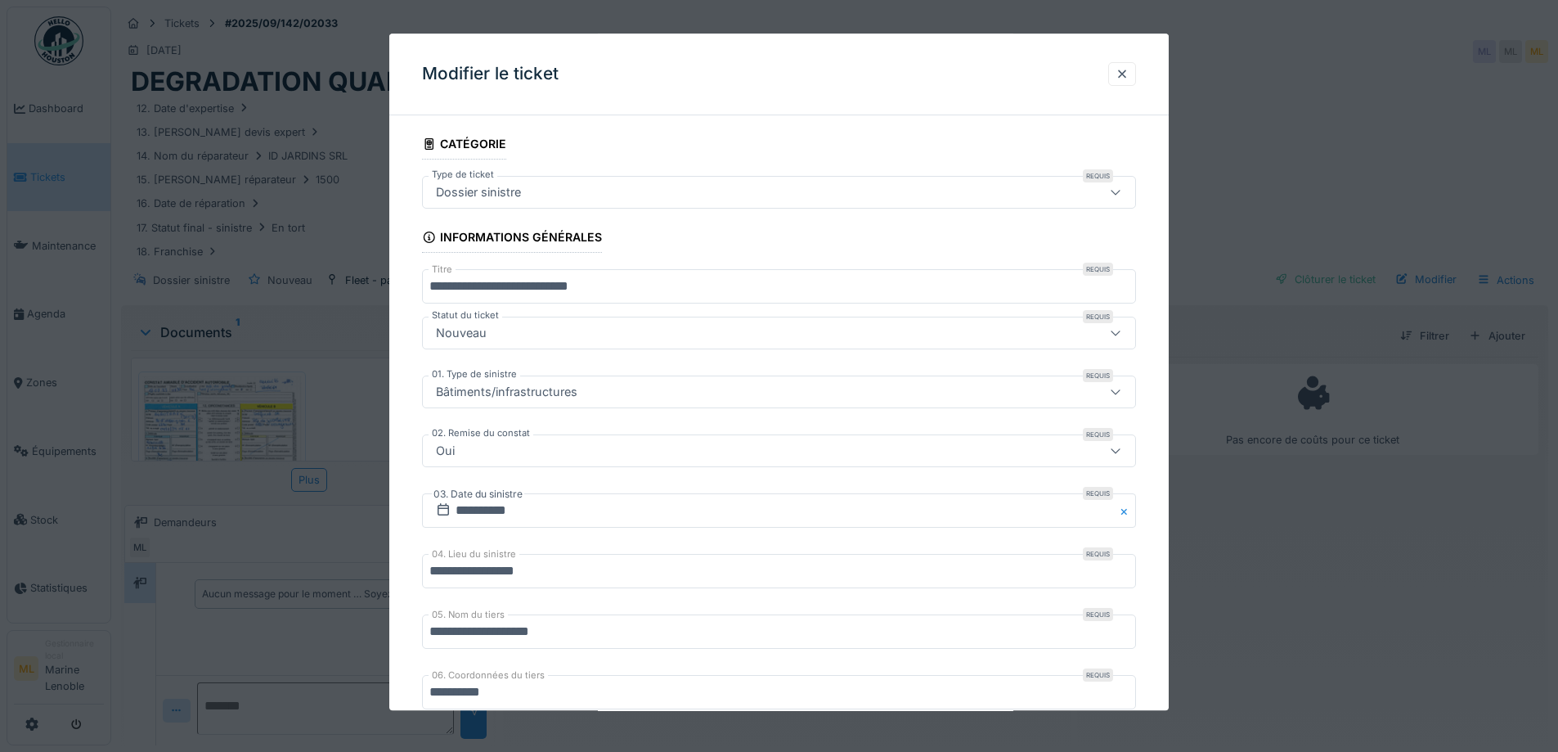
click at [508, 333] on div "Nouveau" at bounding box center [737, 334] width 616 height 18
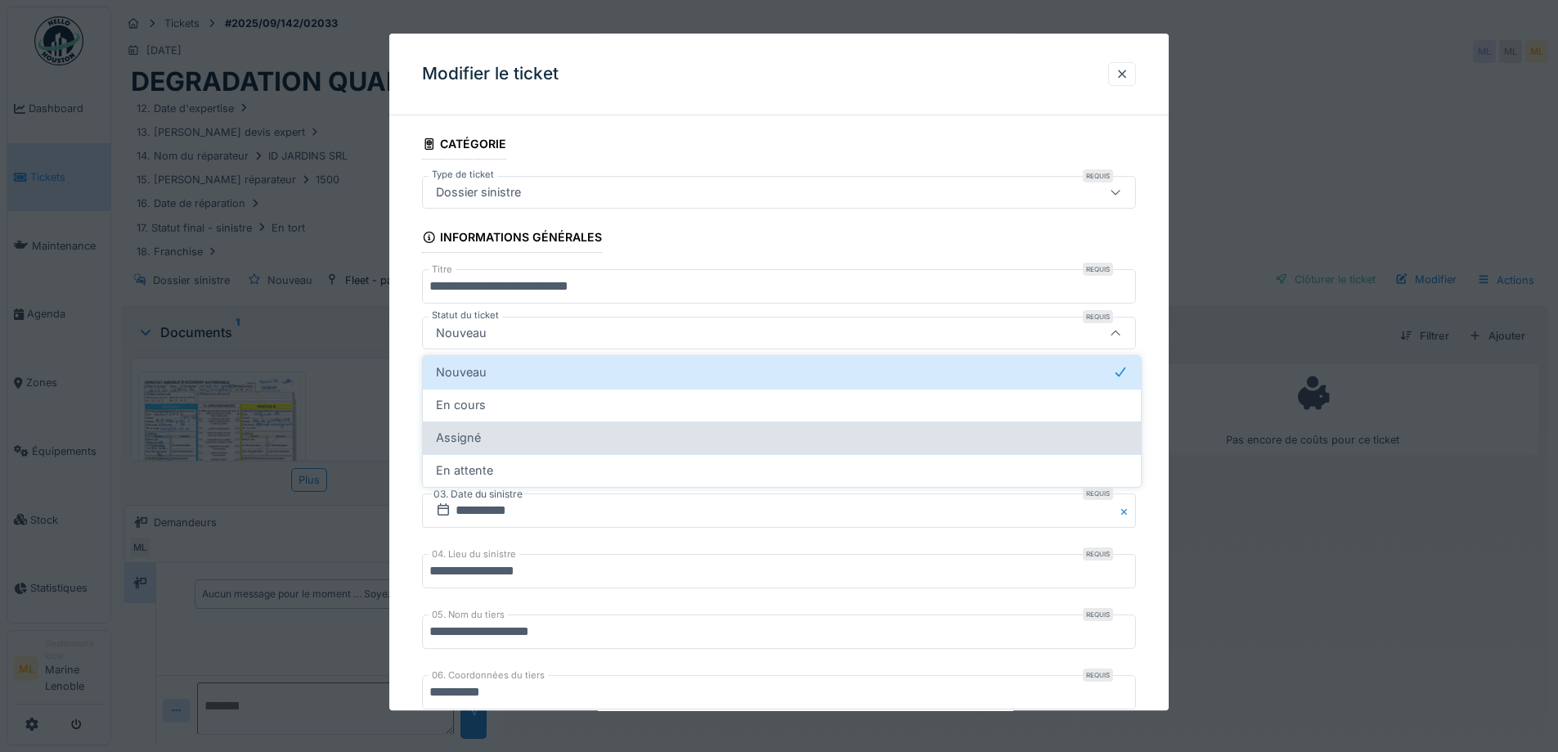
click at [503, 438] on div "Assigné" at bounding box center [782, 438] width 692 height 18
type input "********"
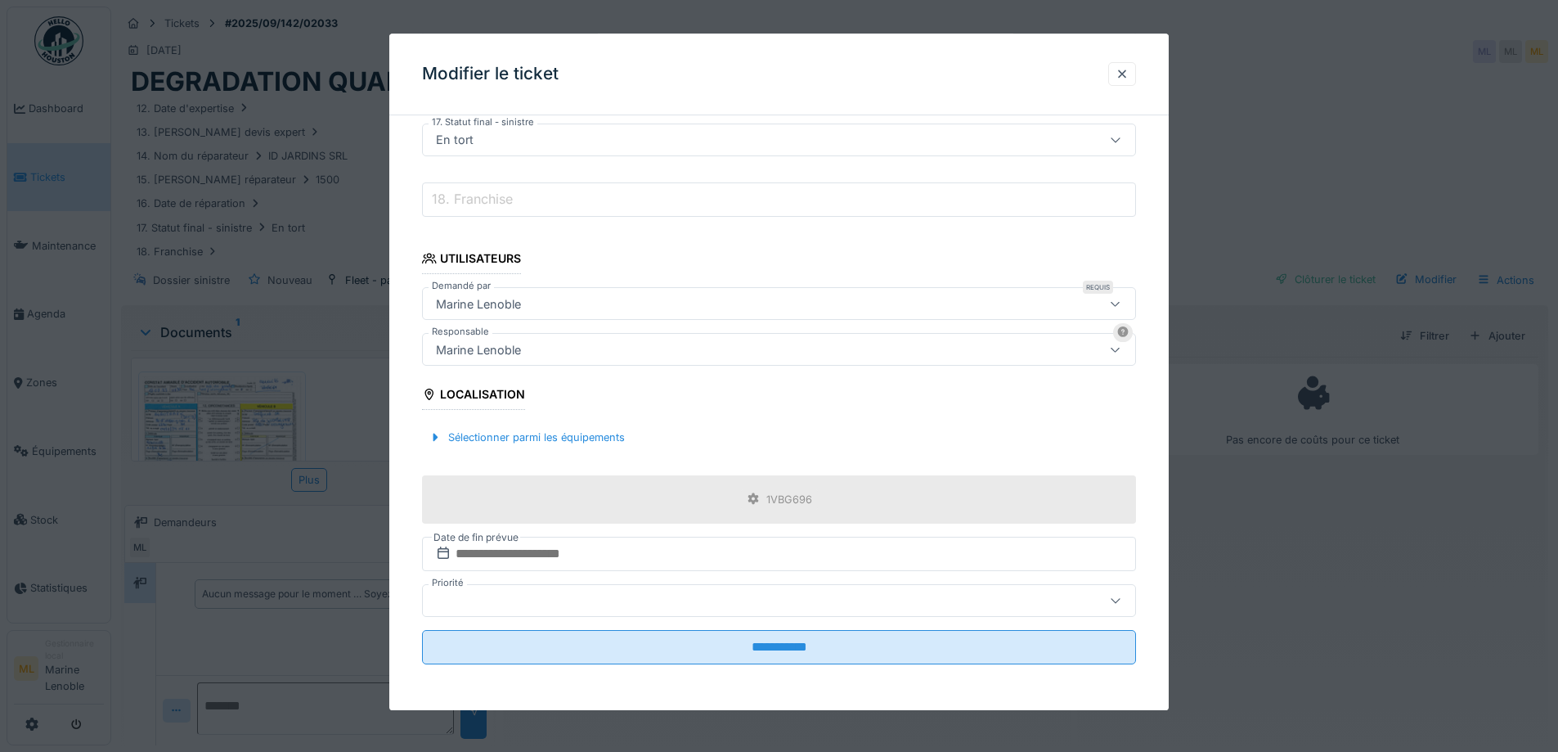
scroll to position [12, 0]
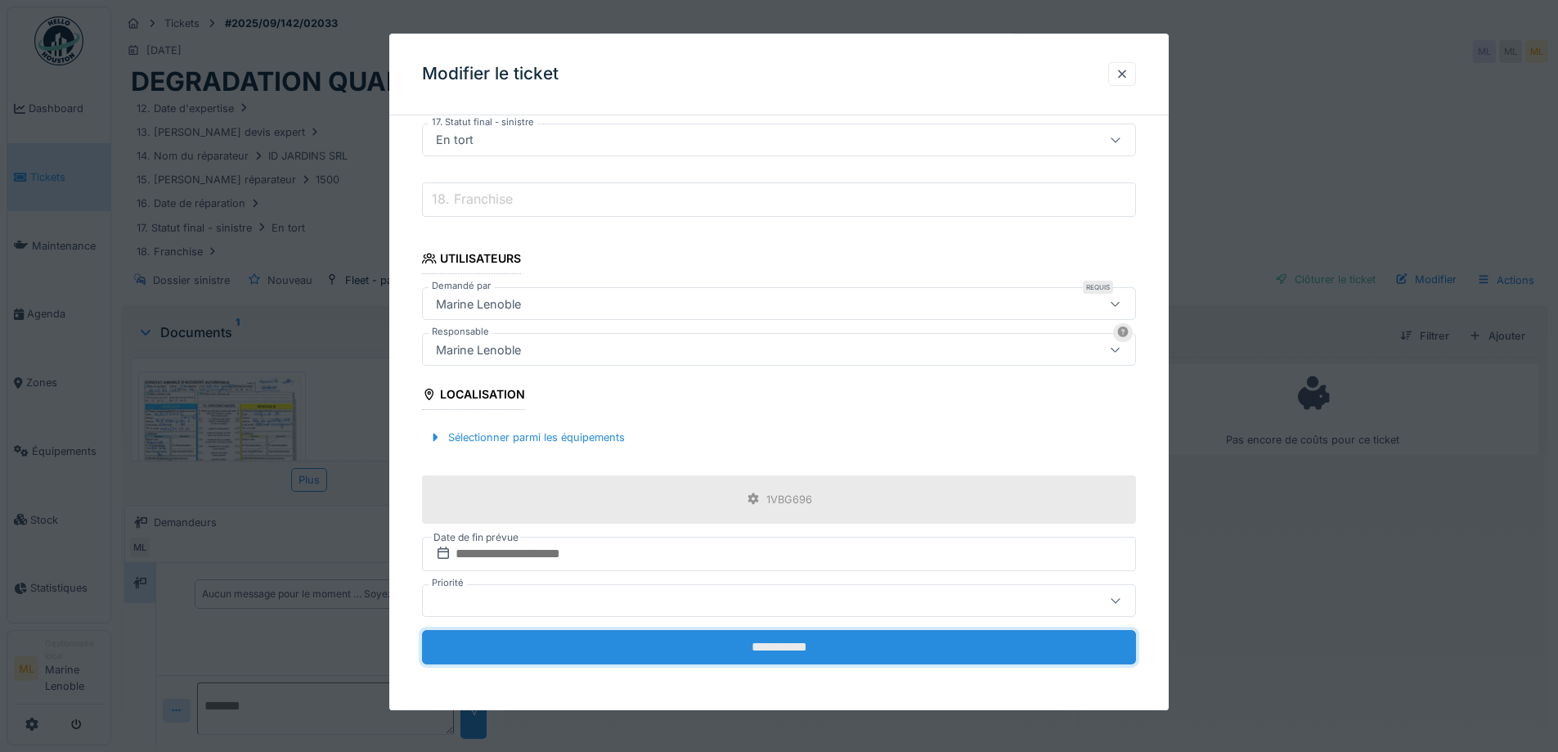
click at [796, 651] on input "**********" at bounding box center [779, 647] width 714 height 34
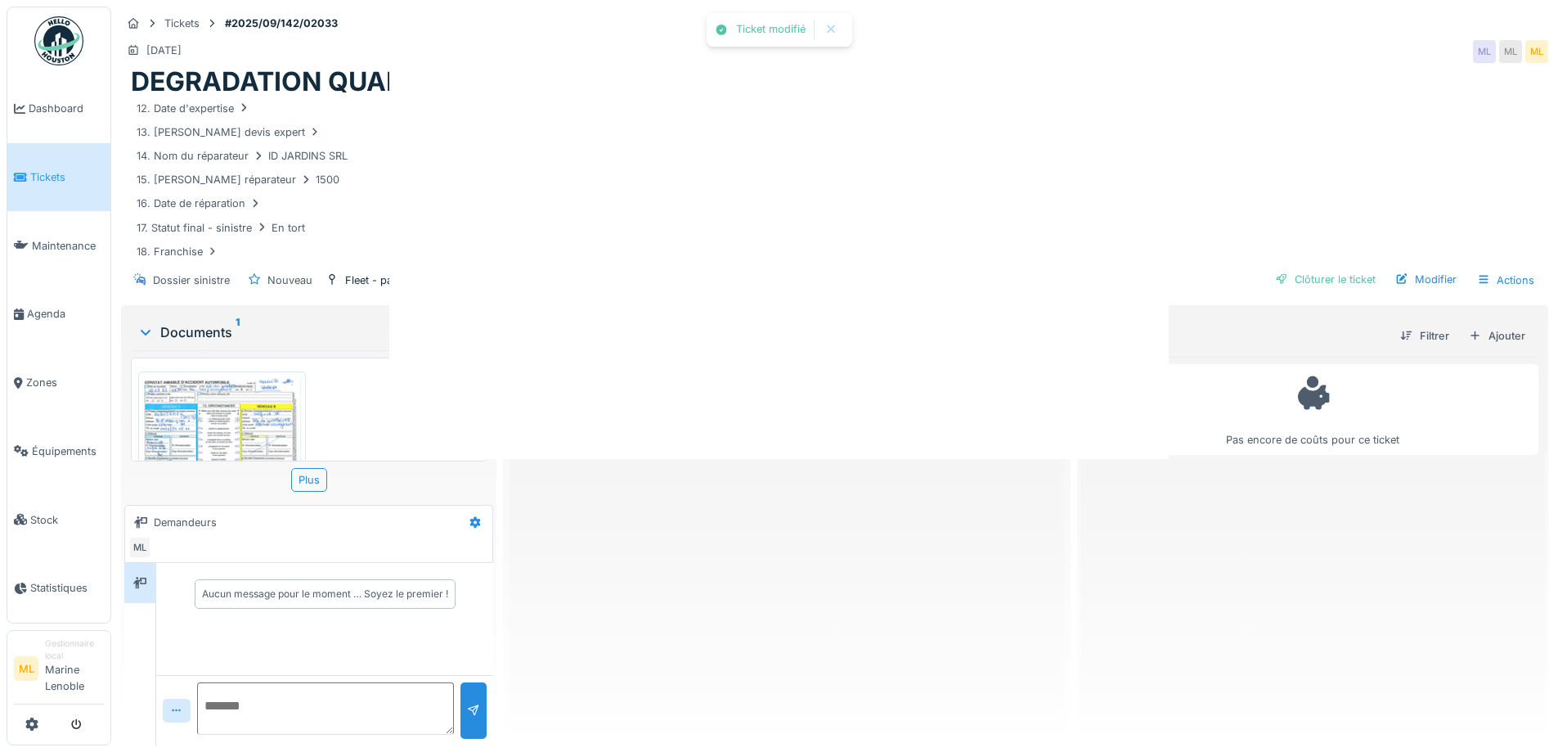
scroll to position [0, 0]
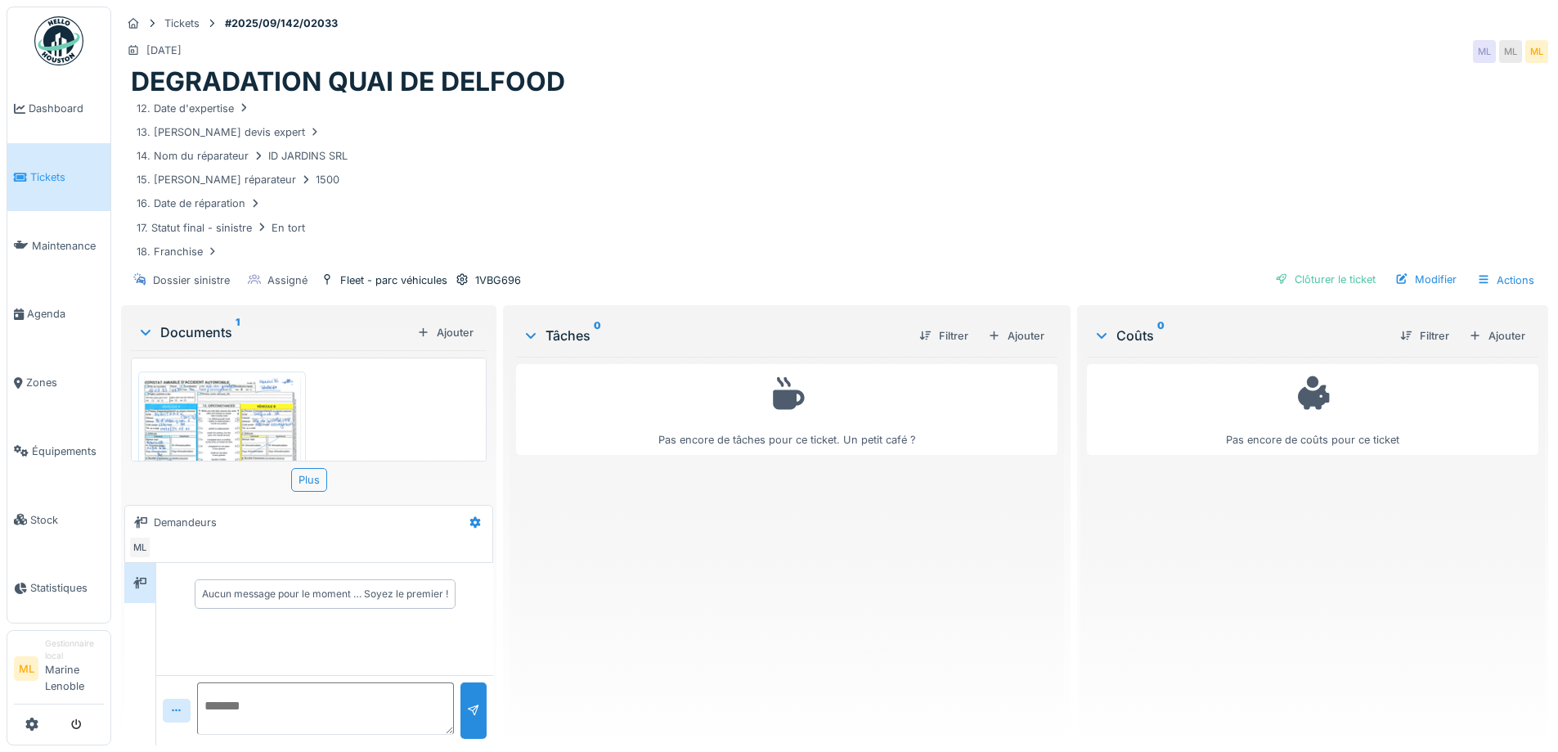
click at [56, 175] on span "Tickets" at bounding box center [67, 177] width 74 height 16
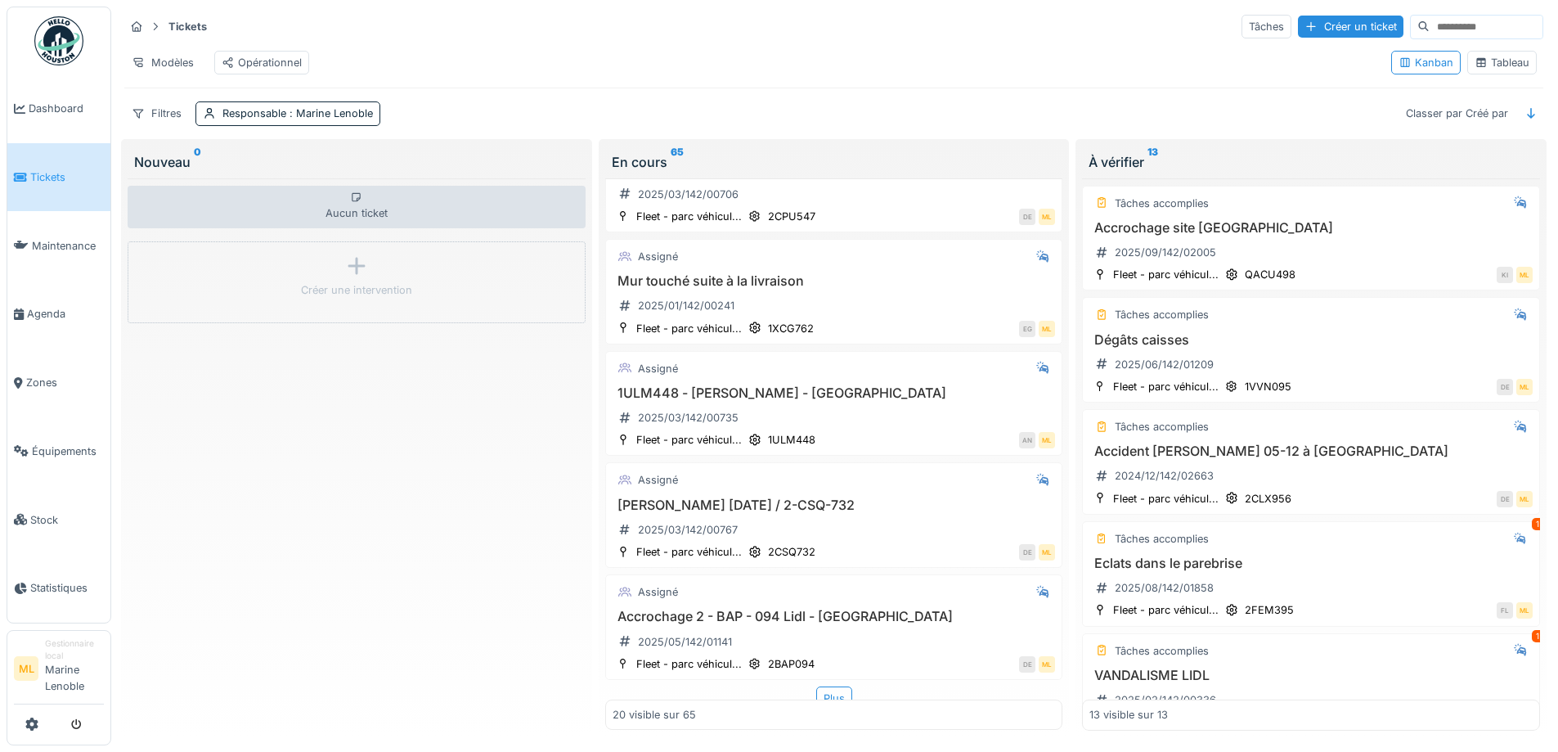
scroll to position [1802, 0]
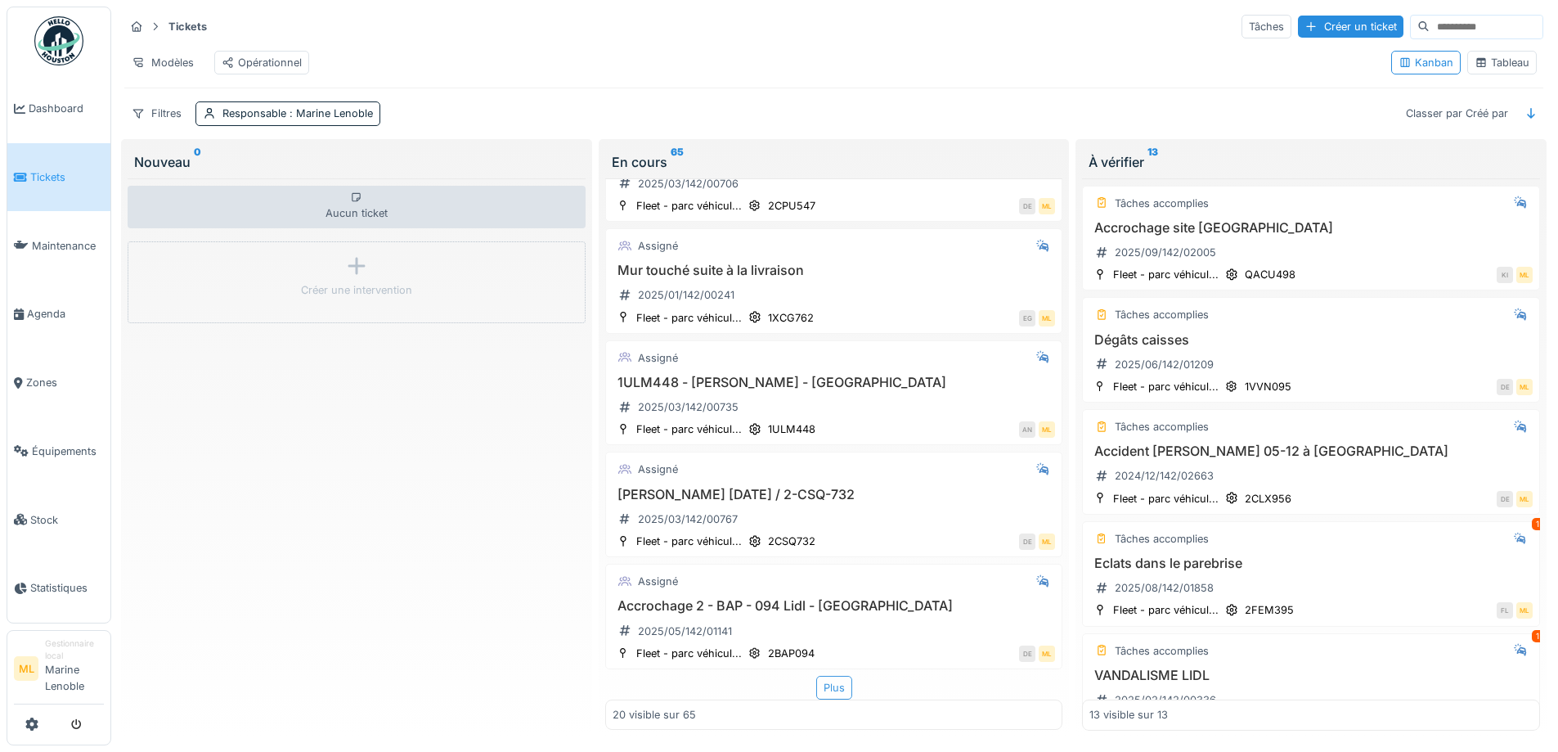
click at [829, 676] on div "Plus" at bounding box center [834, 688] width 36 height 24
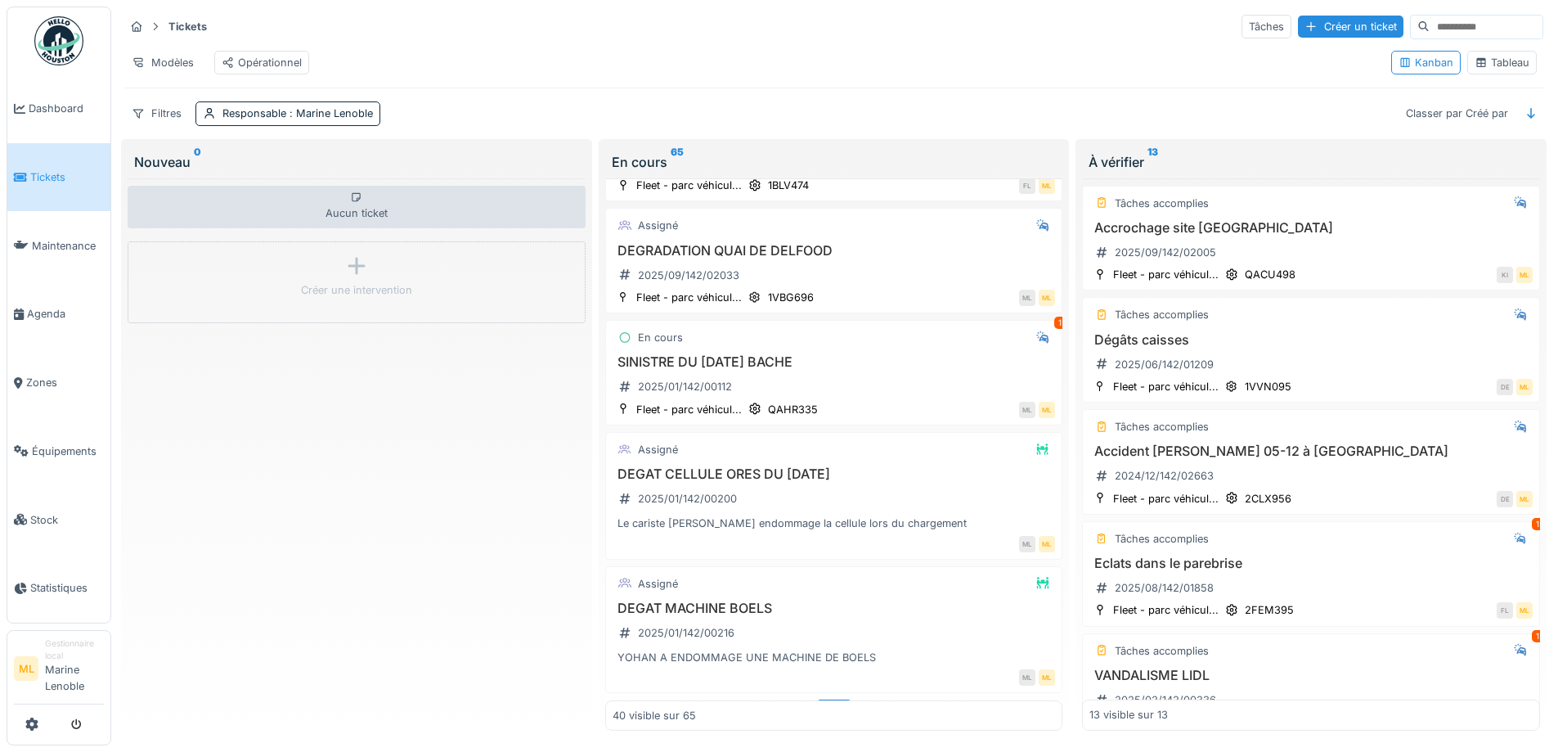
scroll to position [4137, 0]
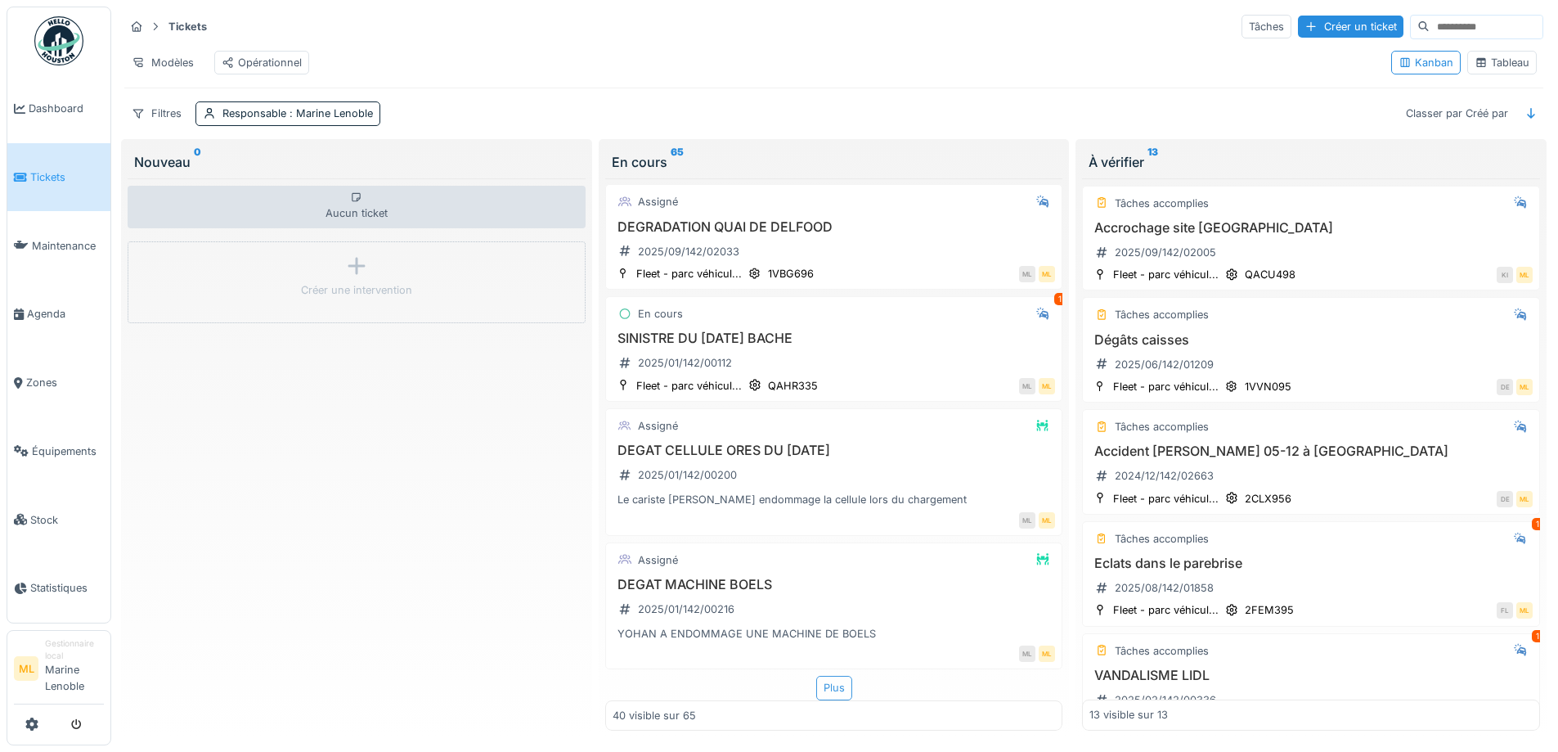
click at [825, 676] on div "Plus" at bounding box center [834, 688] width 36 height 24
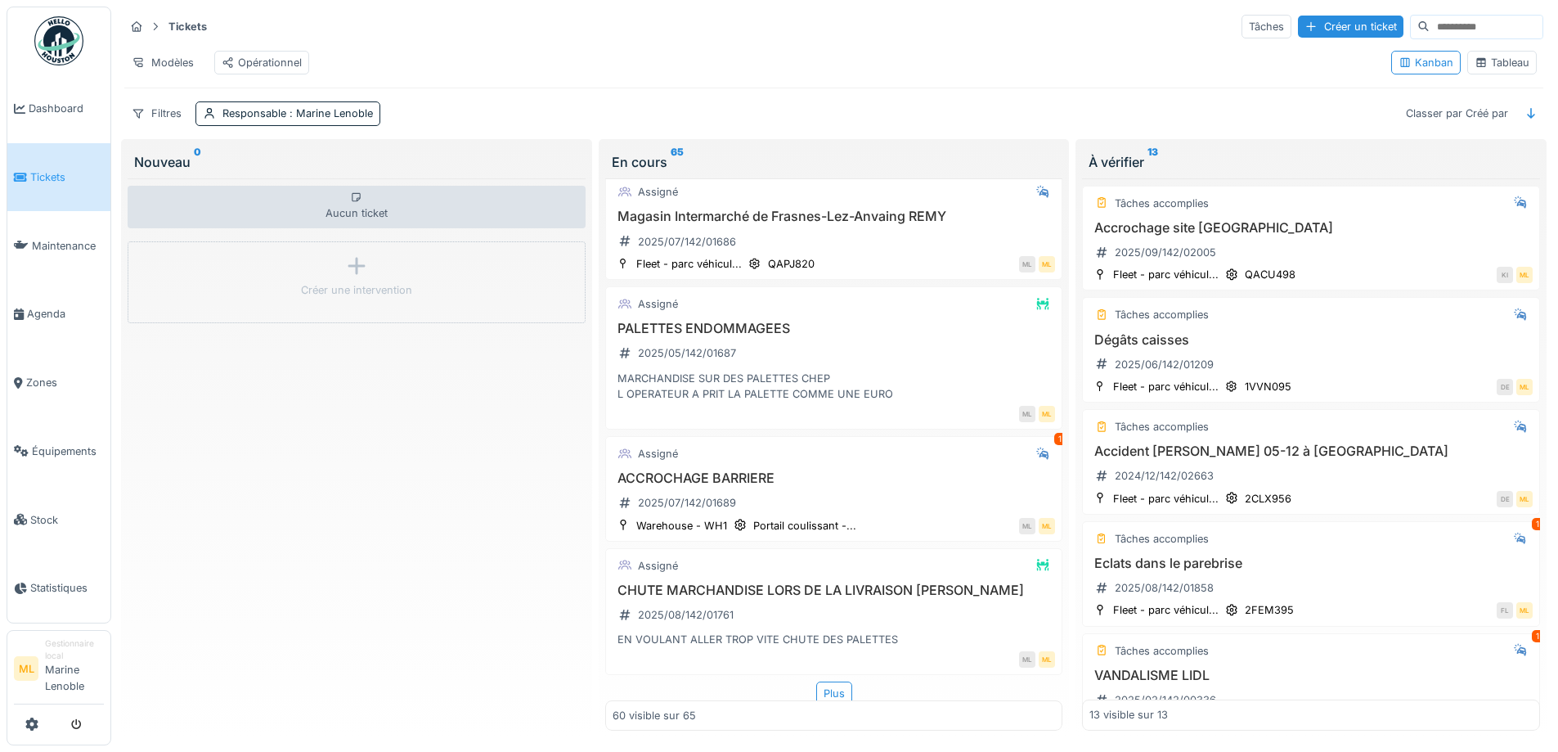
scroll to position [6554, 0]
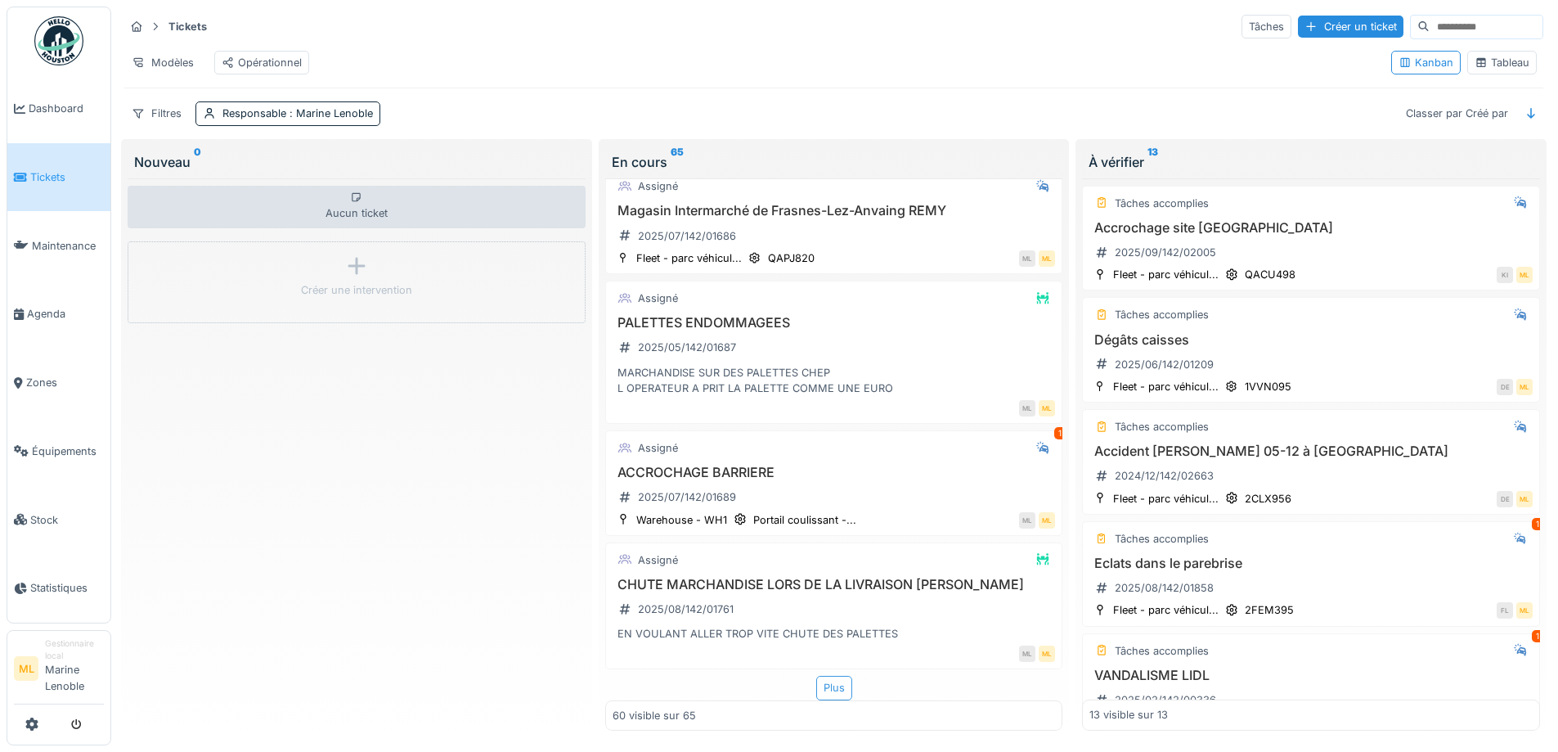
click at [819, 677] on div "Plus" at bounding box center [834, 688] width 36 height 24
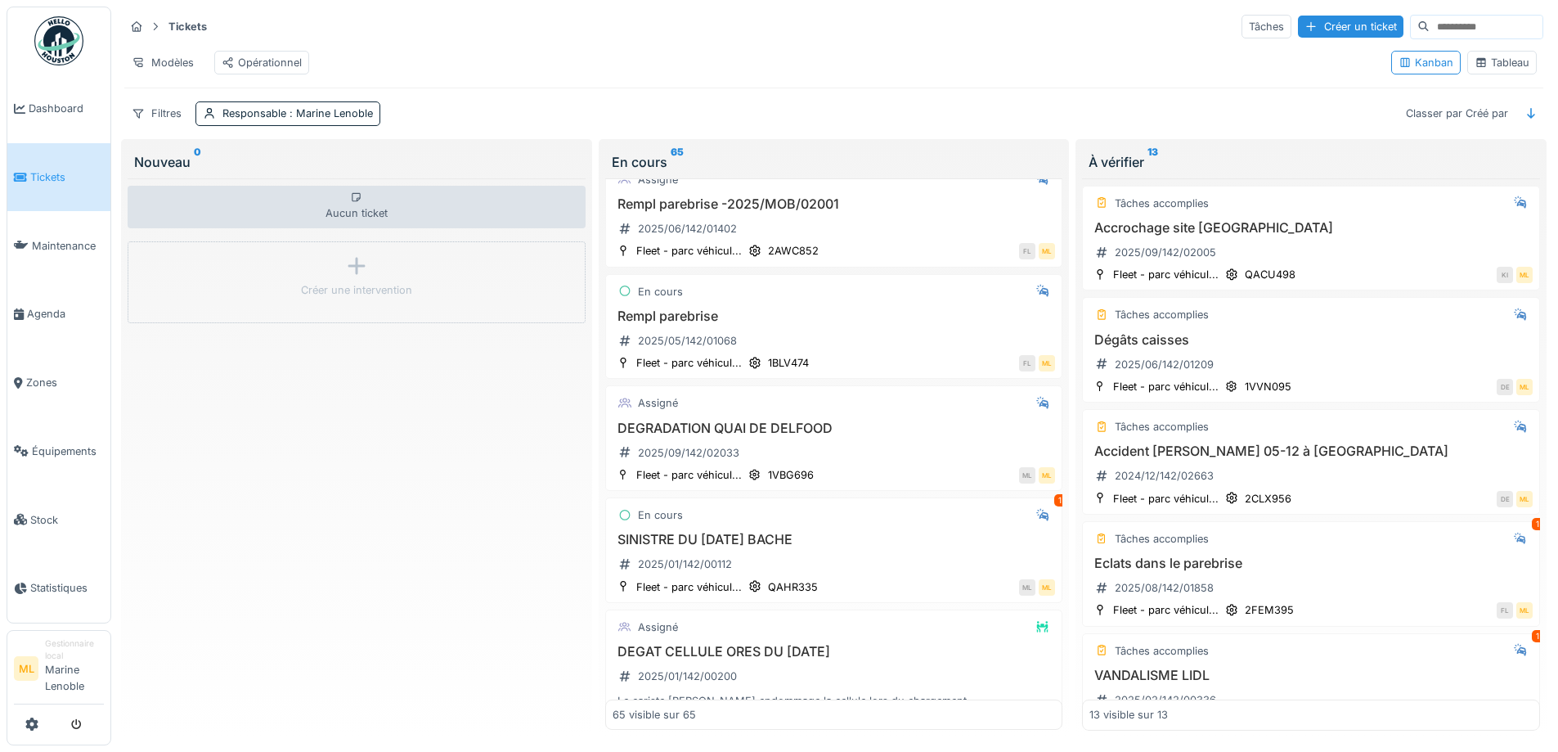
scroll to position [3937, 0]
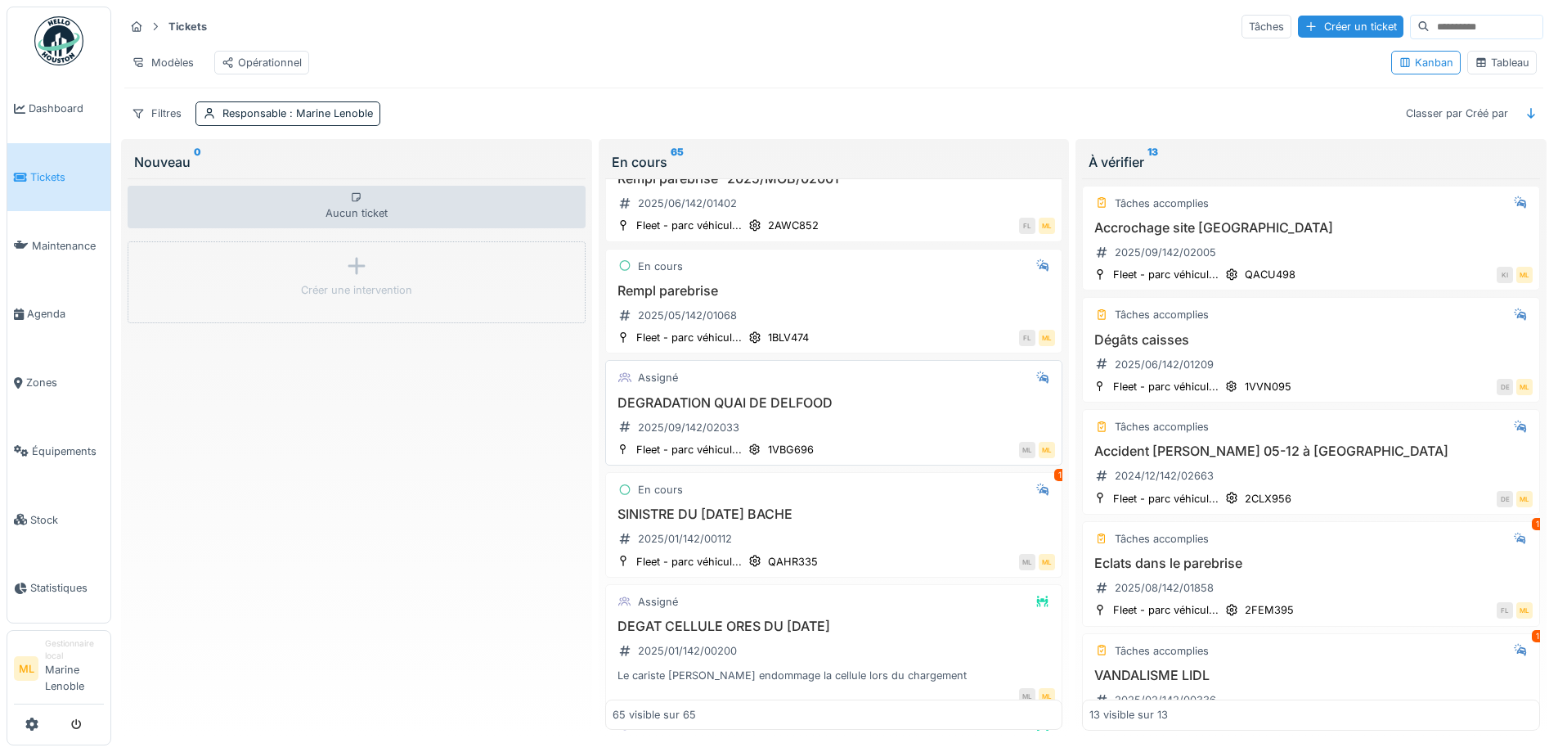
click at [869, 424] on div "DEGRADATION QUAI DE DELFOOD 2025/09/142/02033" at bounding box center [834, 418] width 443 height 46
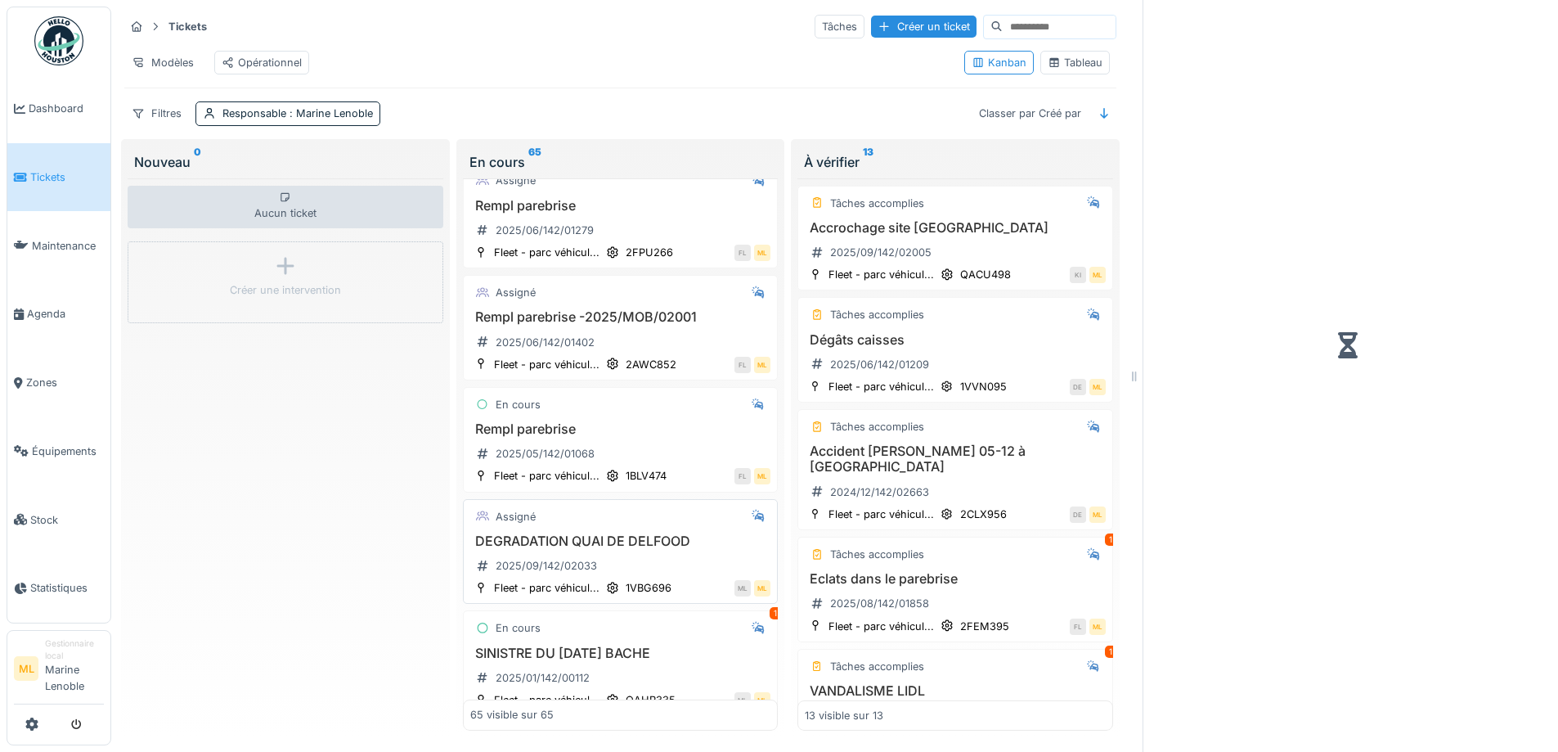
scroll to position [4028, 0]
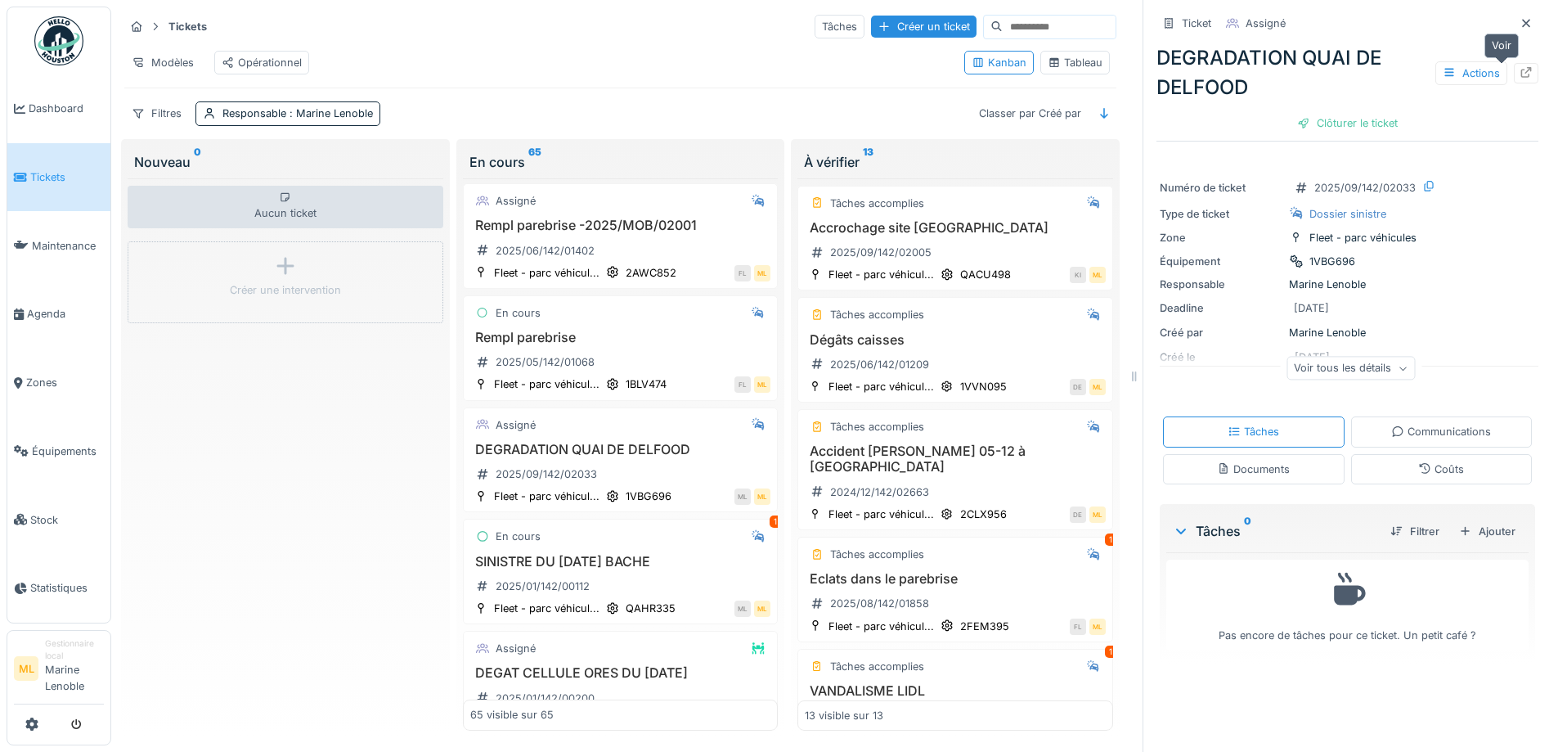
click at [1520, 74] on icon at bounding box center [1526, 72] width 13 height 11
click at [1520, 21] on icon at bounding box center [1526, 23] width 13 height 11
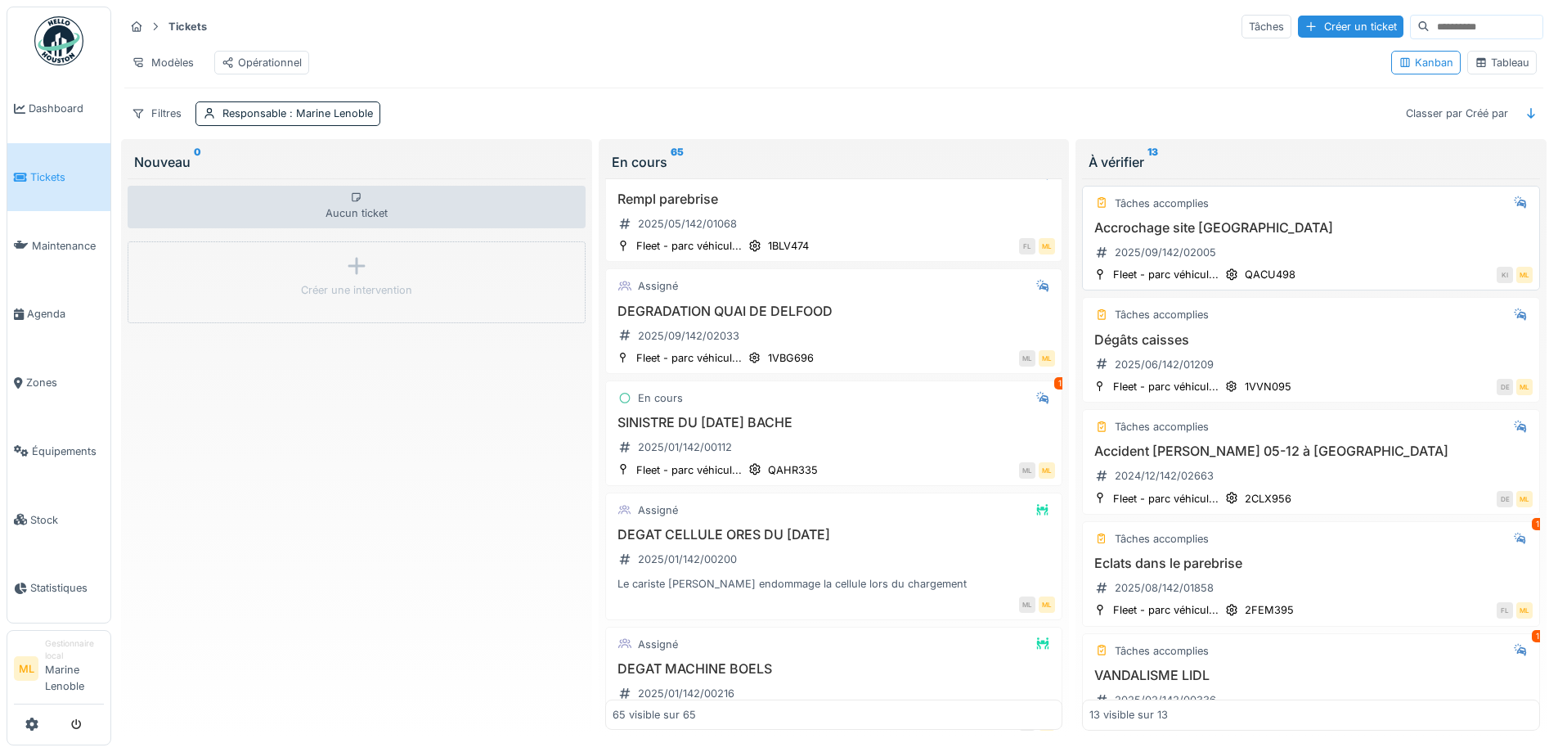
scroll to position [3937, 0]
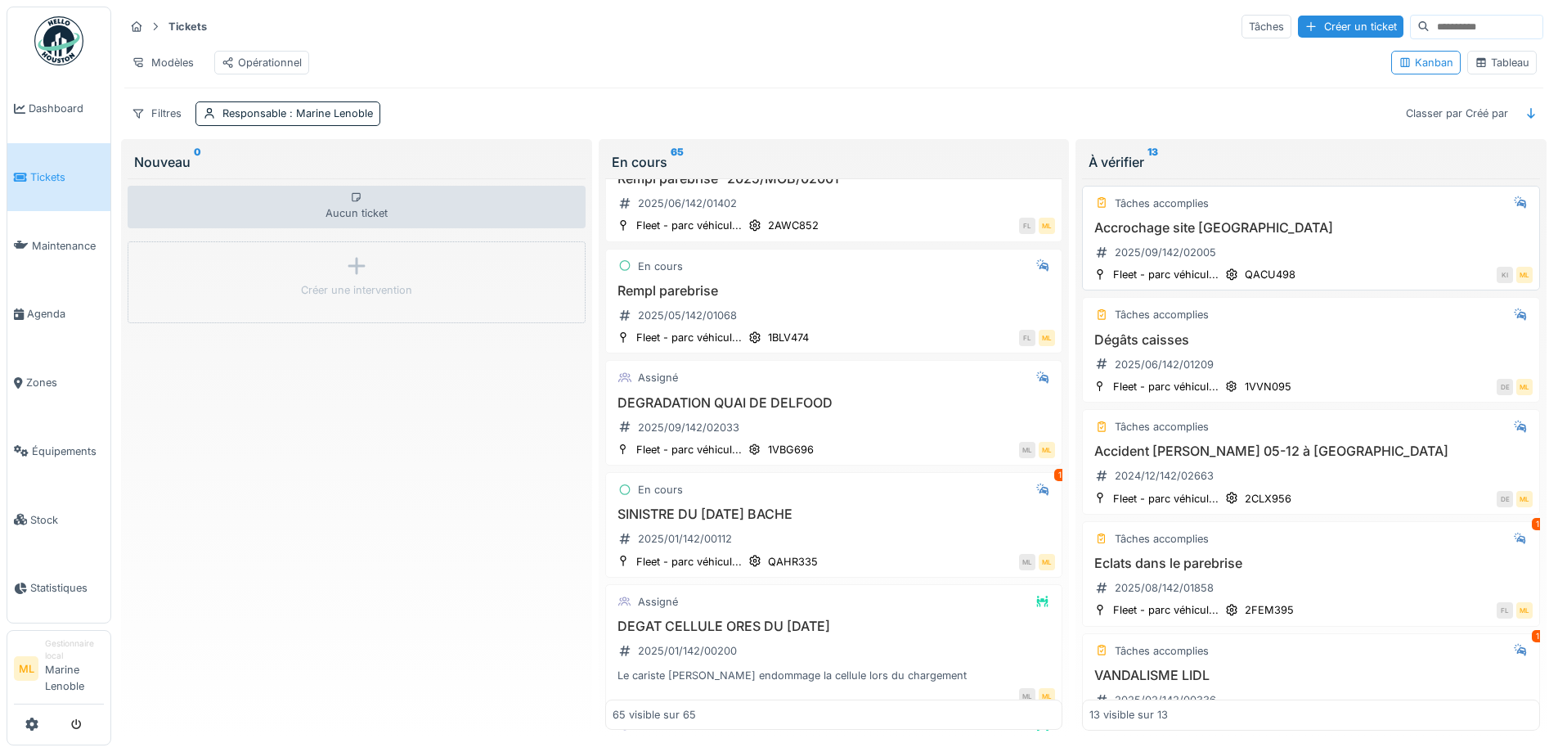
click at [1332, 259] on div "Accrochage site Verdon Pommeroeul 2025/09/142/02005" at bounding box center [1310, 243] width 443 height 46
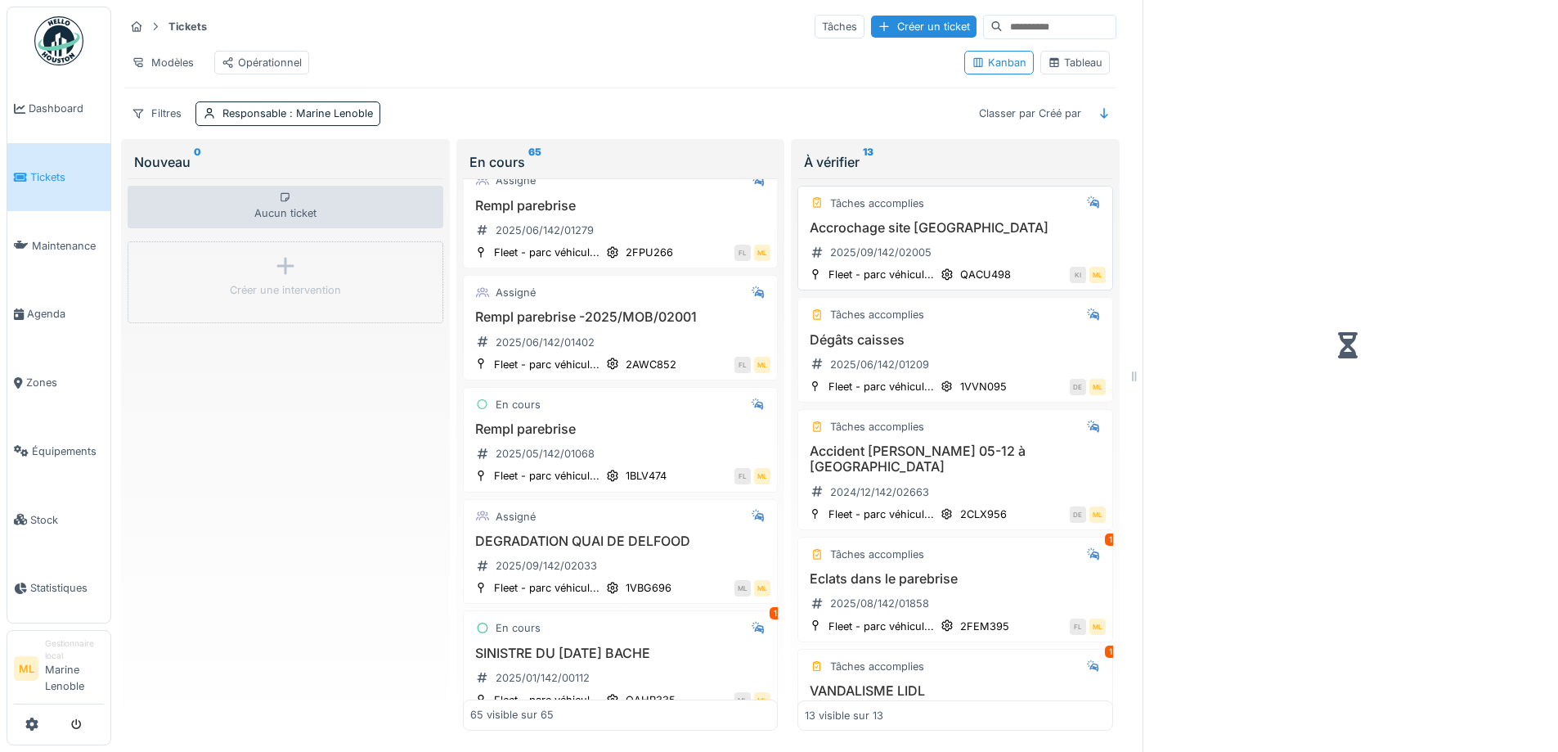
scroll to position [4028, 0]
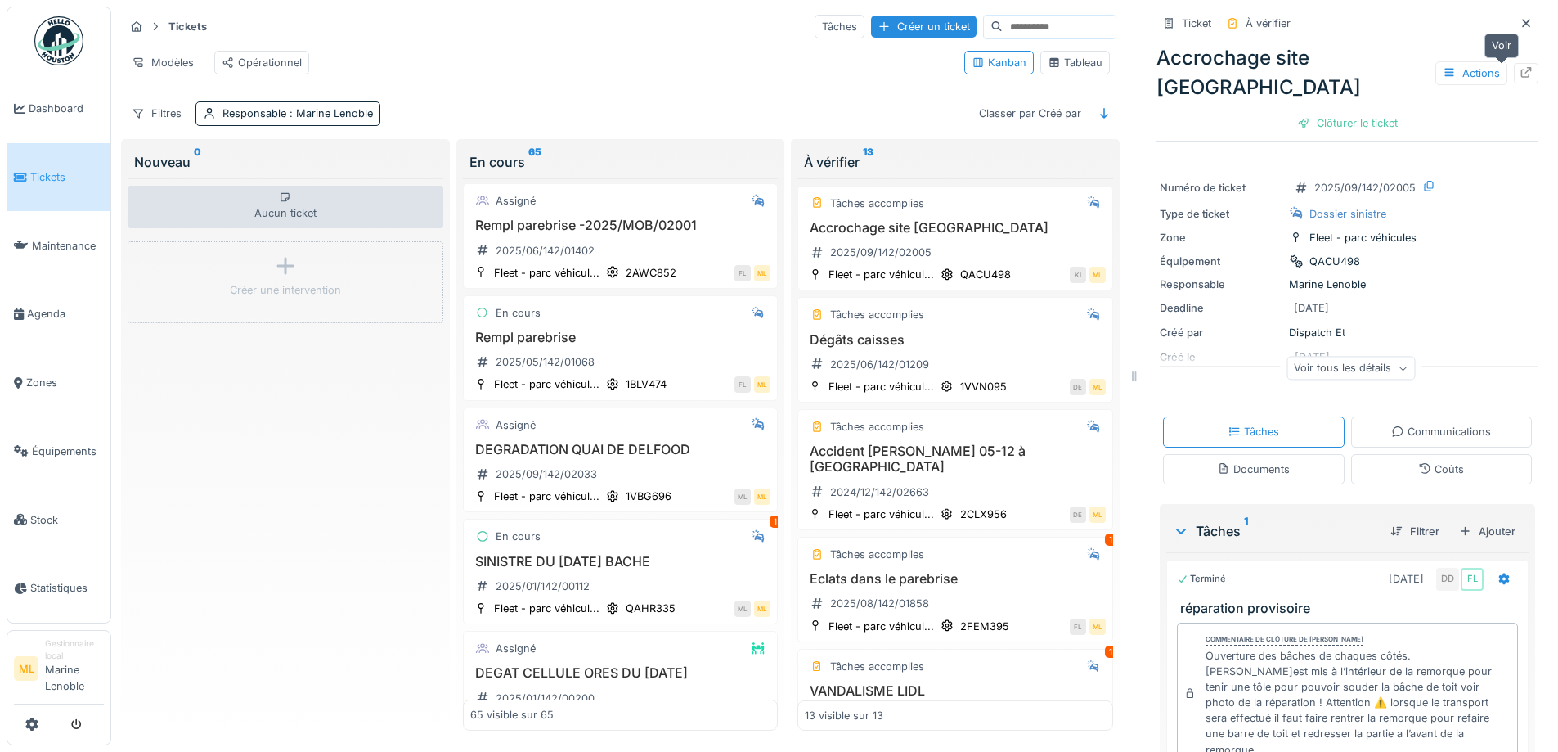
click at [1520, 74] on icon at bounding box center [1526, 72] width 13 height 11
click at [1503, 12] on div "Ticket À vérifier" at bounding box center [1348, 23] width 382 height 27
click at [1520, 23] on icon at bounding box center [1526, 23] width 13 height 11
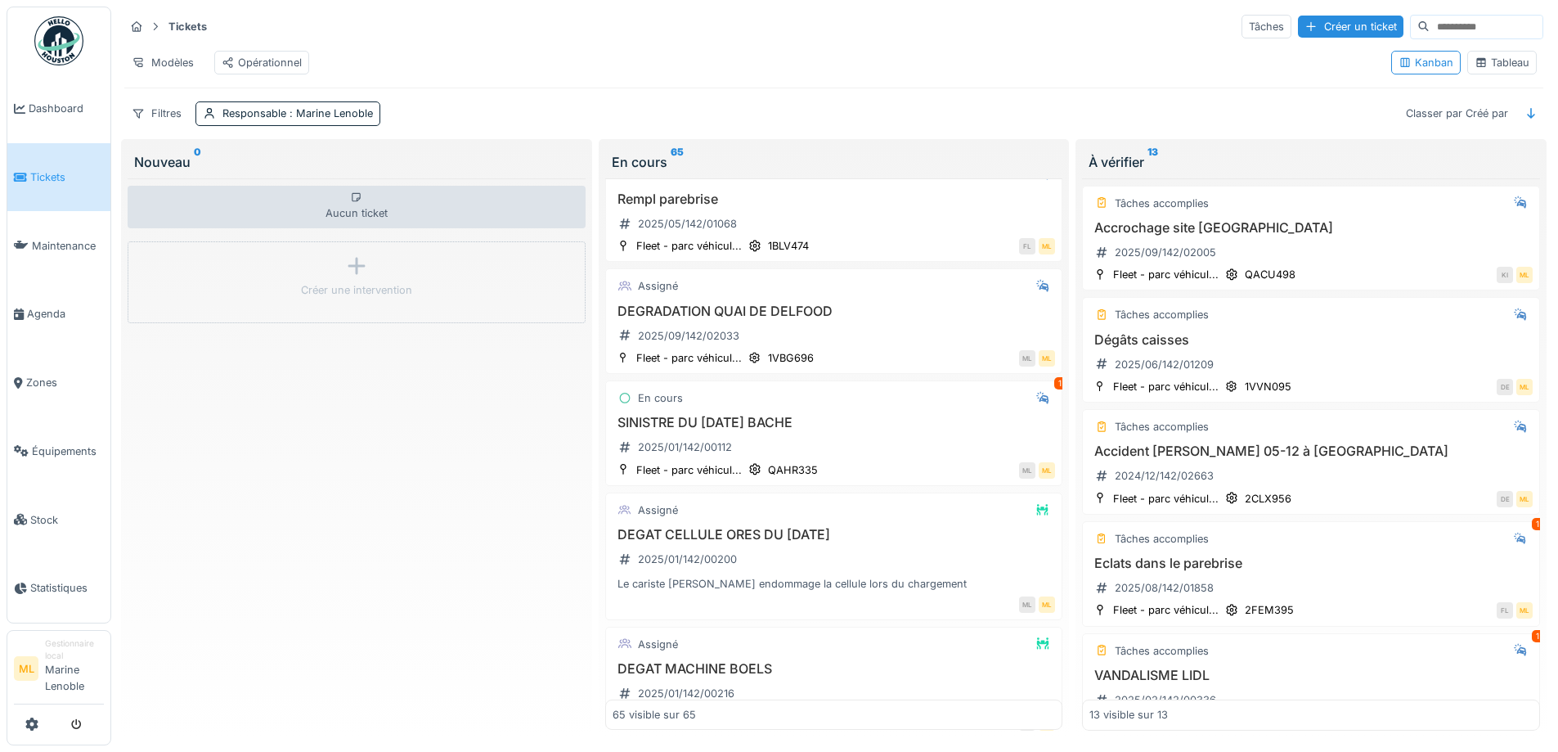
scroll to position [3937, 0]
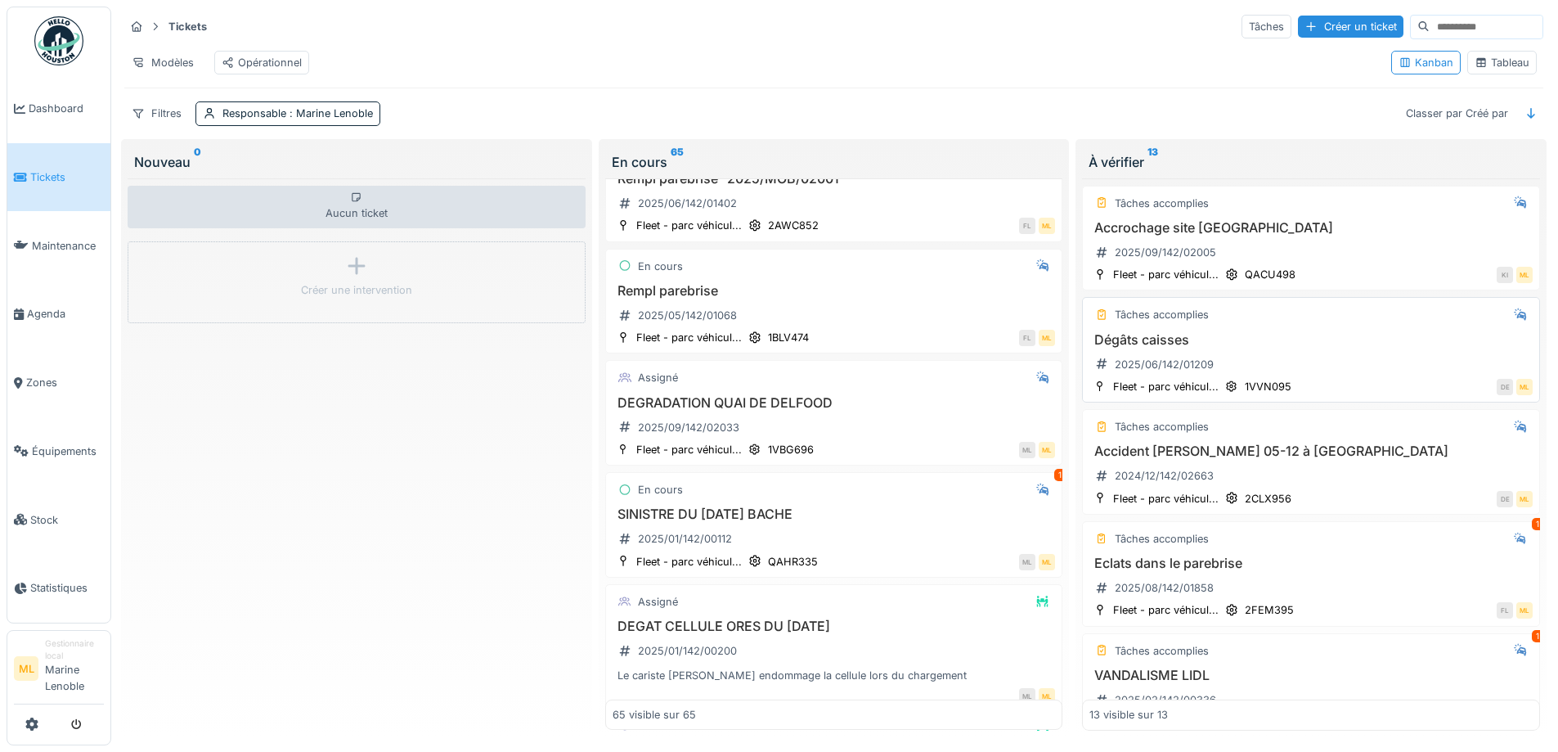
click at [1261, 372] on div "Dégâts caisses 2025/06/142/01209" at bounding box center [1310, 355] width 443 height 46
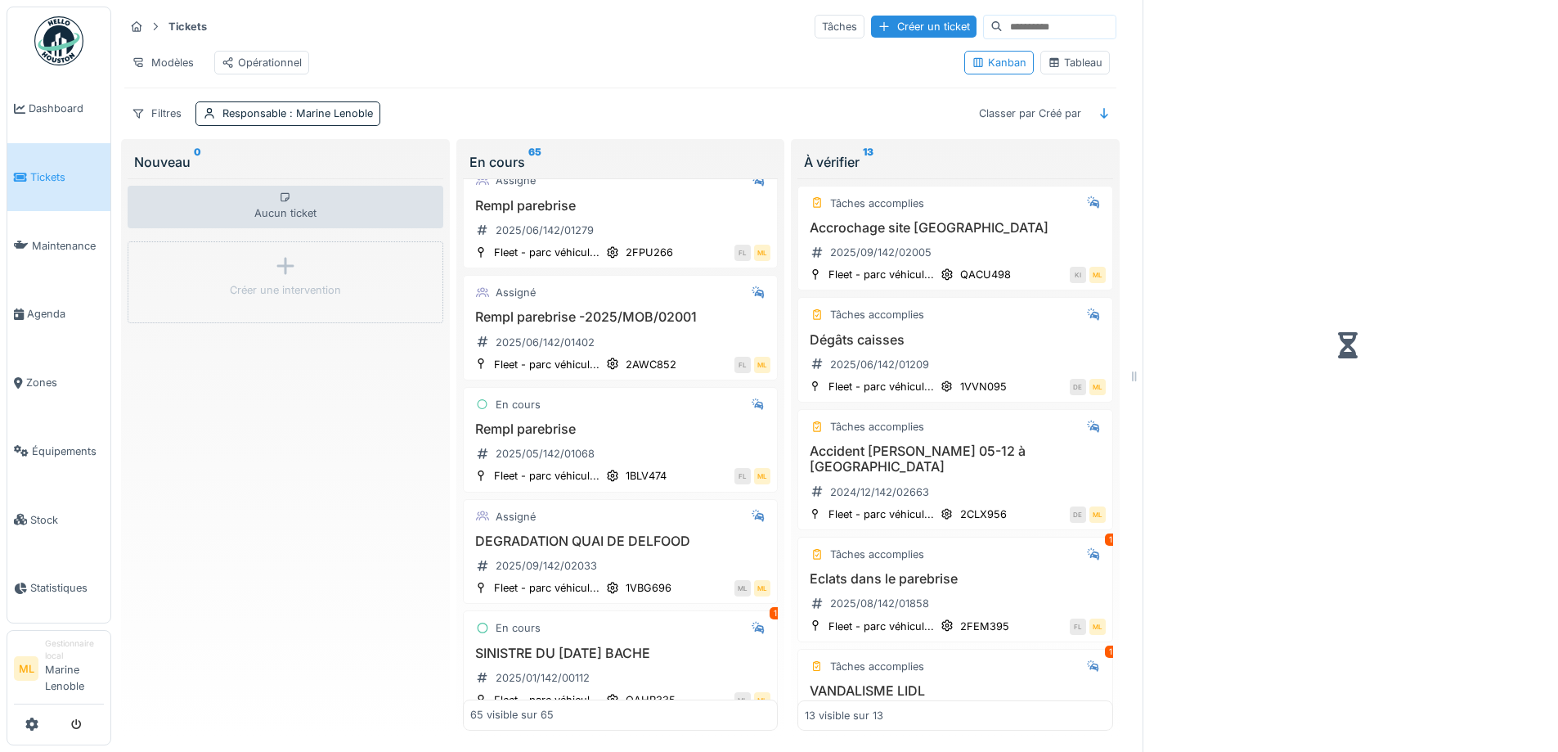
scroll to position [4028, 0]
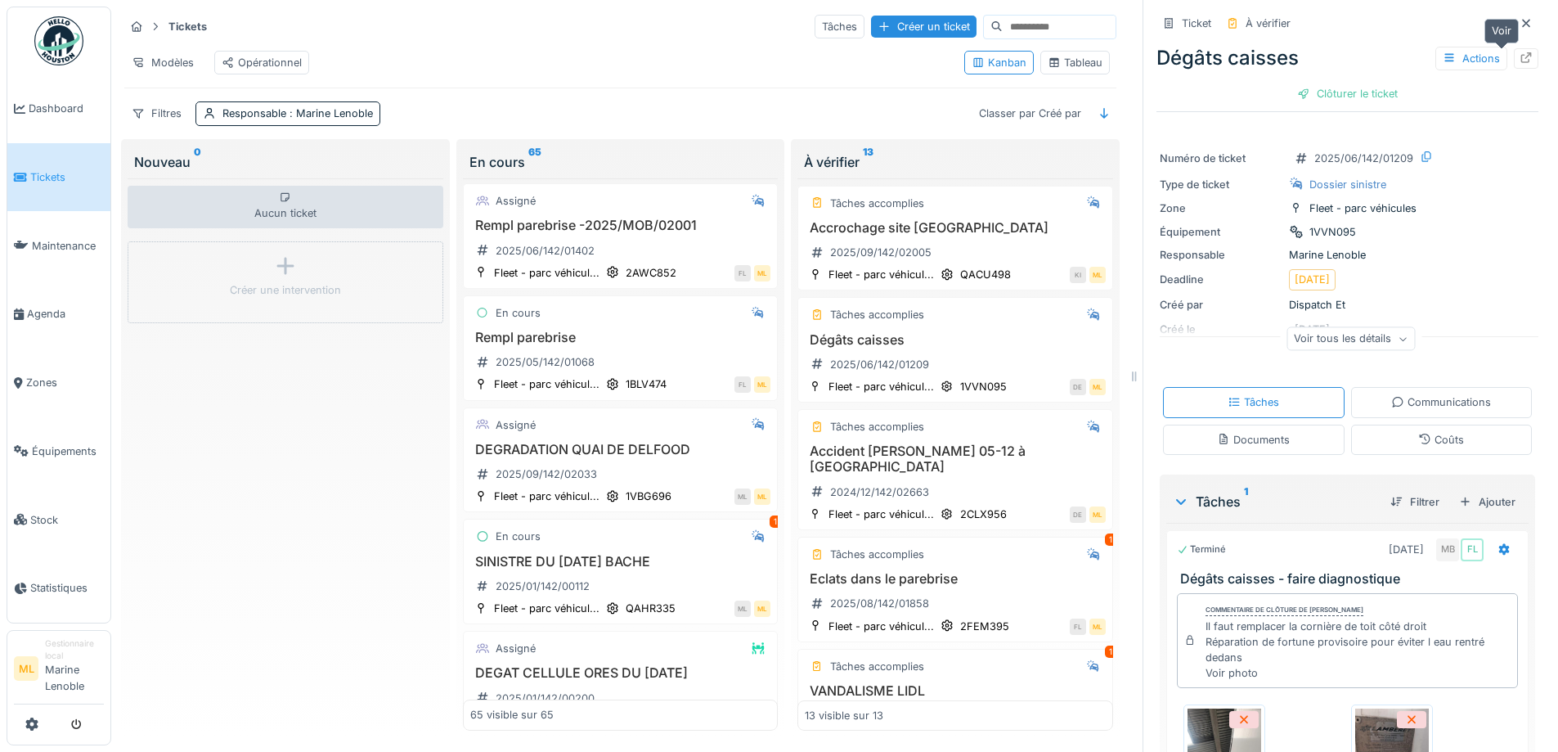
click at [1514, 58] on div at bounding box center [1526, 58] width 25 height 20
click at [1006, 480] on div "Accident Mervyn Vandaele 05-12 à Tournai 2024/12/142/02663" at bounding box center [955, 474] width 301 height 62
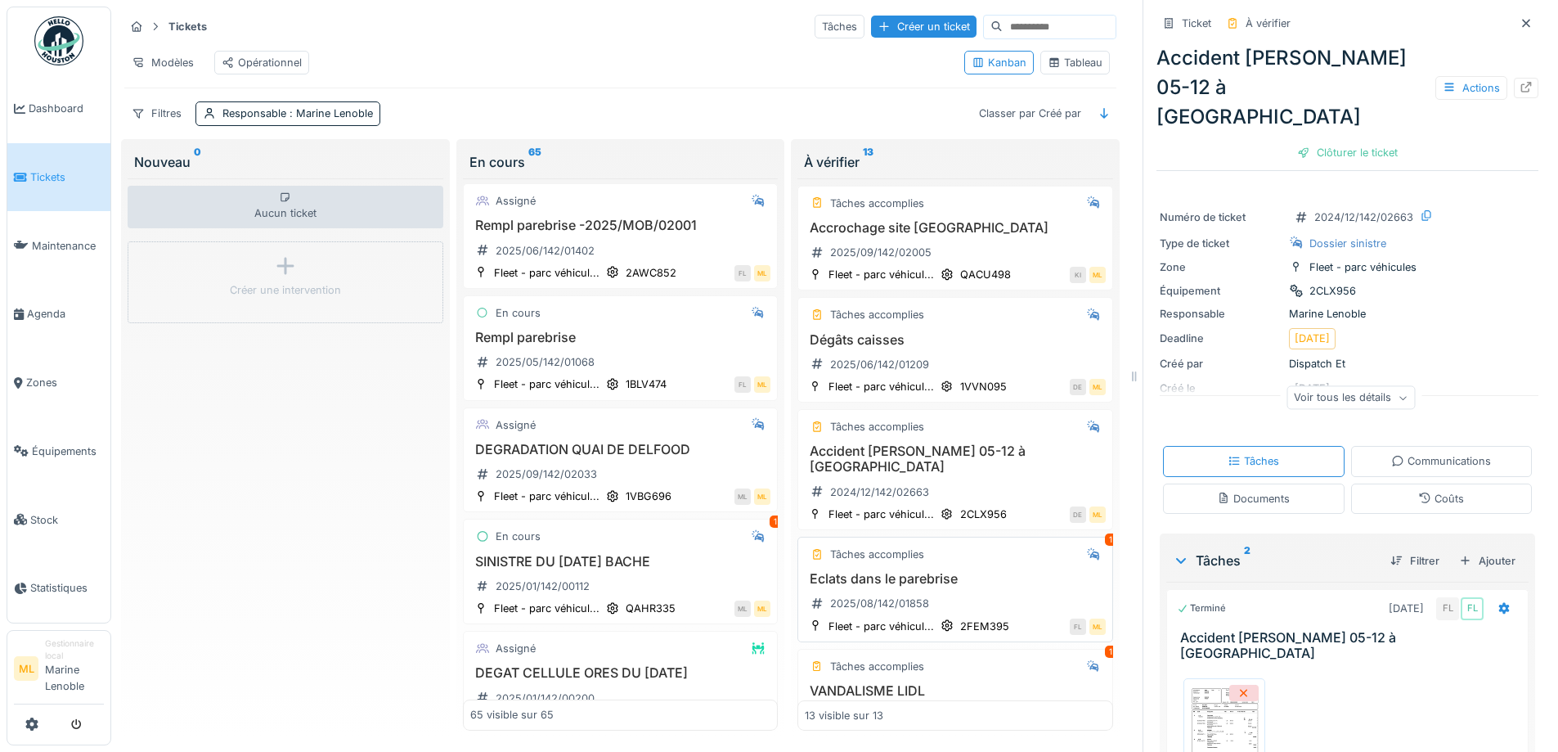
click at [1001, 587] on div "Eclats dans le parebrise 2025/08/142/01858" at bounding box center [955, 594] width 301 height 46
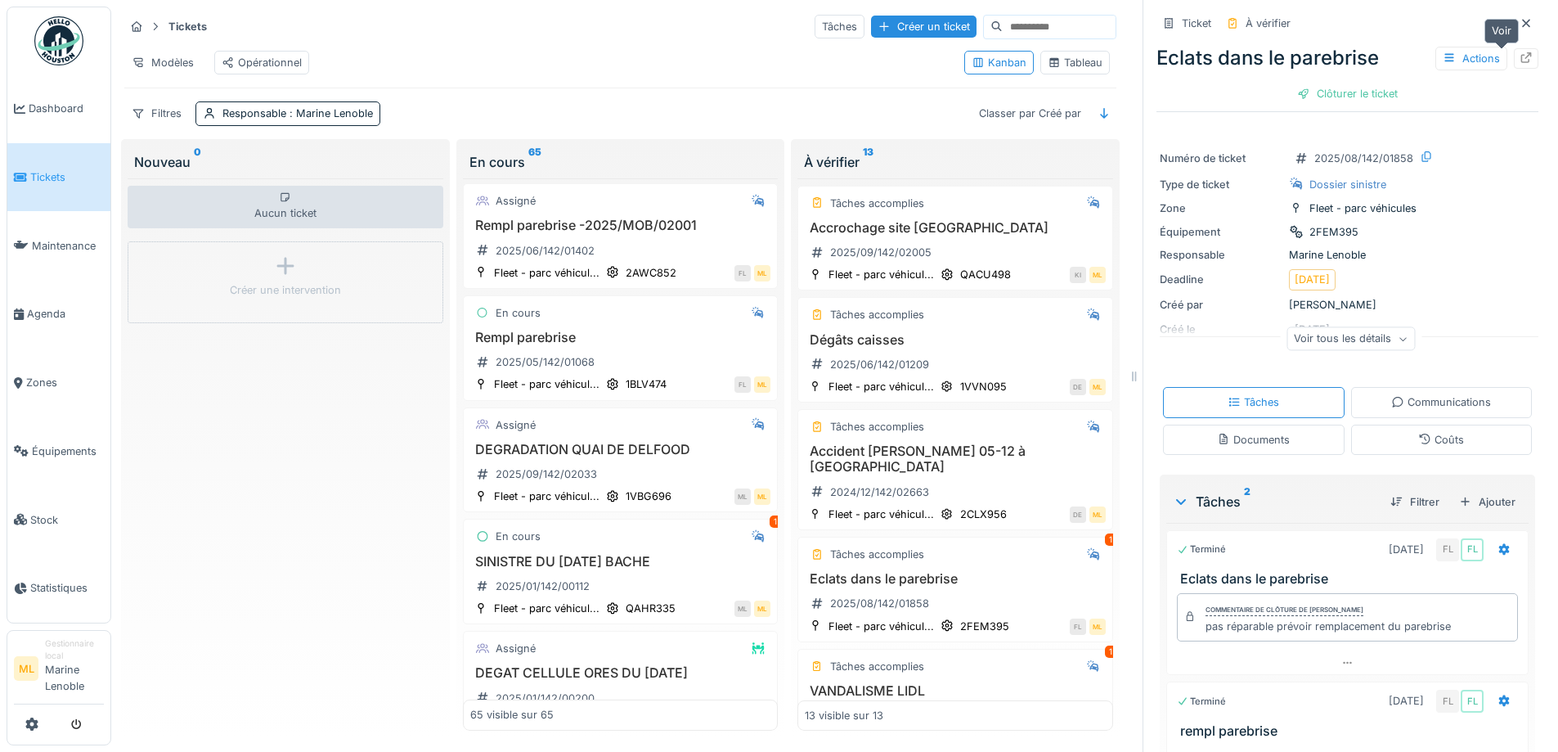
click at [1514, 56] on div at bounding box center [1526, 58] width 25 height 20
click at [1520, 20] on icon at bounding box center [1526, 23] width 13 height 11
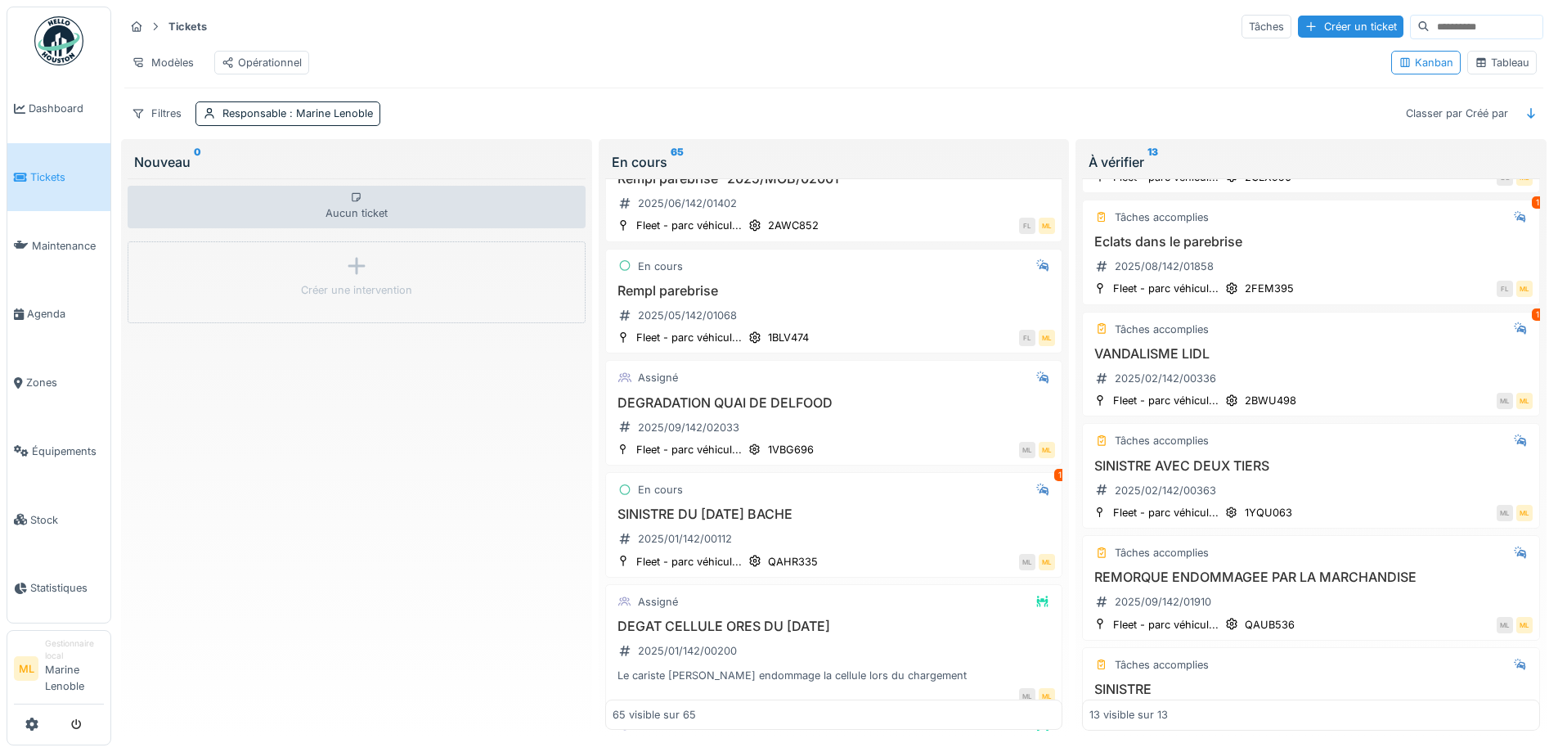
scroll to position [341, 0]
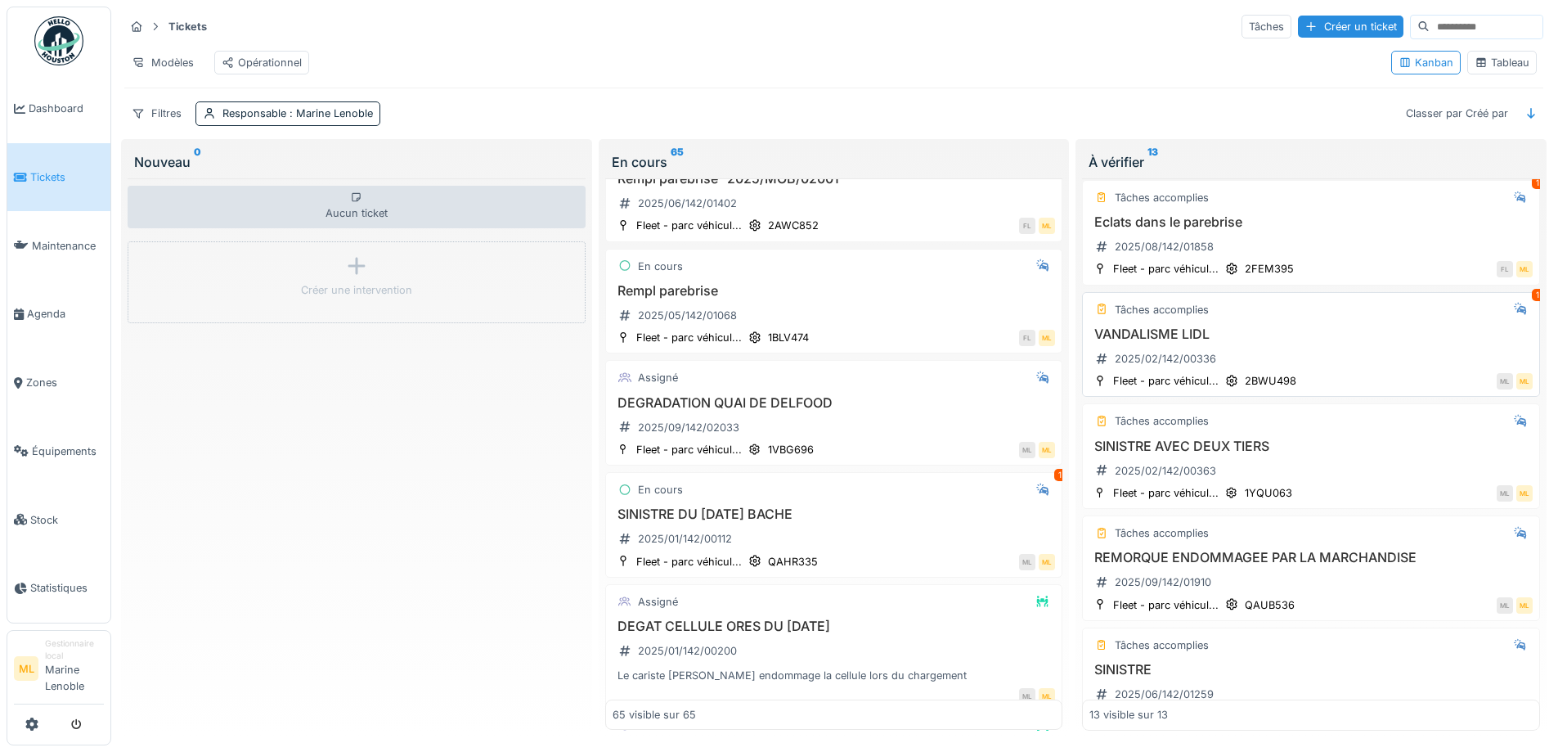
click at [1327, 371] on div "VANDALISME LIDL 2025/02/142/00336" at bounding box center [1310, 349] width 443 height 46
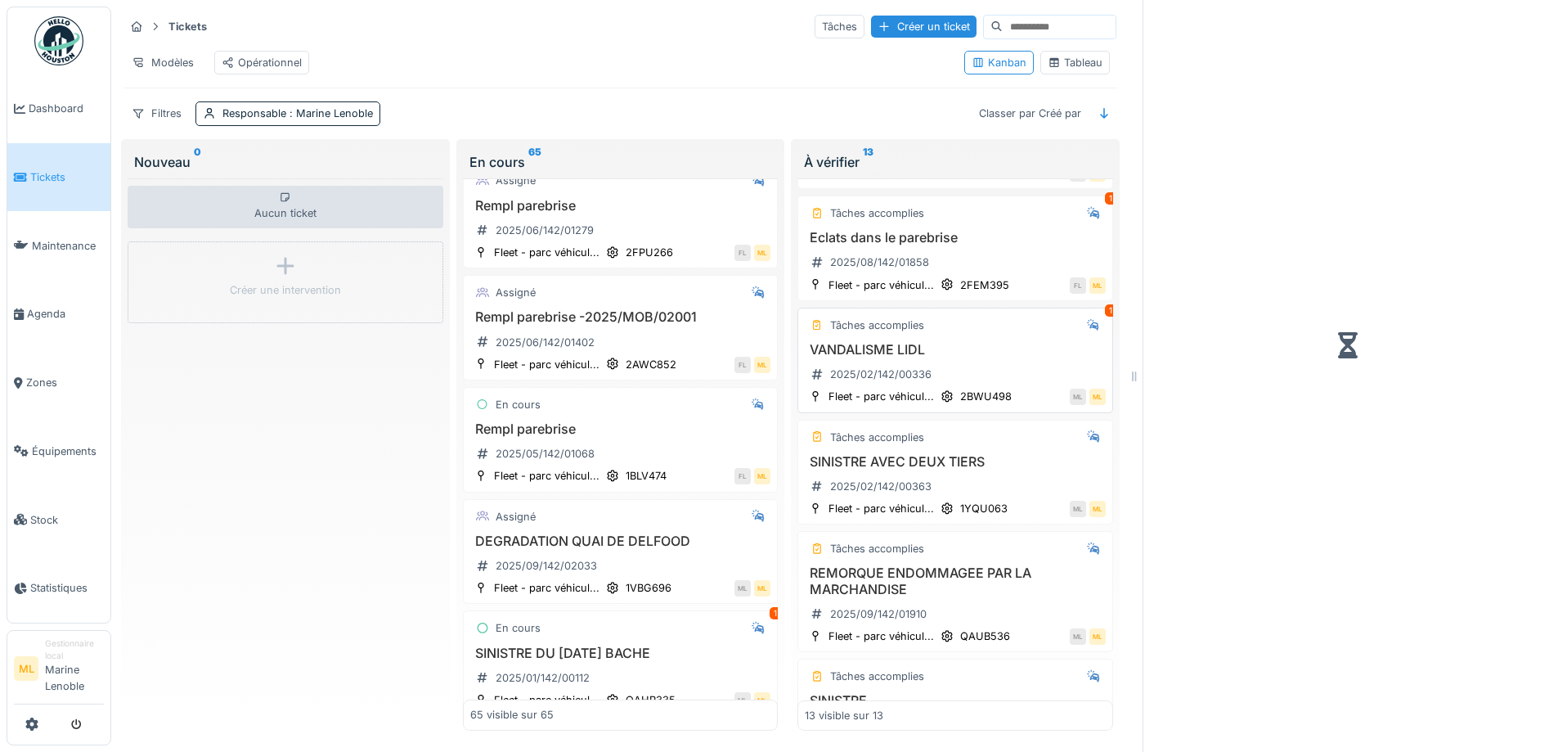
scroll to position [4028, 0]
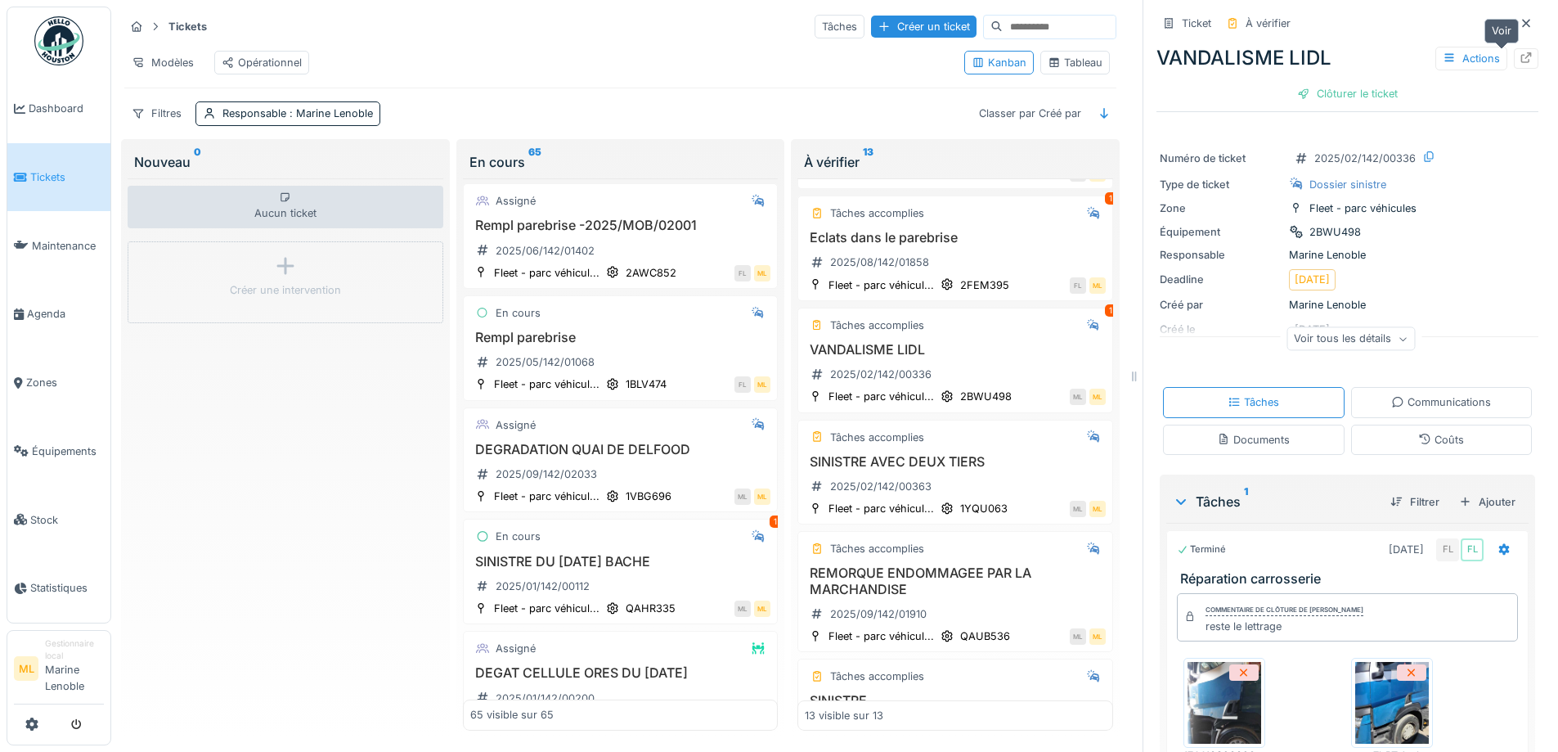
click at [1520, 59] on icon at bounding box center [1526, 57] width 13 height 11
drag, startPoint x: 1505, startPoint y: 21, endPoint x: 1515, endPoint y: 61, distance: 41.3
click at [1520, 21] on icon at bounding box center [1526, 23] width 13 height 11
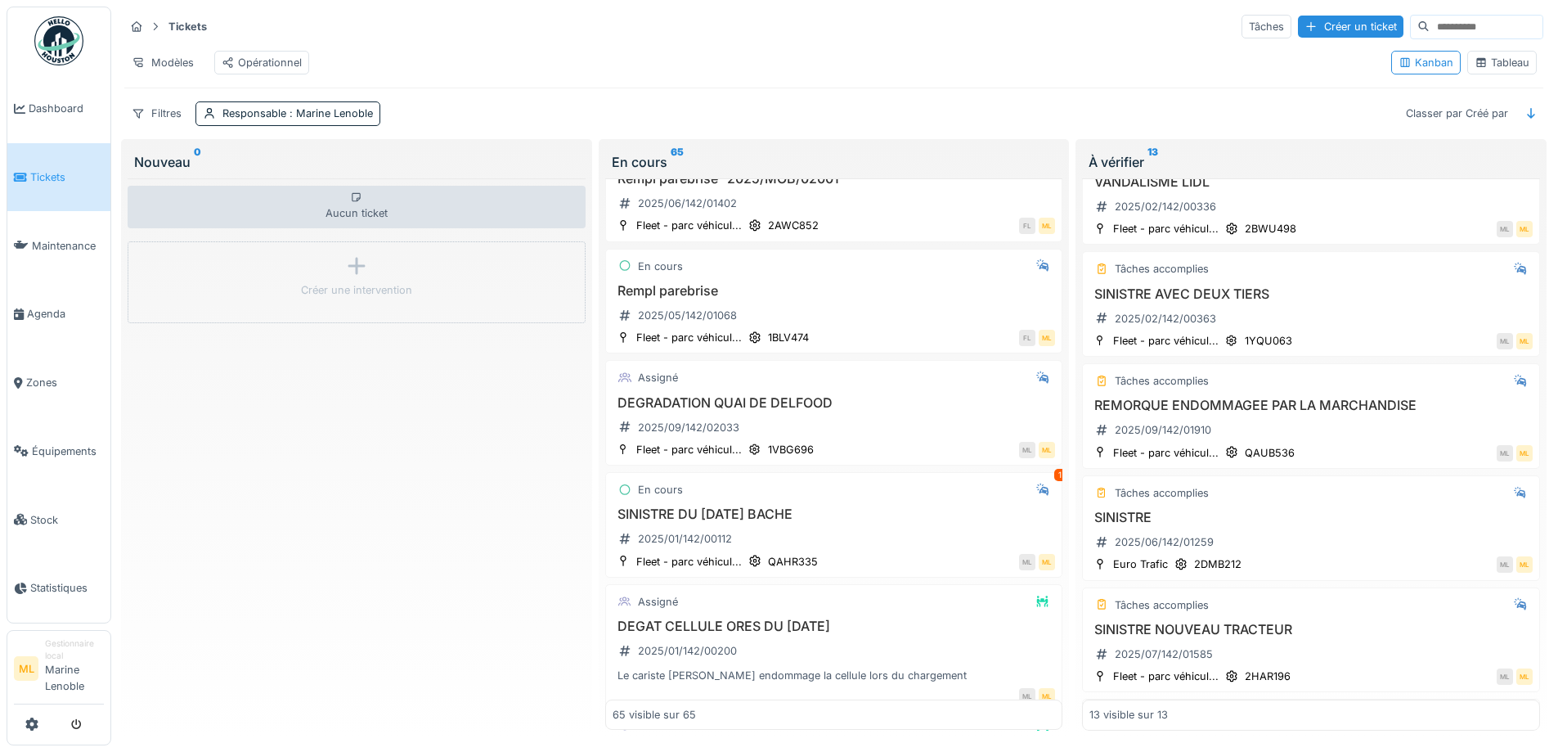
scroll to position [498, 0]
click at [1315, 321] on div "SINISTRE AVEC DEUX TIERS 2025/02/142/00363" at bounding box center [1310, 304] width 443 height 46
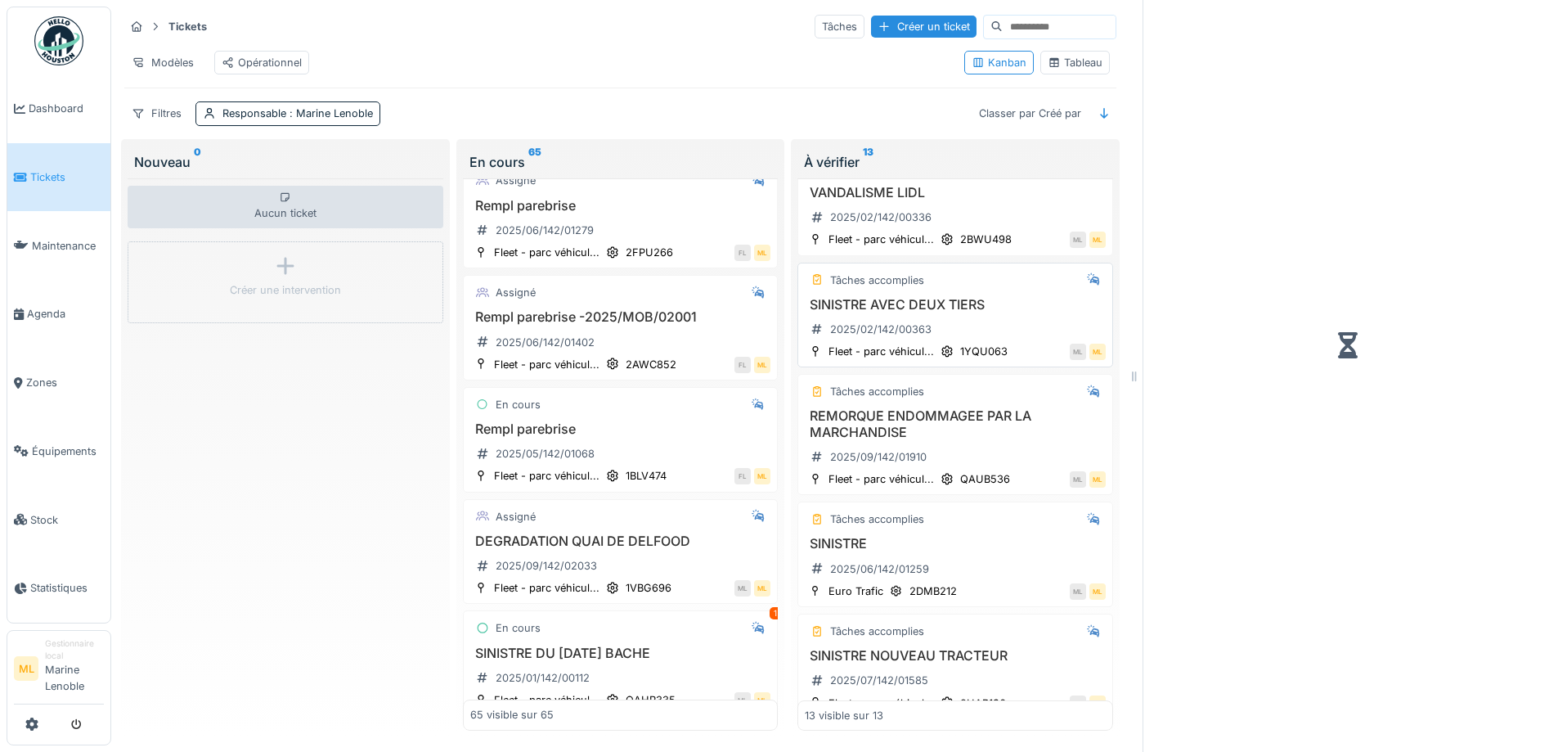
scroll to position [4028, 0]
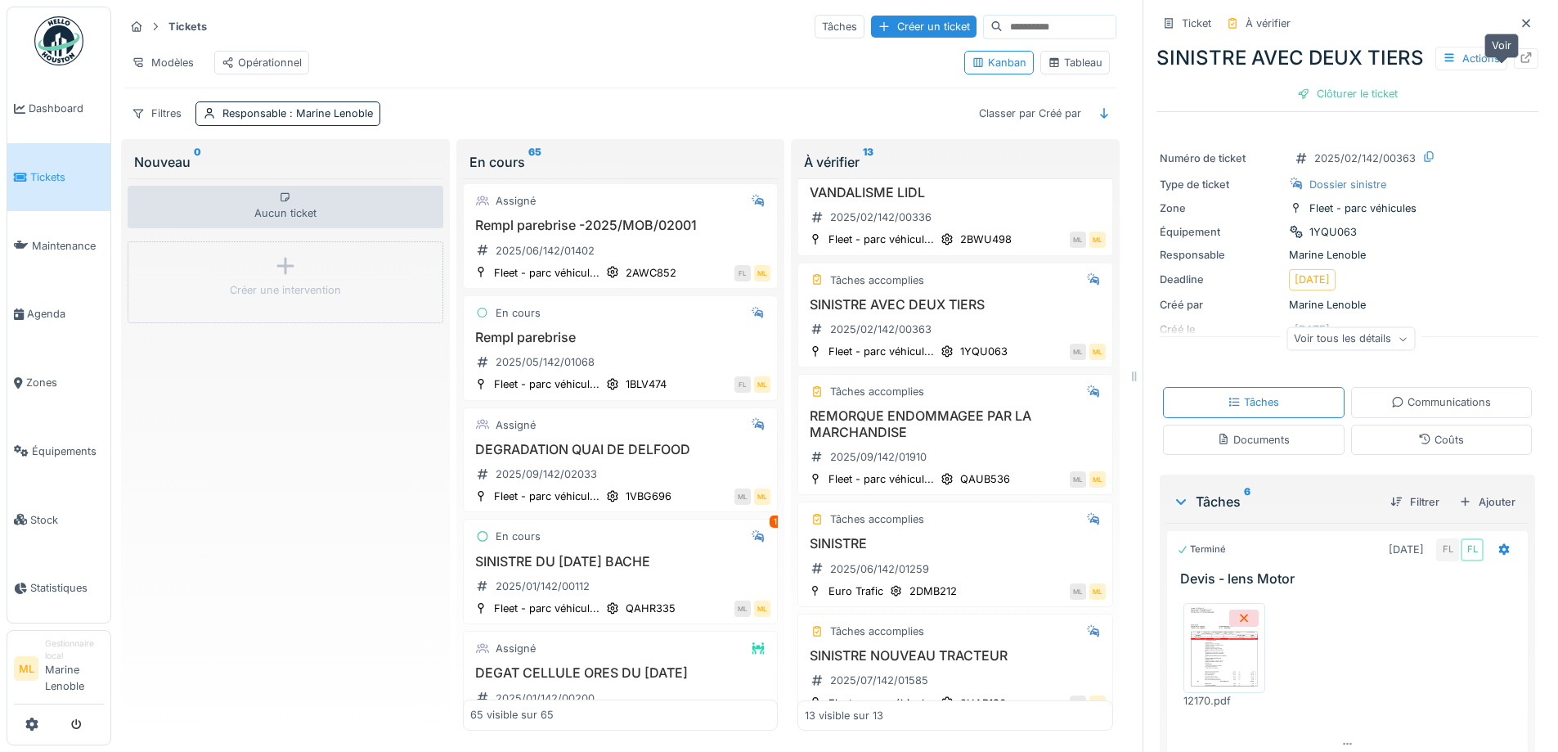
click at [1521, 63] on icon at bounding box center [1526, 57] width 11 height 11
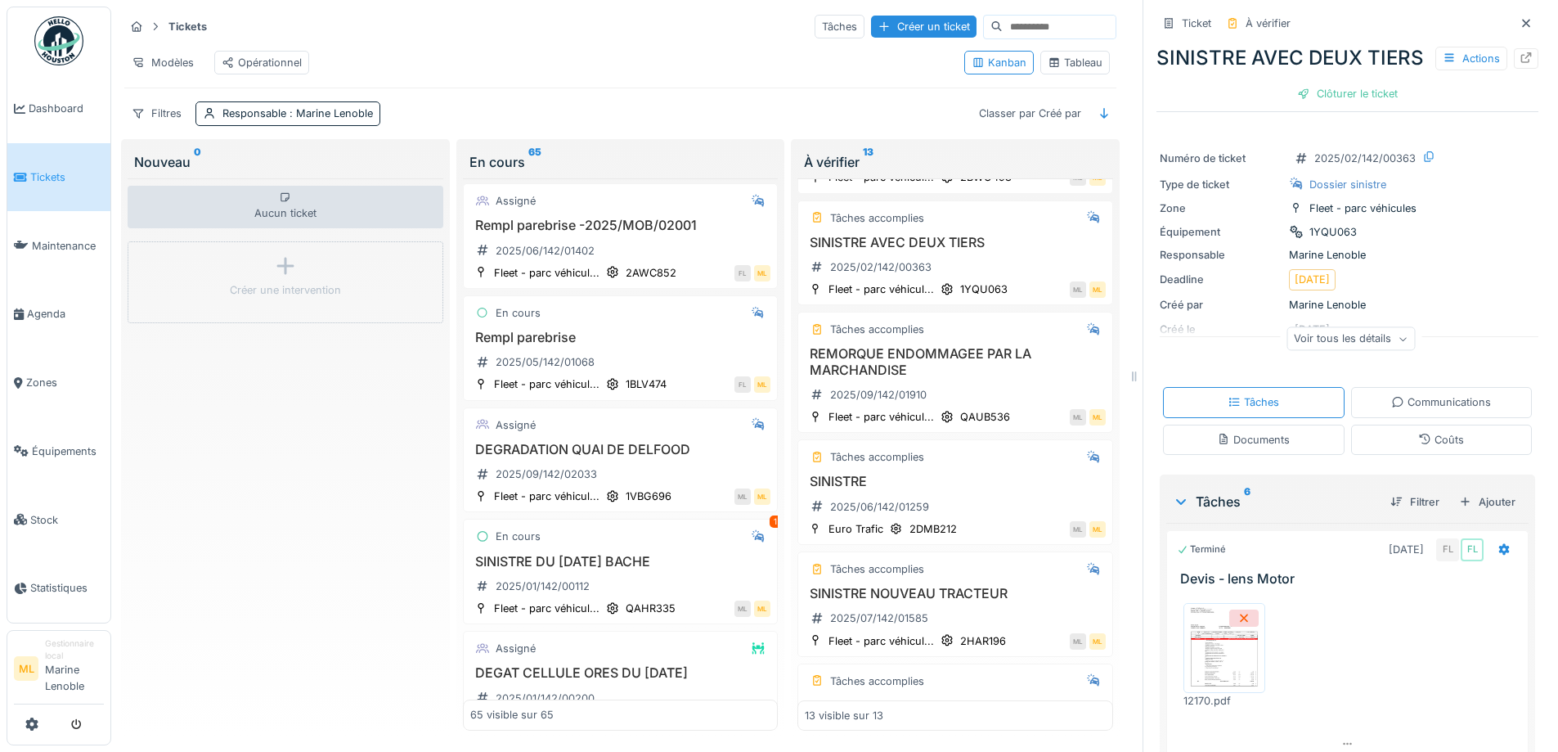
scroll to position [568, 0]
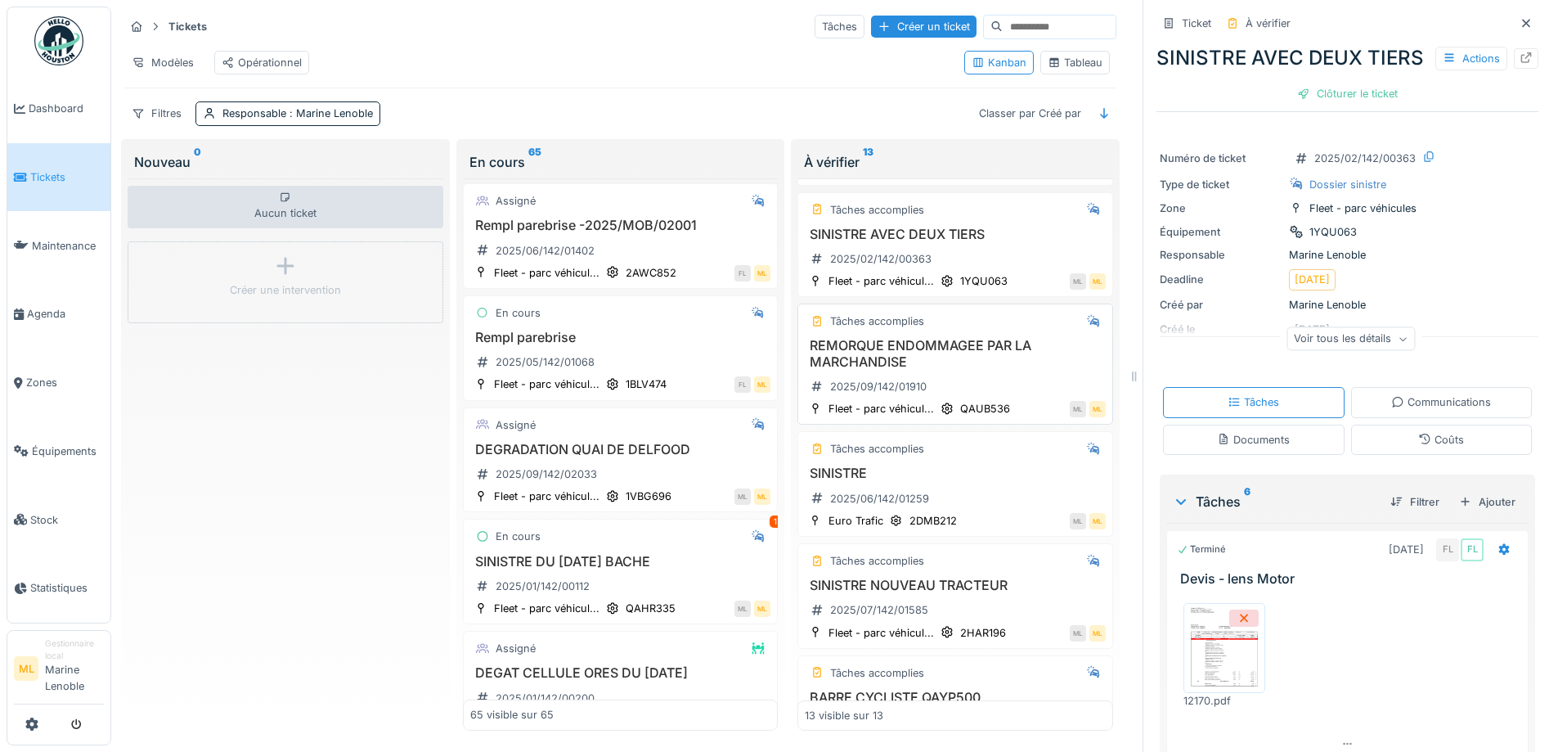
click at [1008, 367] on div "REMORQUE ENDOMMAGEE PAR LA MARCHANDISE 2025/09/142/01910" at bounding box center [955, 369] width 301 height 62
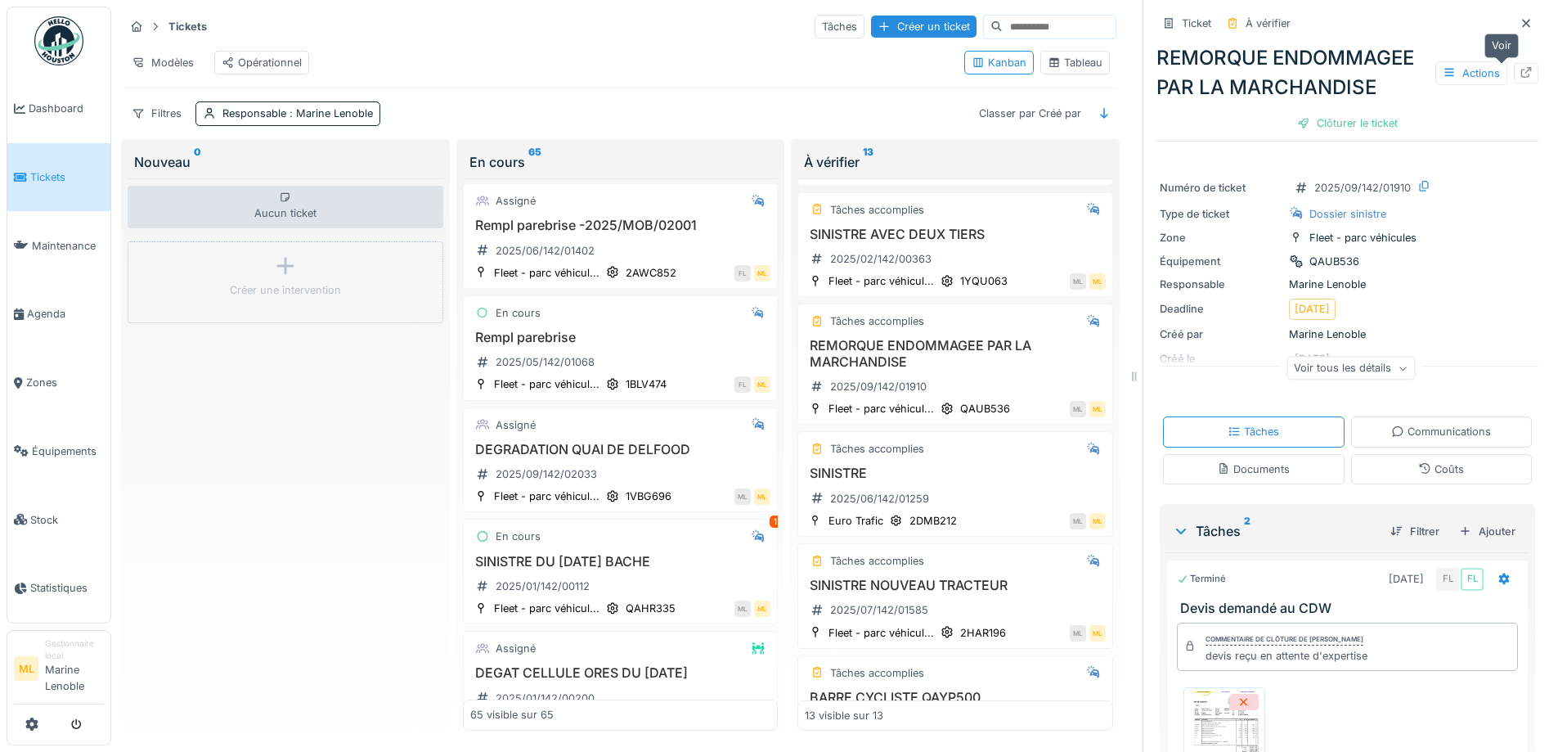
click at [1521, 74] on icon at bounding box center [1526, 72] width 11 height 11
click at [1520, 18] on icon at bounding box center [1526, 23] width 13 height 11
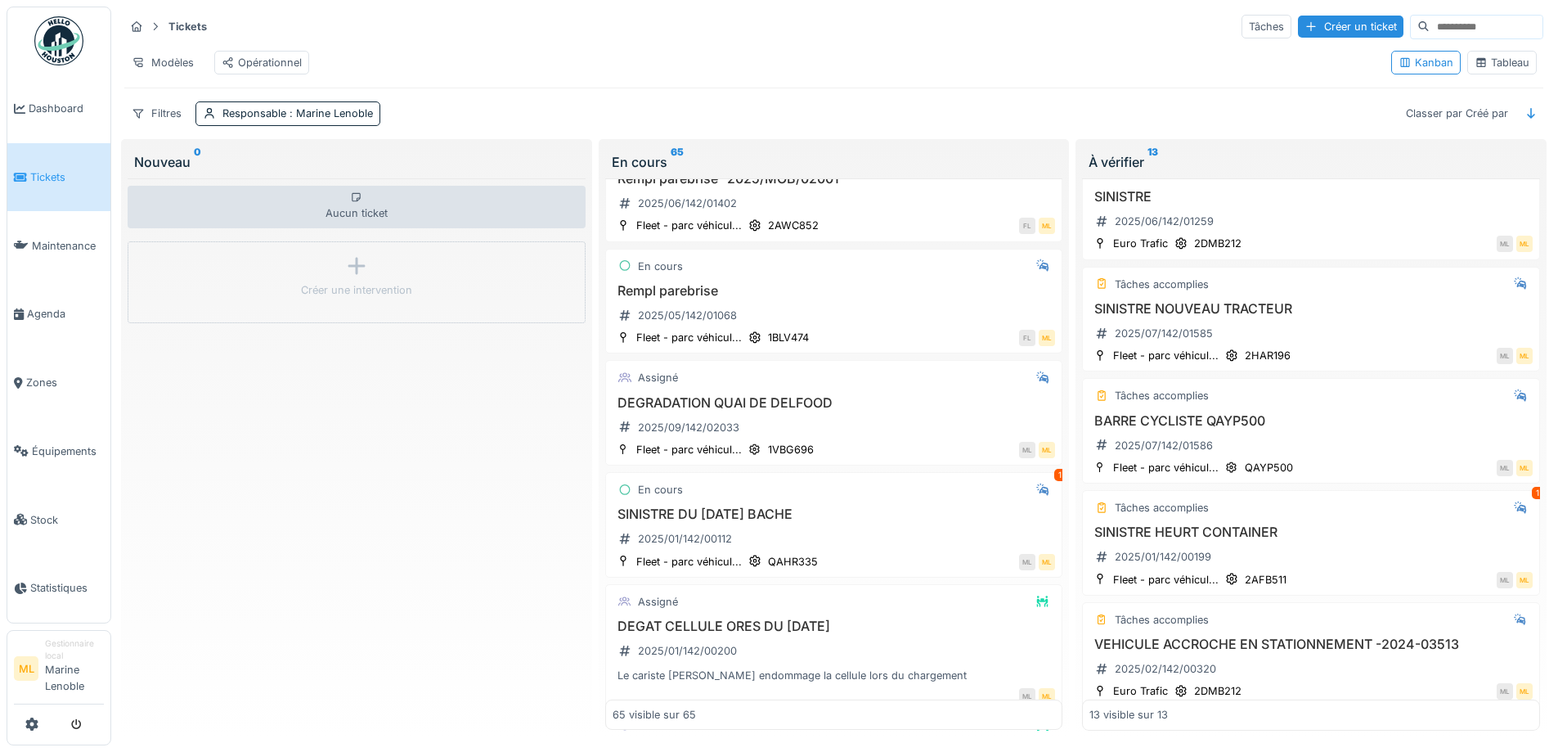
scroll to position [802, 0]
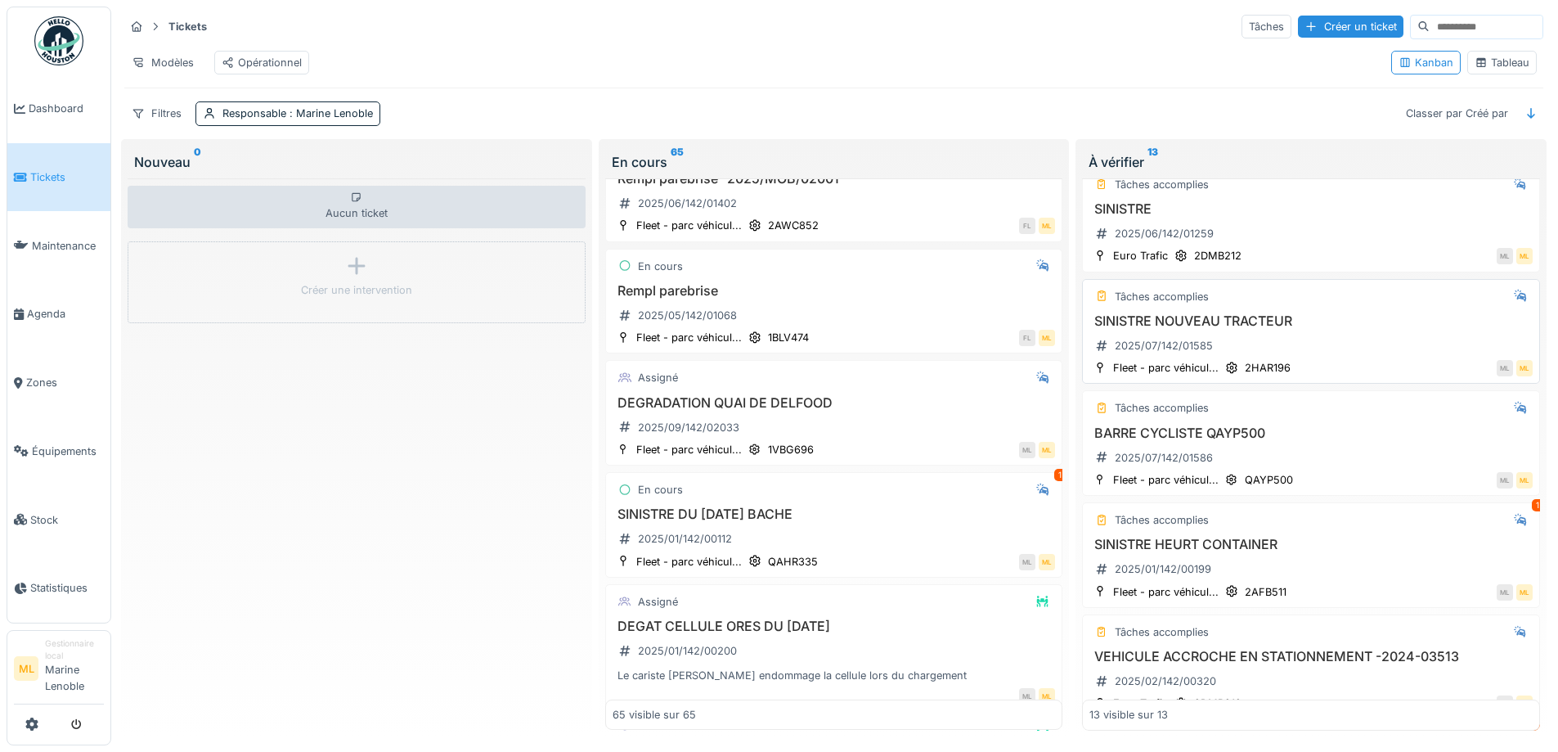
click at [1338, 352] on div "SINISTRE NOUVEAU TRACTEUR 2025/07/142/01585" at bounding box center [1310, 336] width 443 height 46
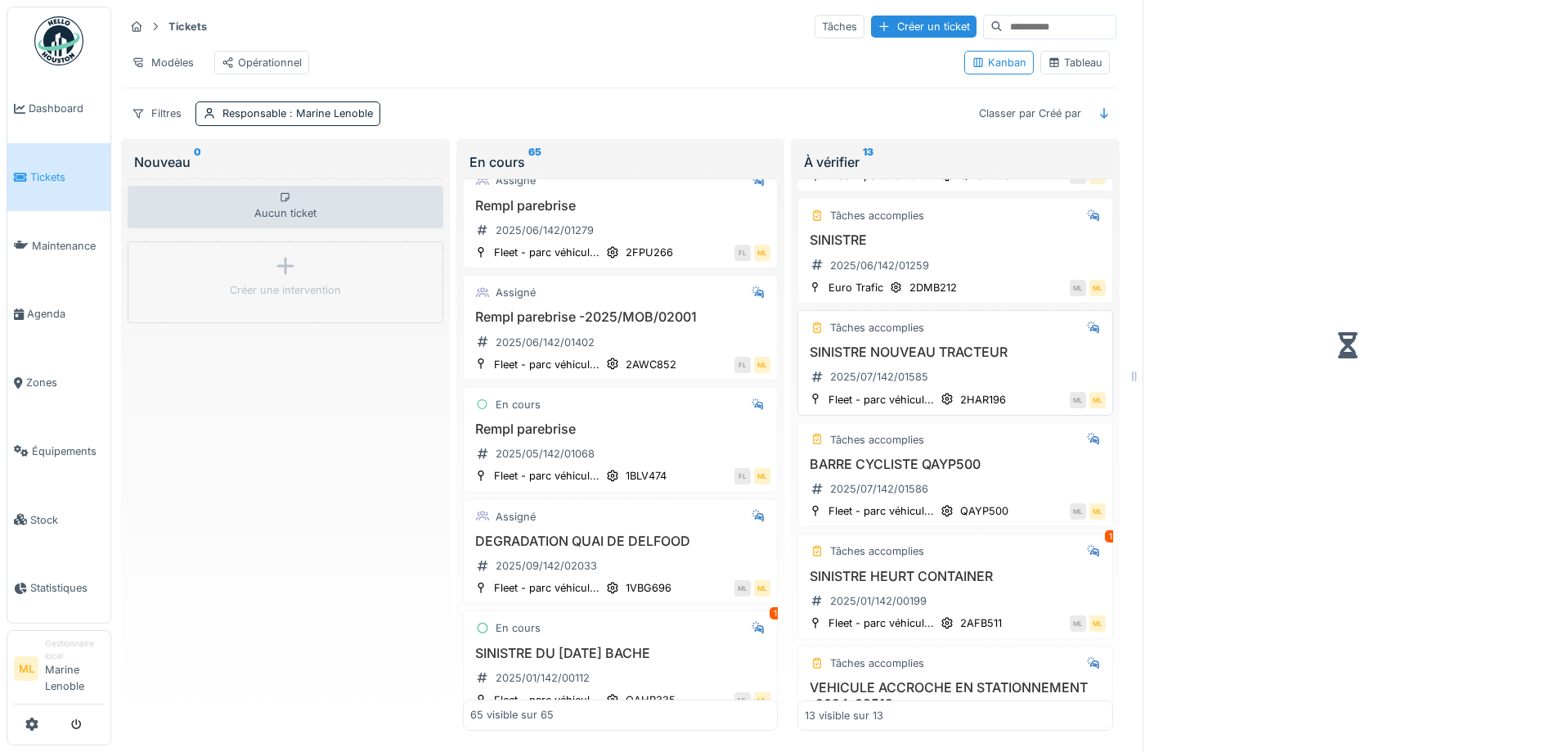
scroll to position [817, 0]
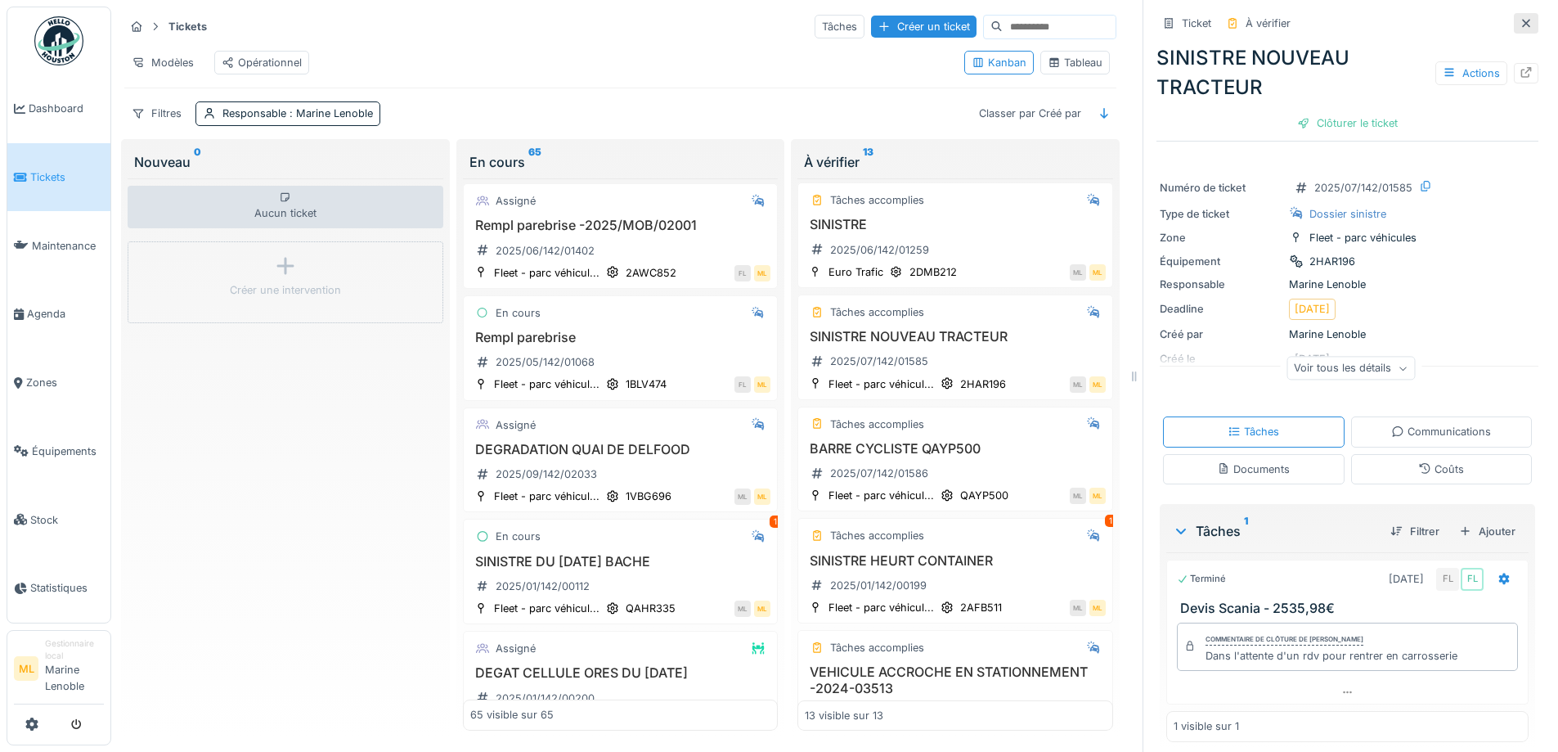
click at [1520, 22] on icon at bounding box center [1526, 23] width 13 height 11
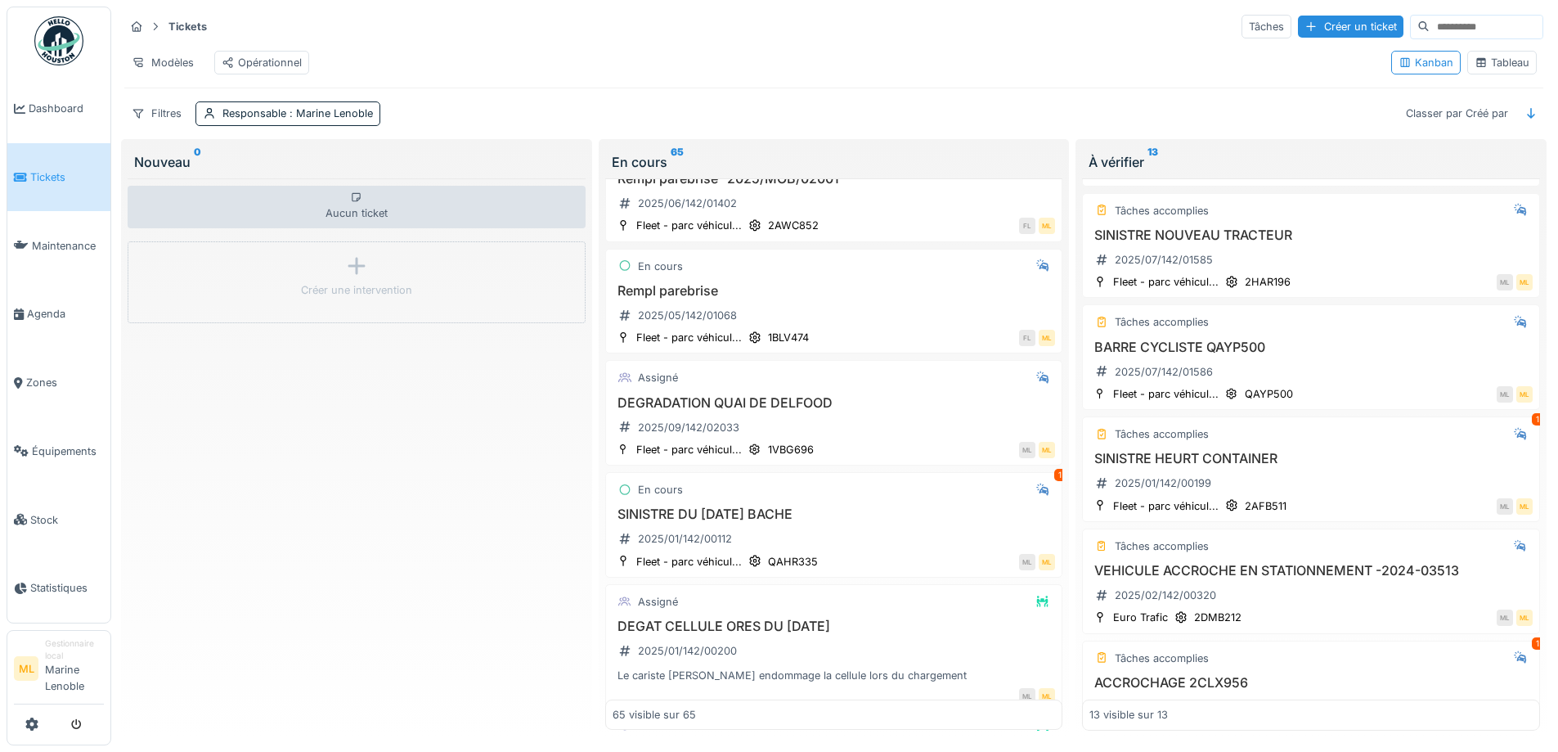
scroll to position [964, 0]
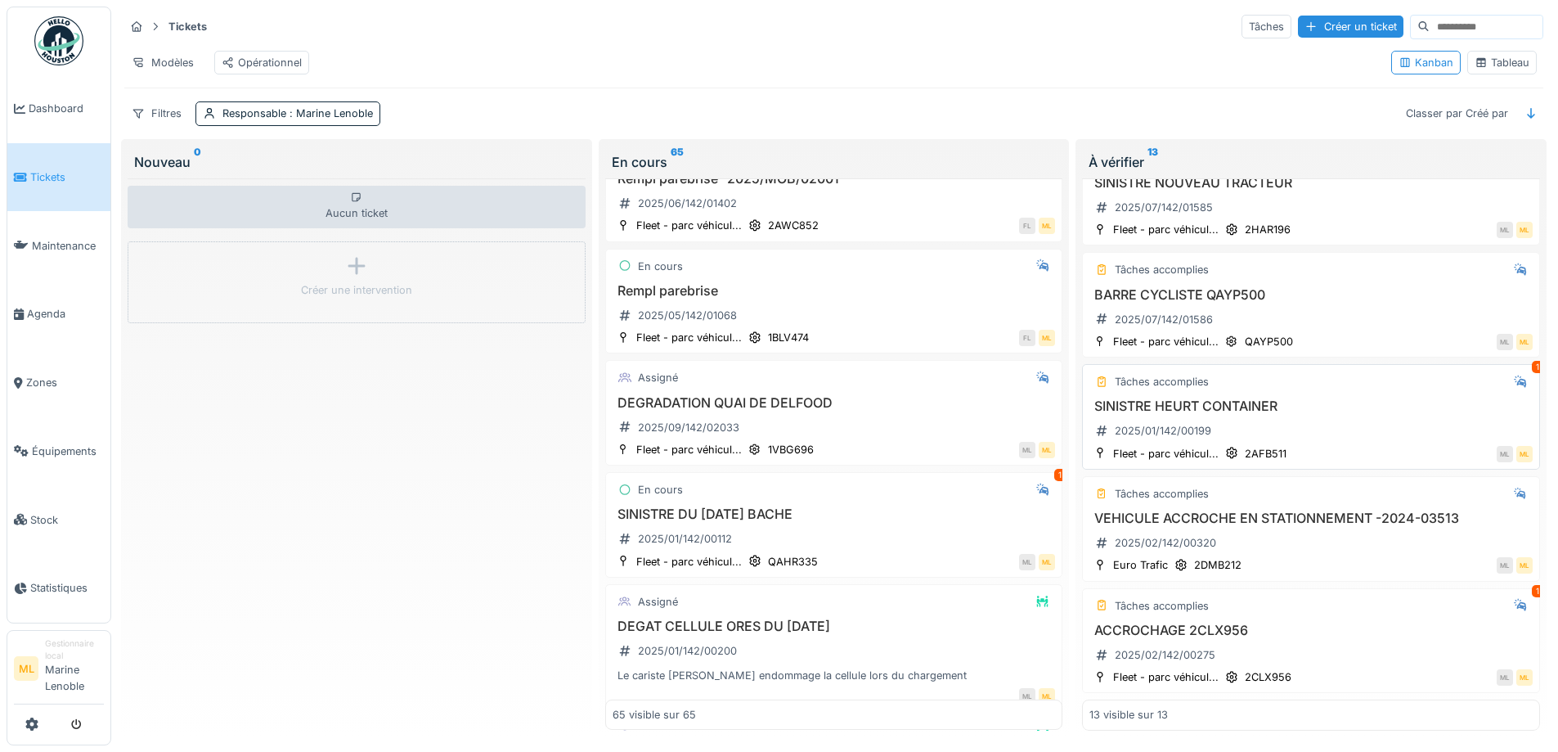
click at [1328, 409] on div "SINISTRE HEURT CONTAINER 2025/01/142/00199" at bounding box center [1310, 421] width 443 height 46
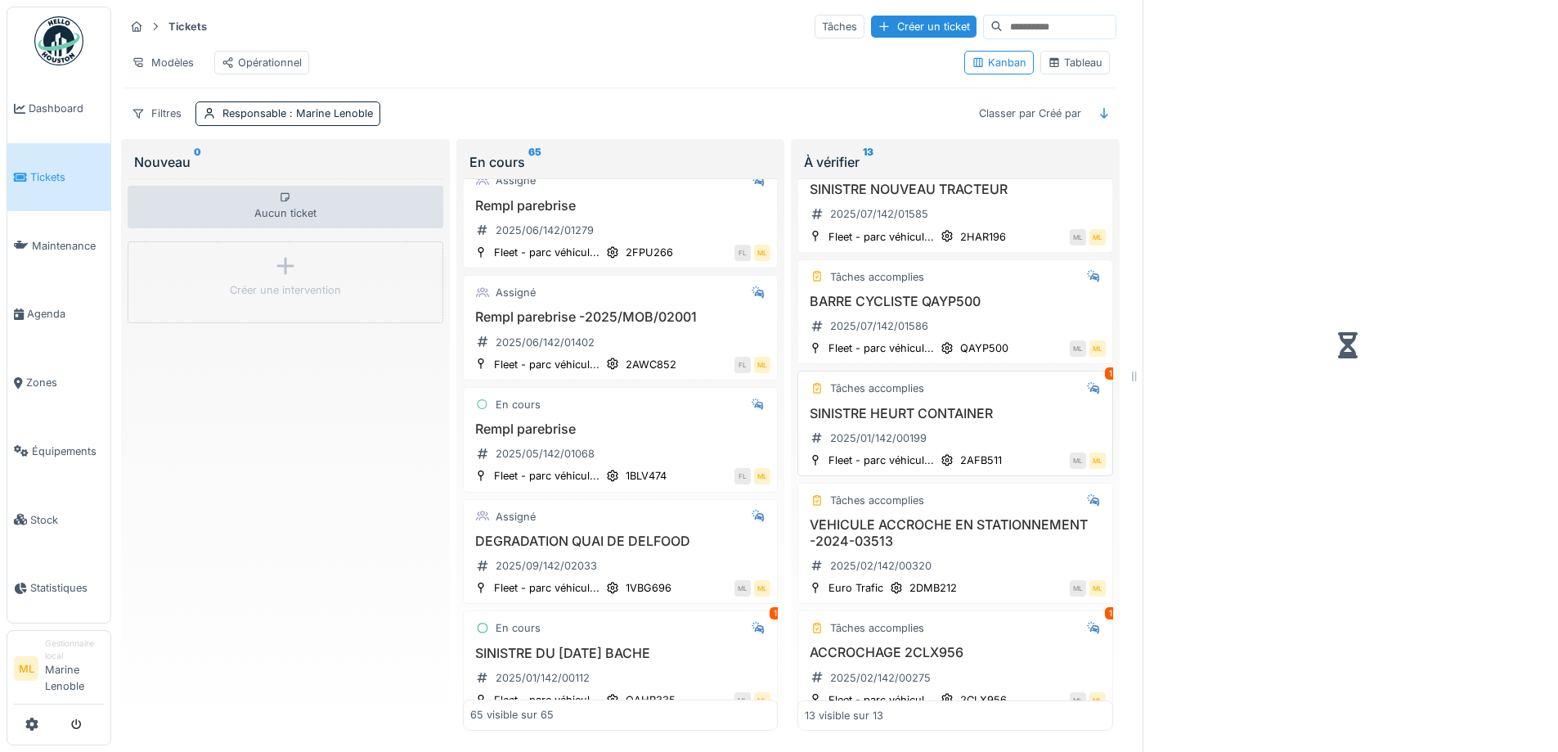
scroll to position [980, 0]
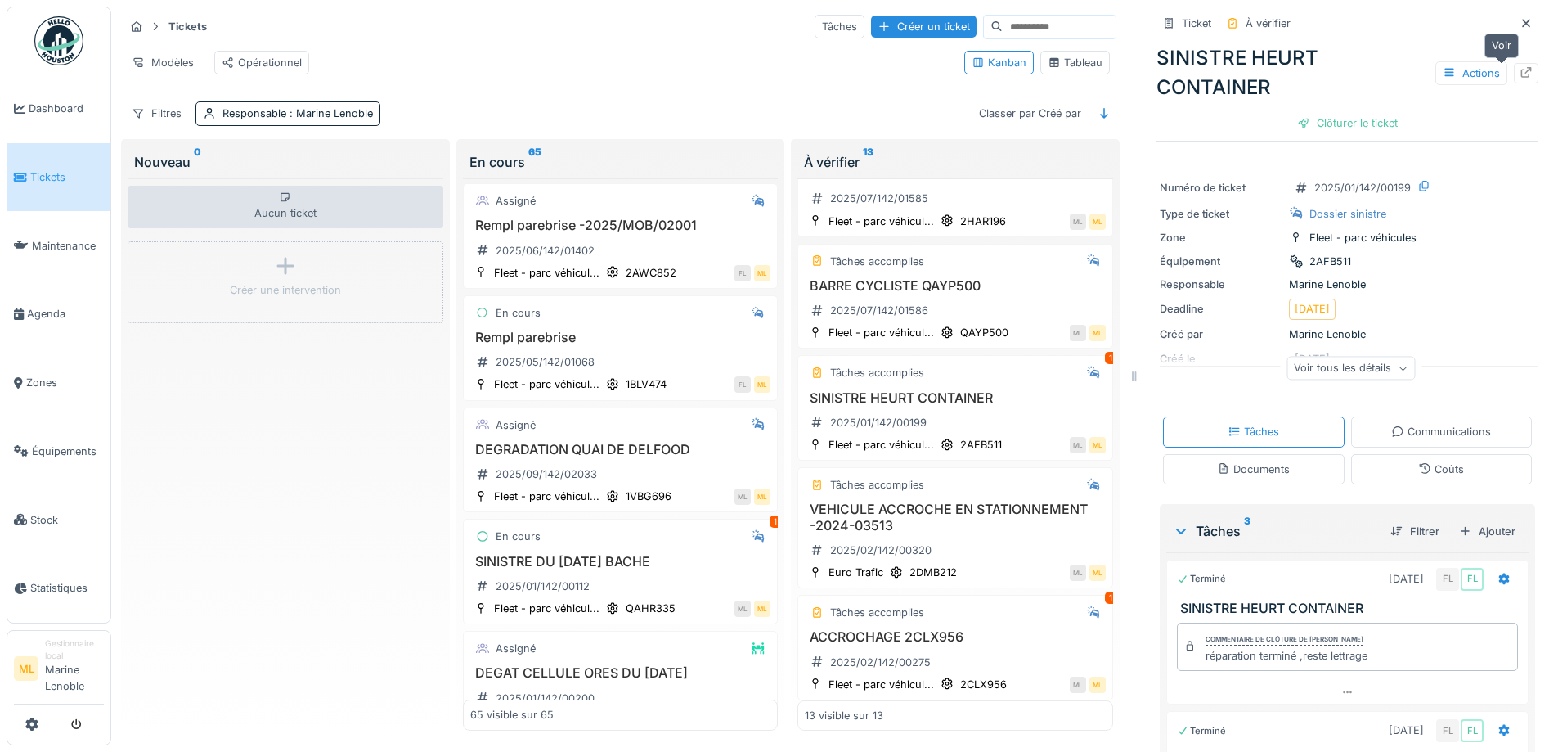
click at [1514, 72] on div at bounding box center [1526, 73] width 25 height 20
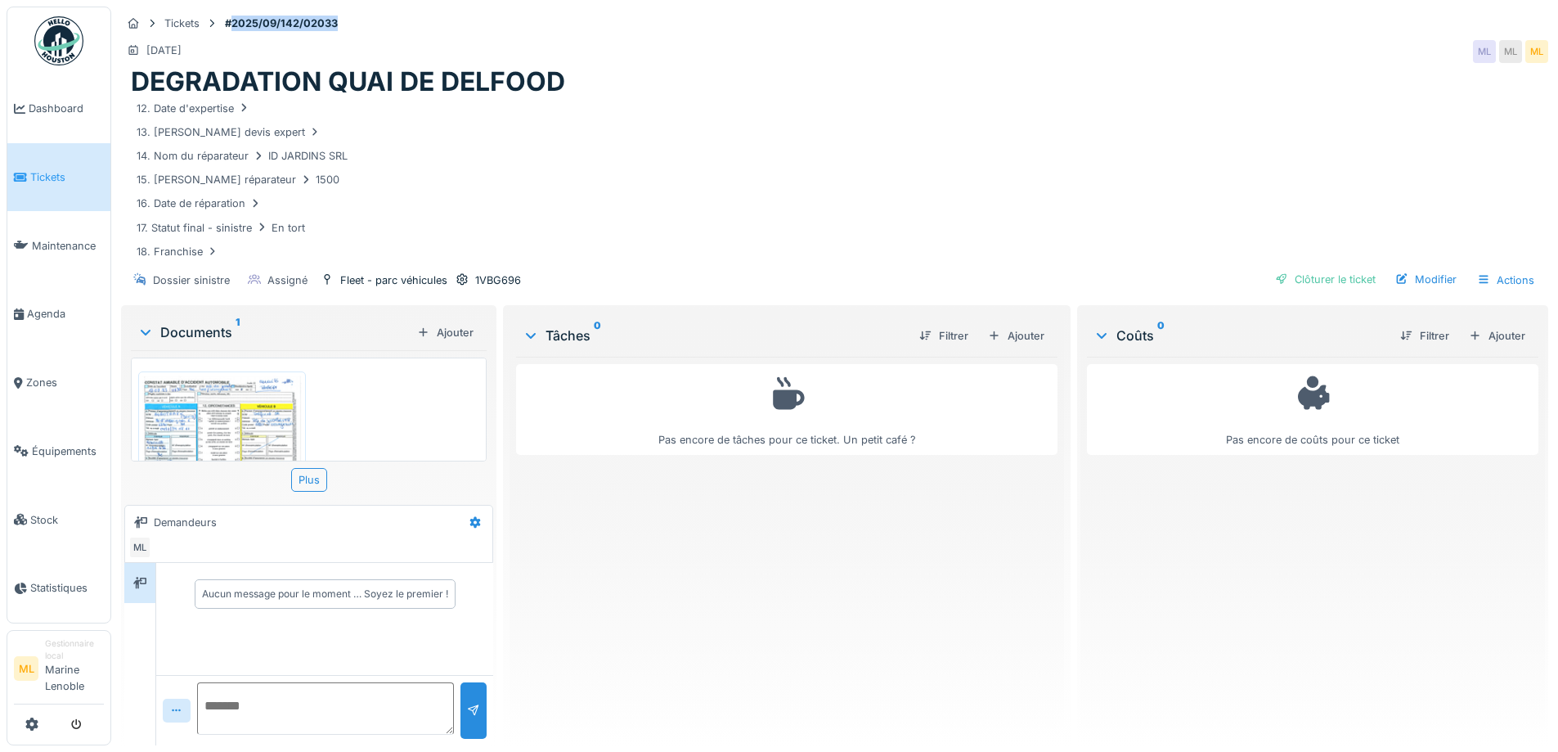
drag, startPoint x: 351, startPoint y: 21, endPoint x: 232, endPoint y: 23, distance: 118.6
click at [232, 23] on div "Tickets #2025/09/142/02033" at bounding box center [834, 23] width 1427 height 20
copy strong "2025/09/142/02033"
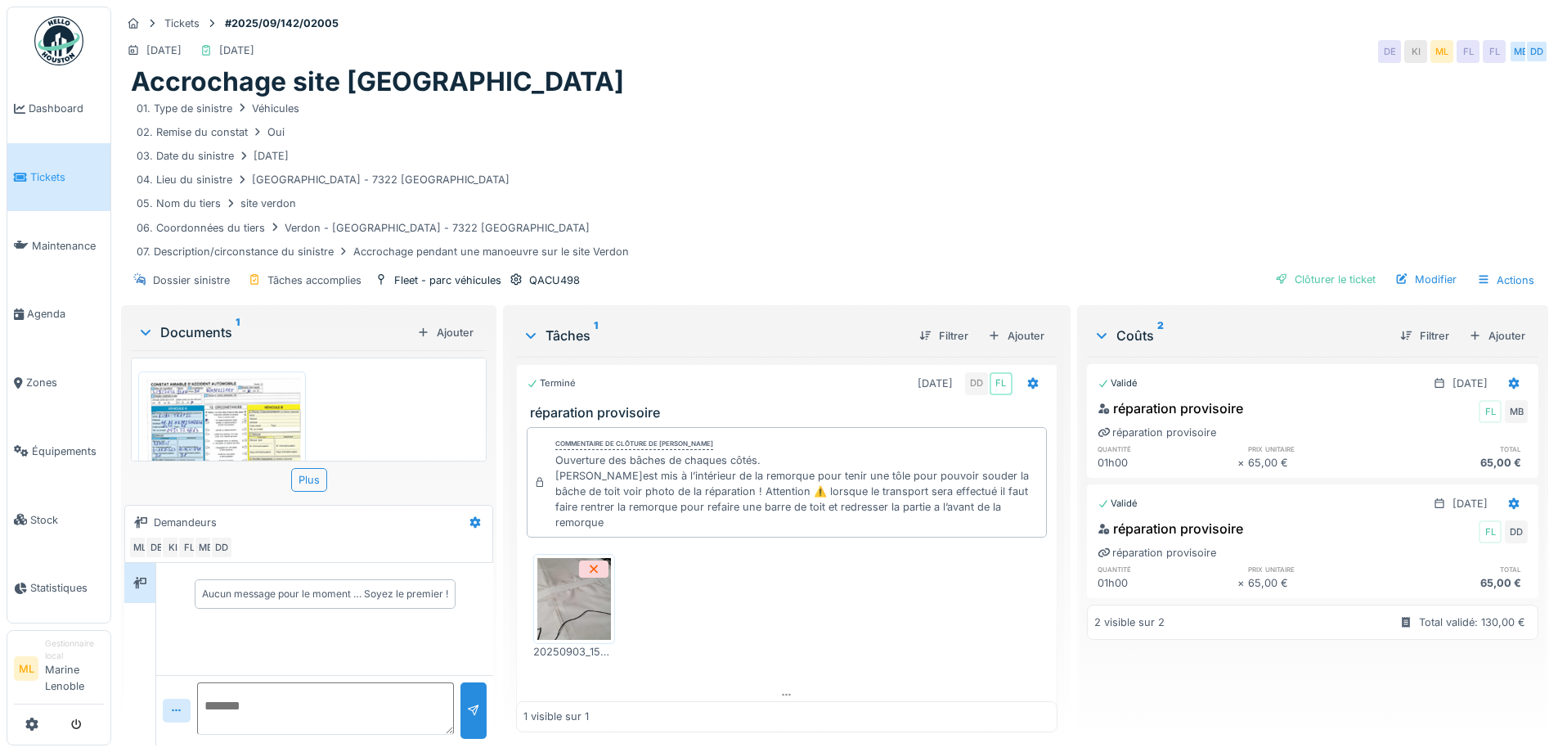
click at [222, 414] on img at bounding box center [221, 487] width 159 height 225
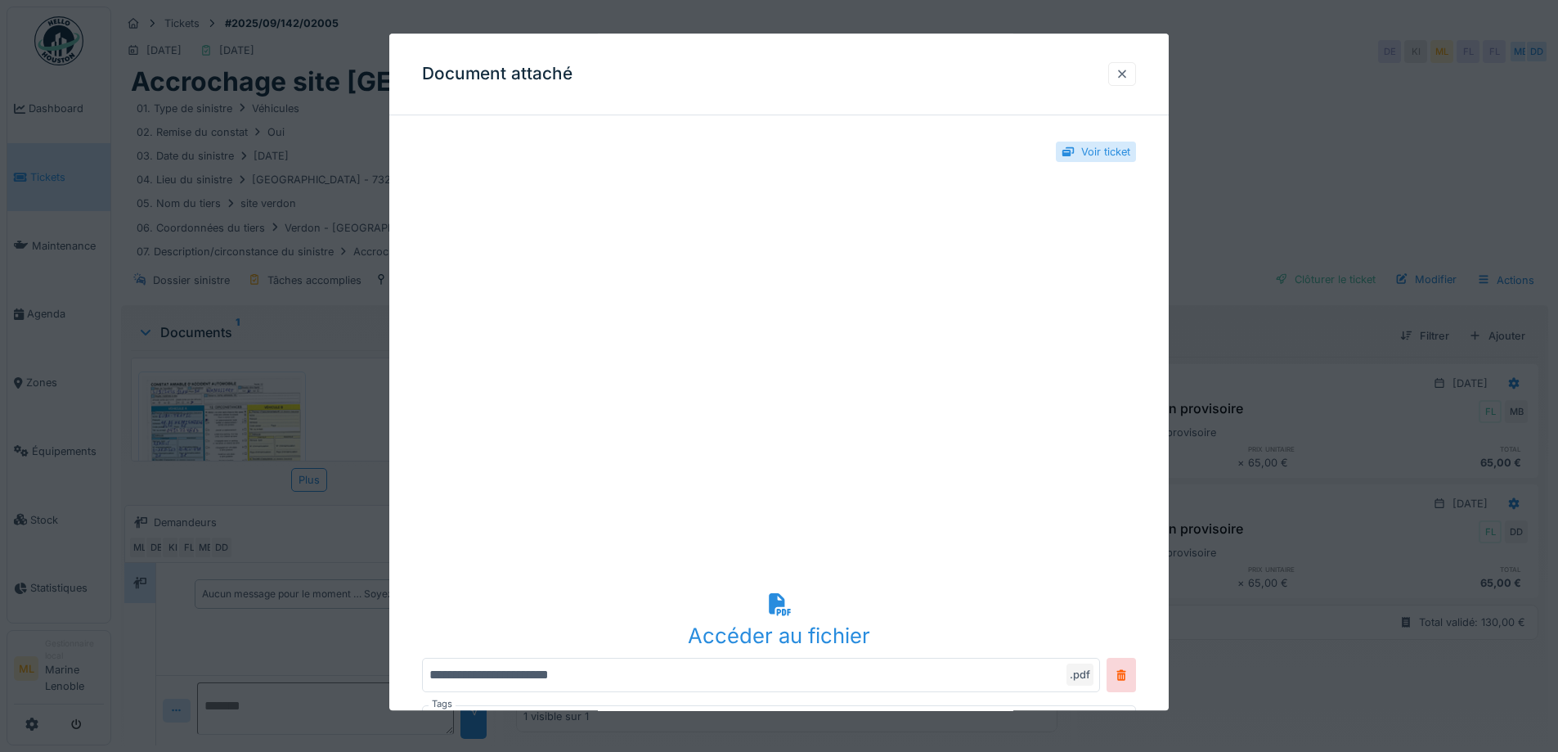
click at [1127, 66] on div at bounding box center [1122, 74] width 13 height 16
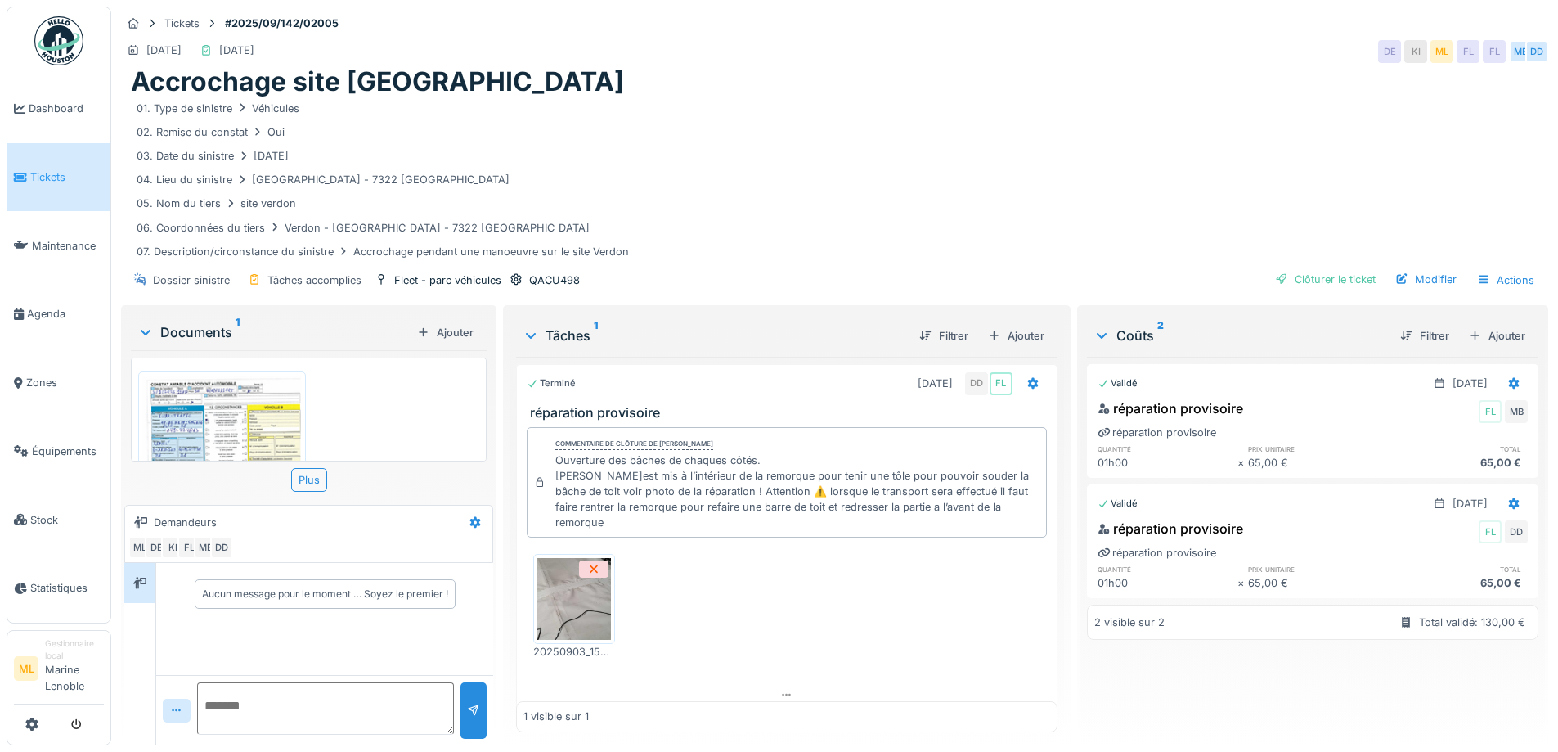
click at [233, 411] on img at bounding box center [221, 487] width 159 height 225
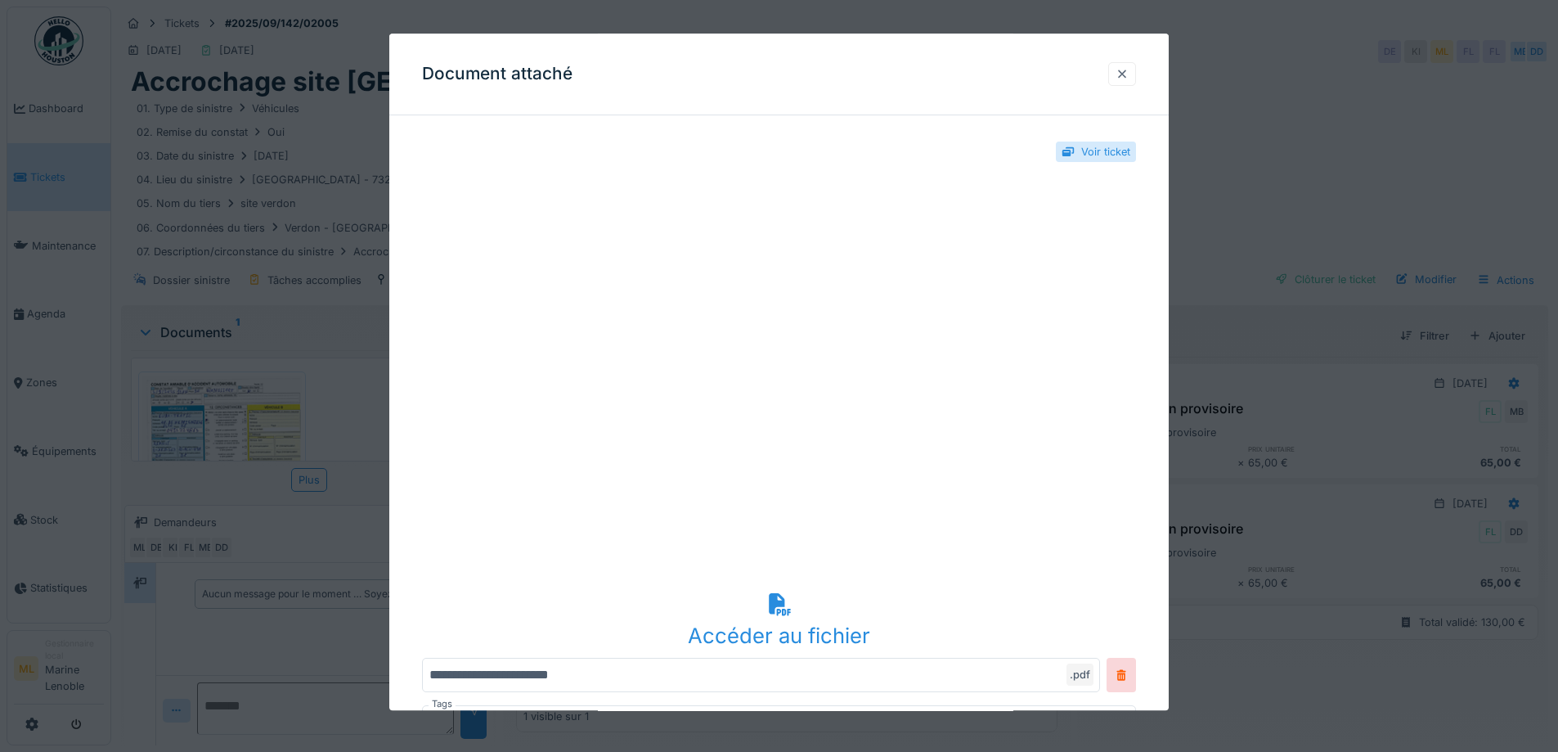
click at [1129, 70] on div at bounding box center [1122, 74] width 13 height 16
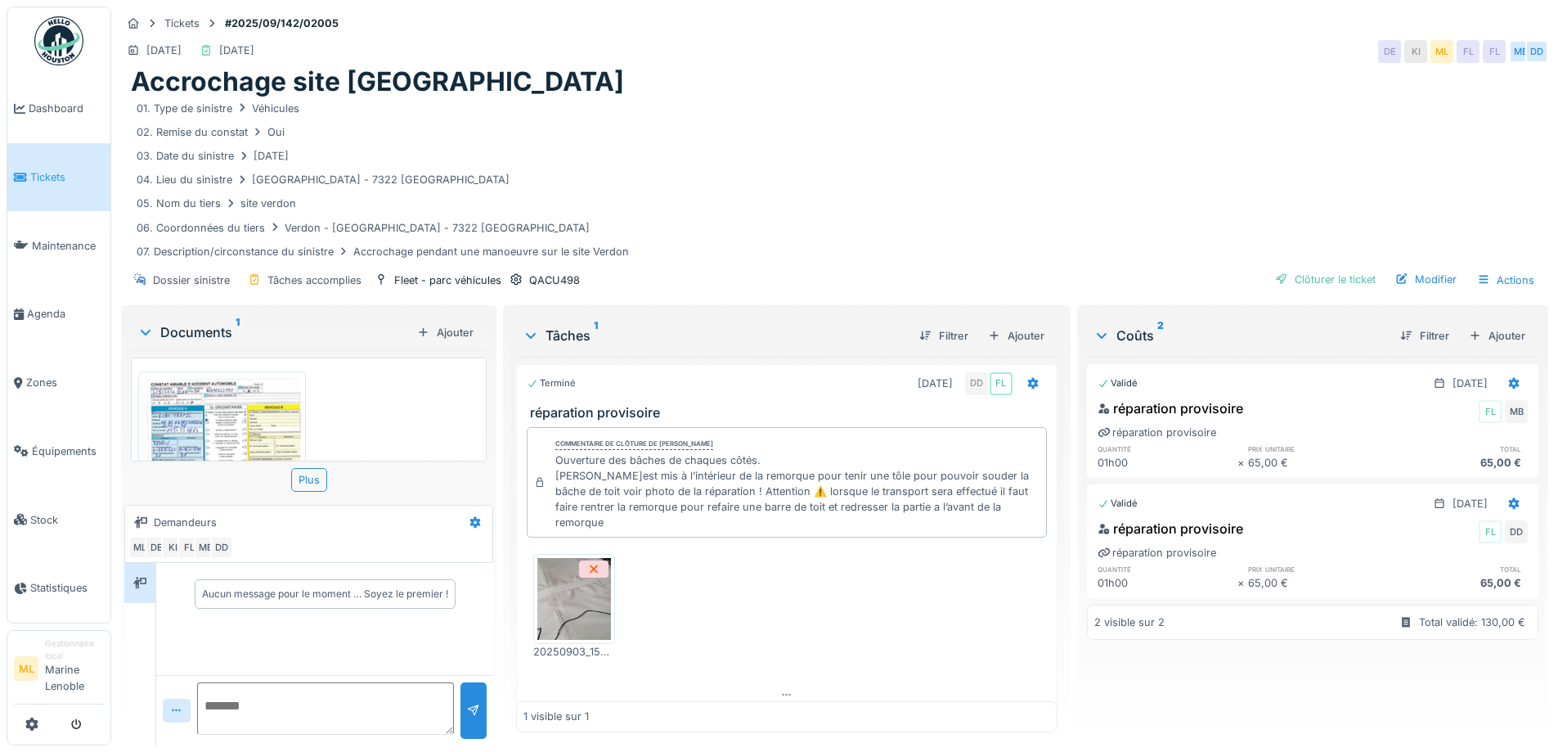
click at [261, 703] on textarea at bounding box center [325, 708] width 257 height 52
drag, startPoint x: 334, startPoint y: 21, endPoint x: 233, endPoint y: 21, distance: 100.6
click at [233, 21] on div "Tickets #2025/09/142/02005" at bounding box center [834, 23] width 1427 height 20
copy strong "2025/09/142/02005"
click at [946, 153] on div "03. Date du sinistre [DATE]" at bounding box center [835, 156] width 1408 height 20
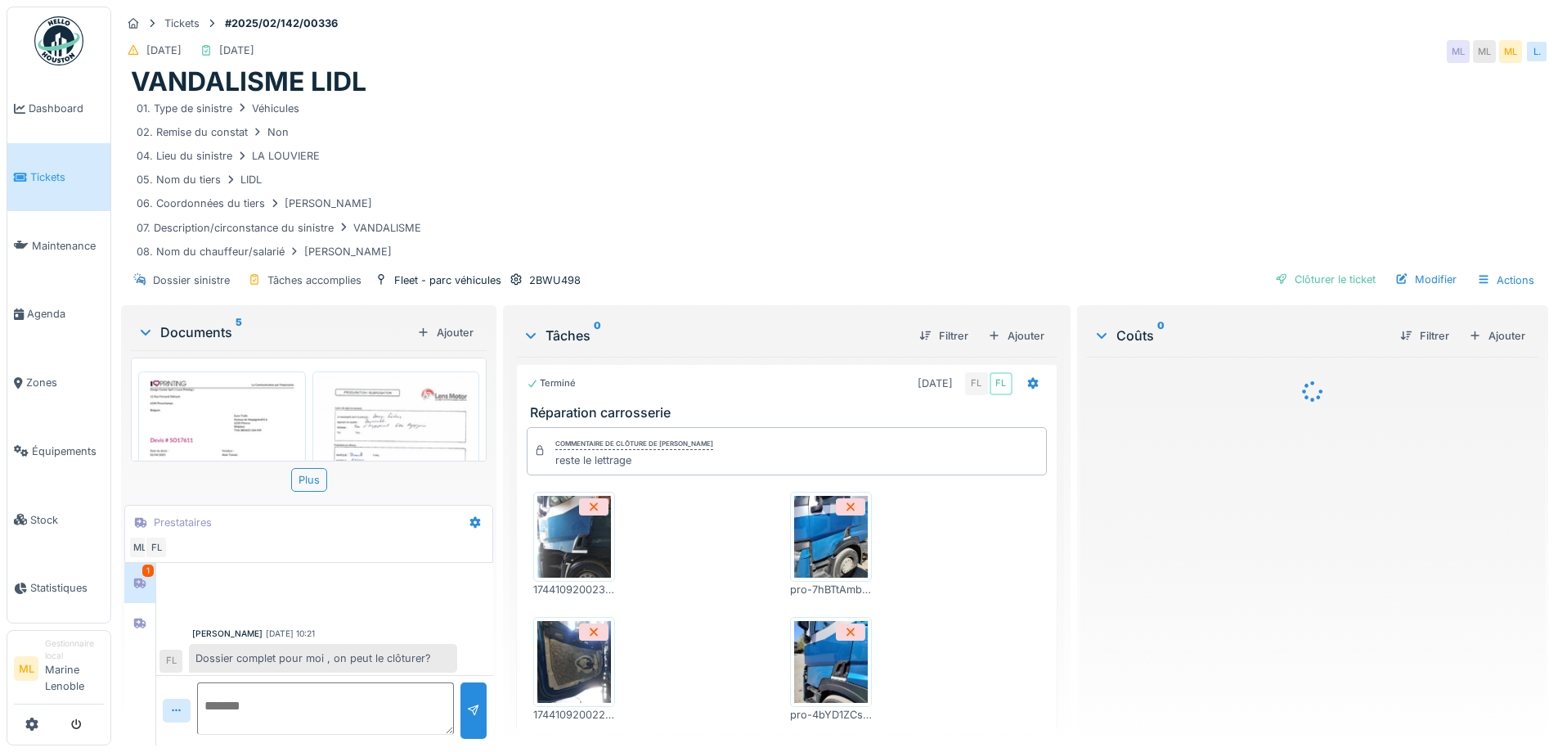
scroll to position [62, 0]
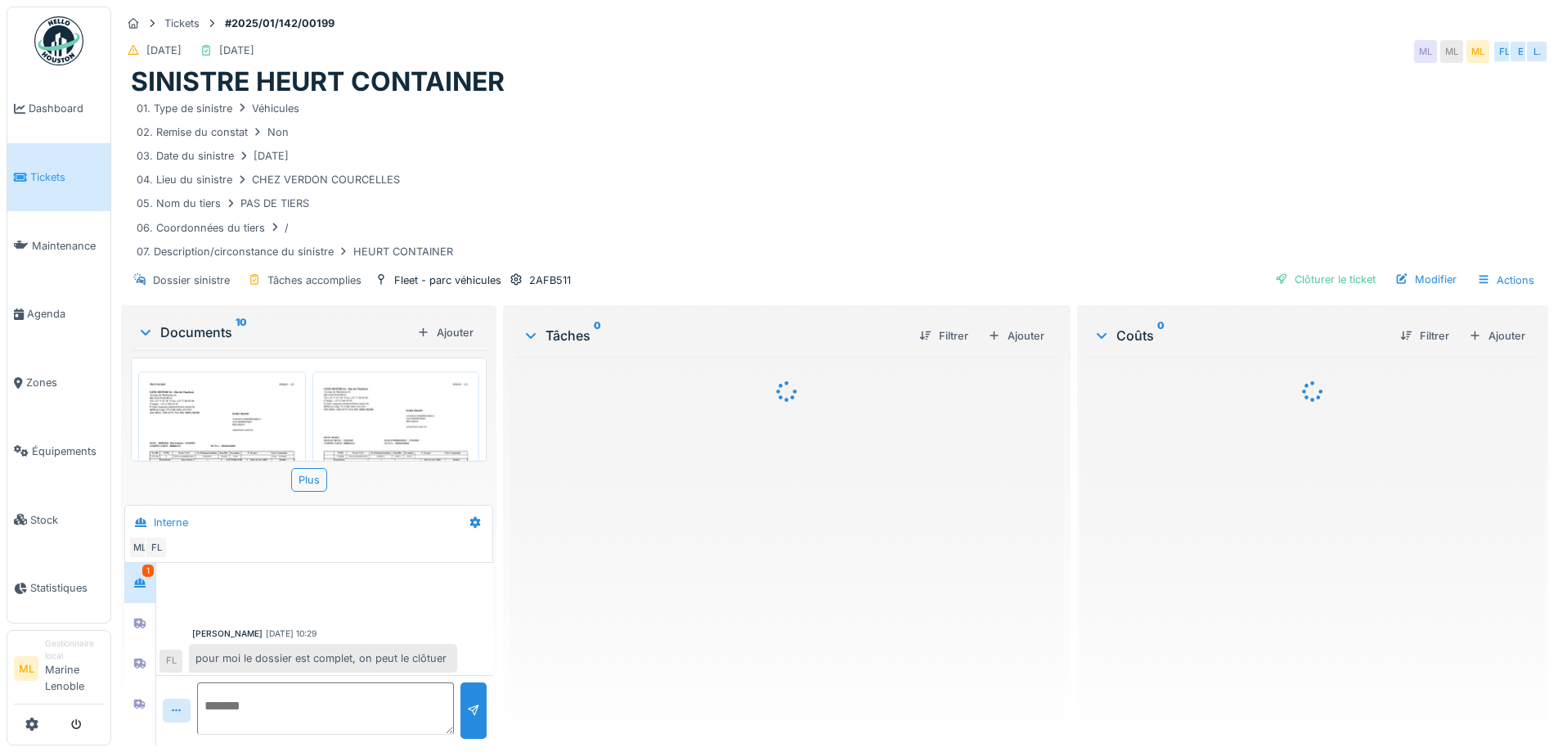
scroll to position [78, 0]
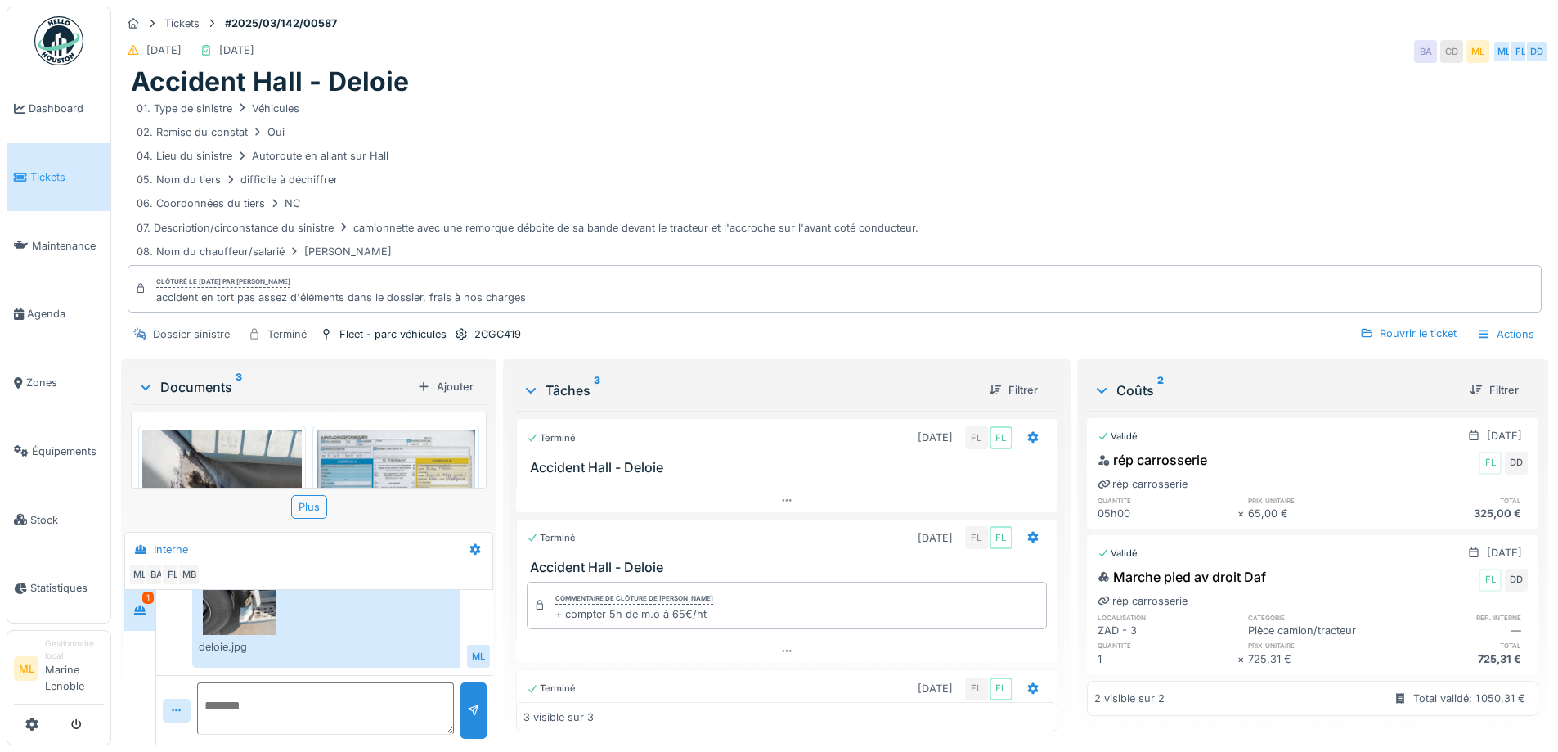
scroll to position [12, 0]
click at [414, 442] on img at bounding box center [396, 541] width 159 height 225
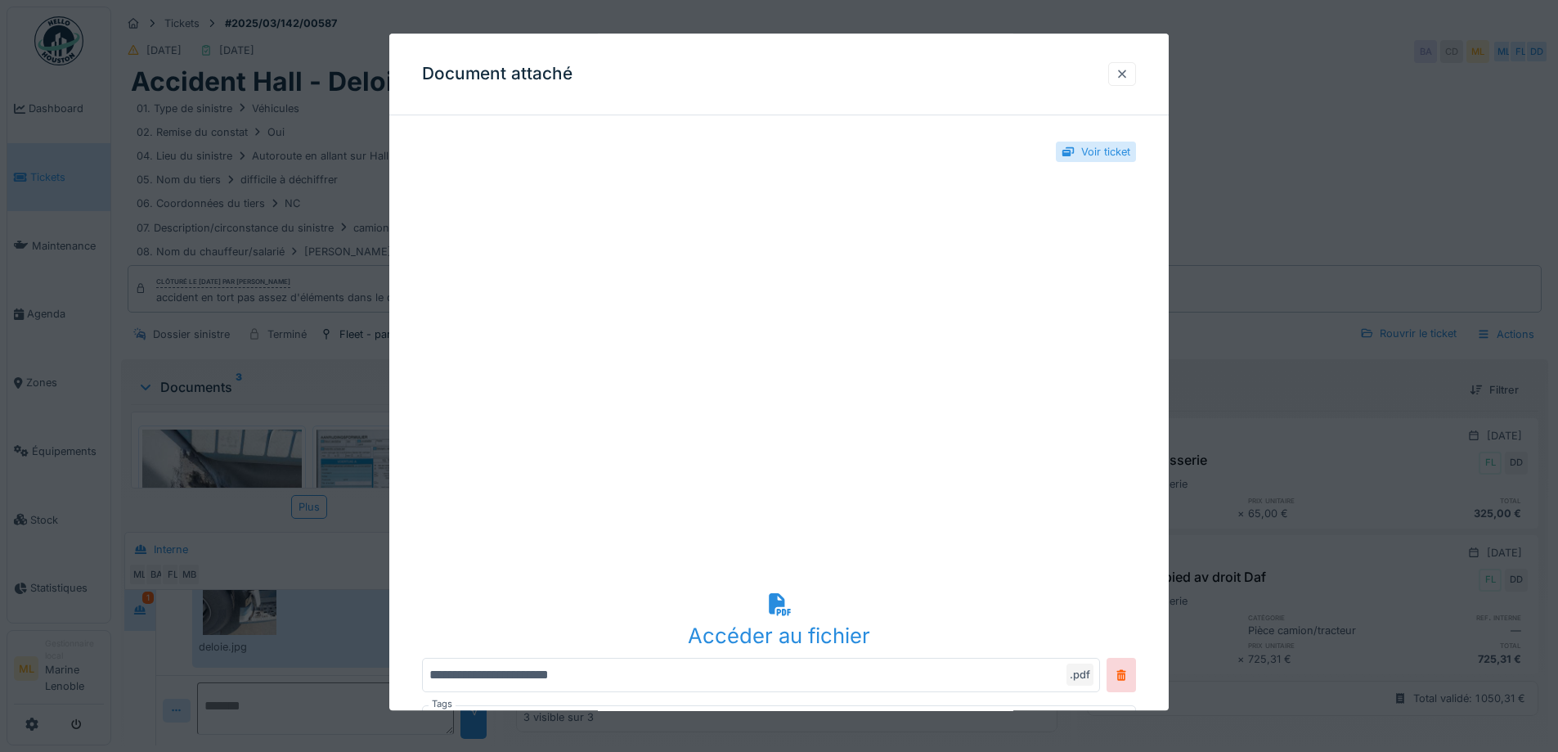
click at [1125, 69] on div at bounding box center [1122, 74] width 13 height 16
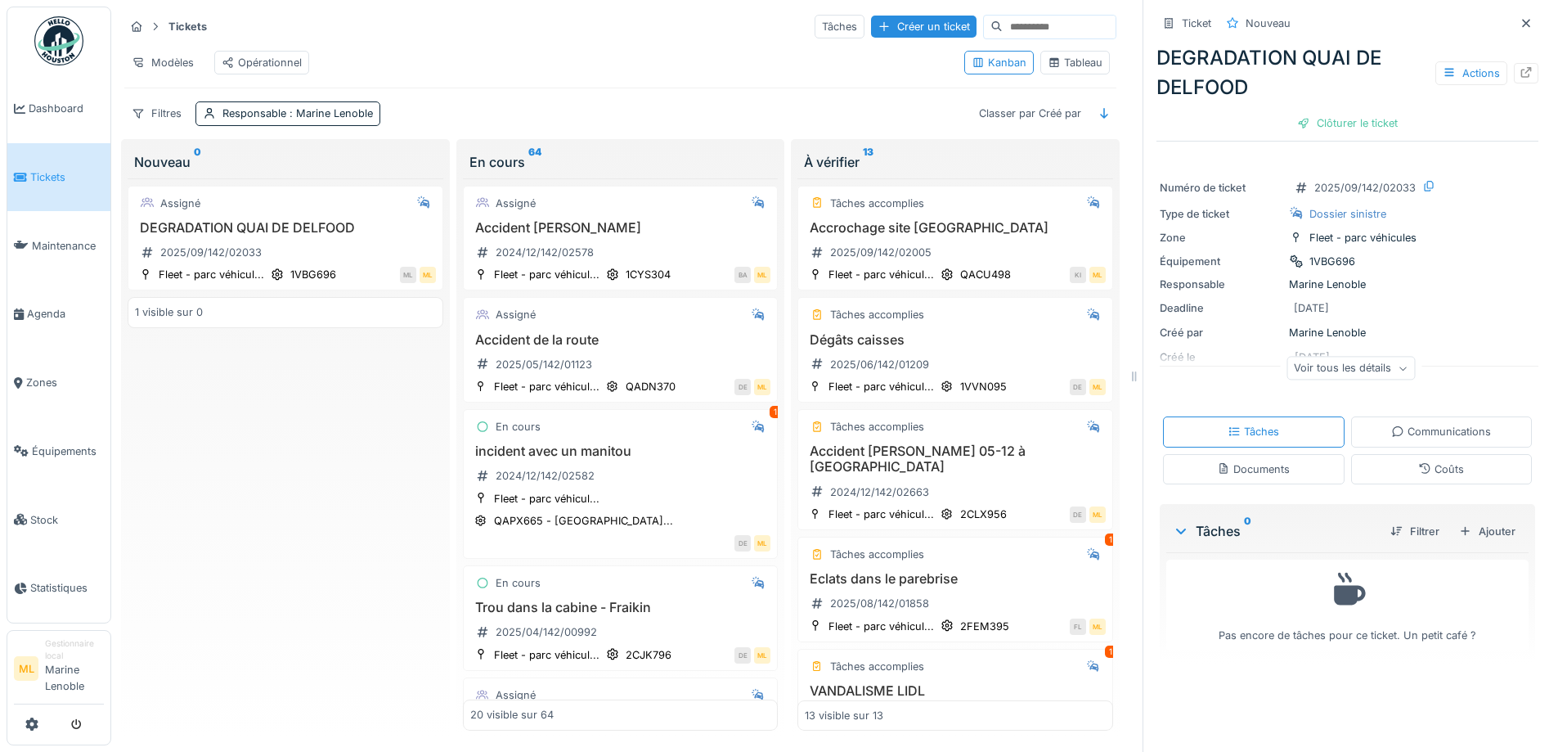
scroll to position [11, 0]
